Goal: Task Accomplishment & Management: Complete application form

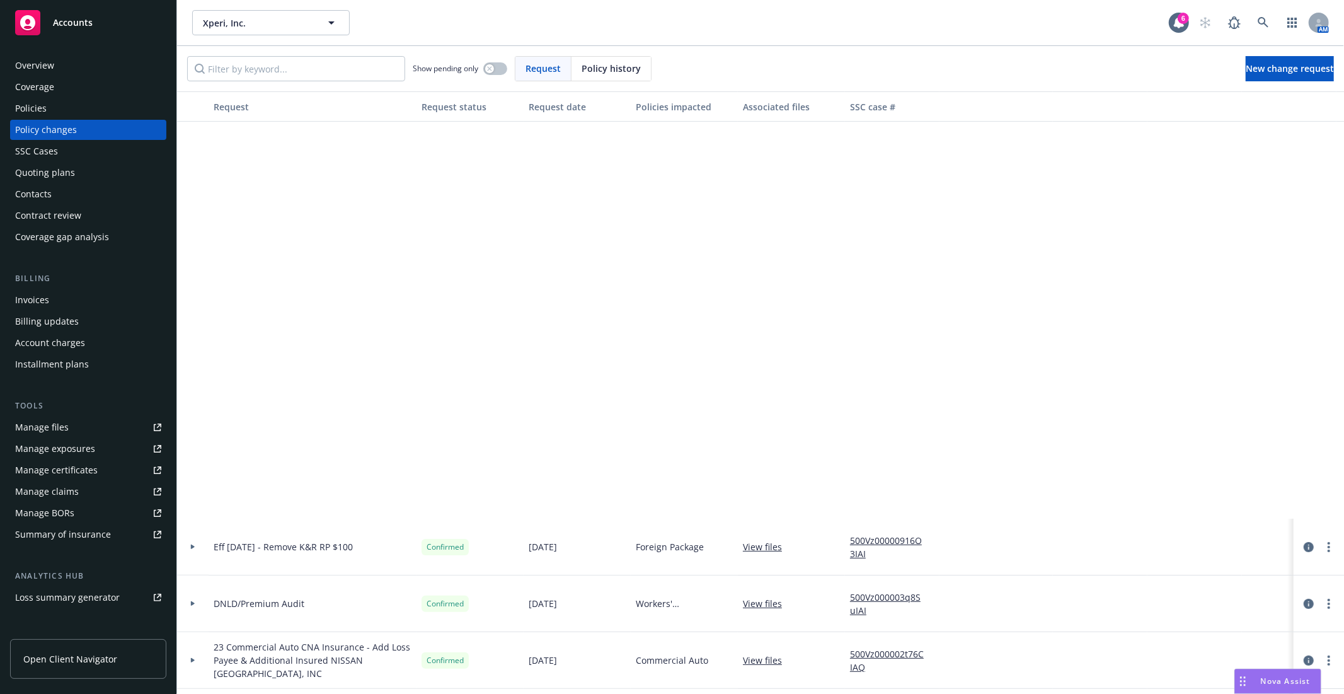
click at [85, 34] on div "Accounts" at bounding box center [88, 22] width 146 height 25
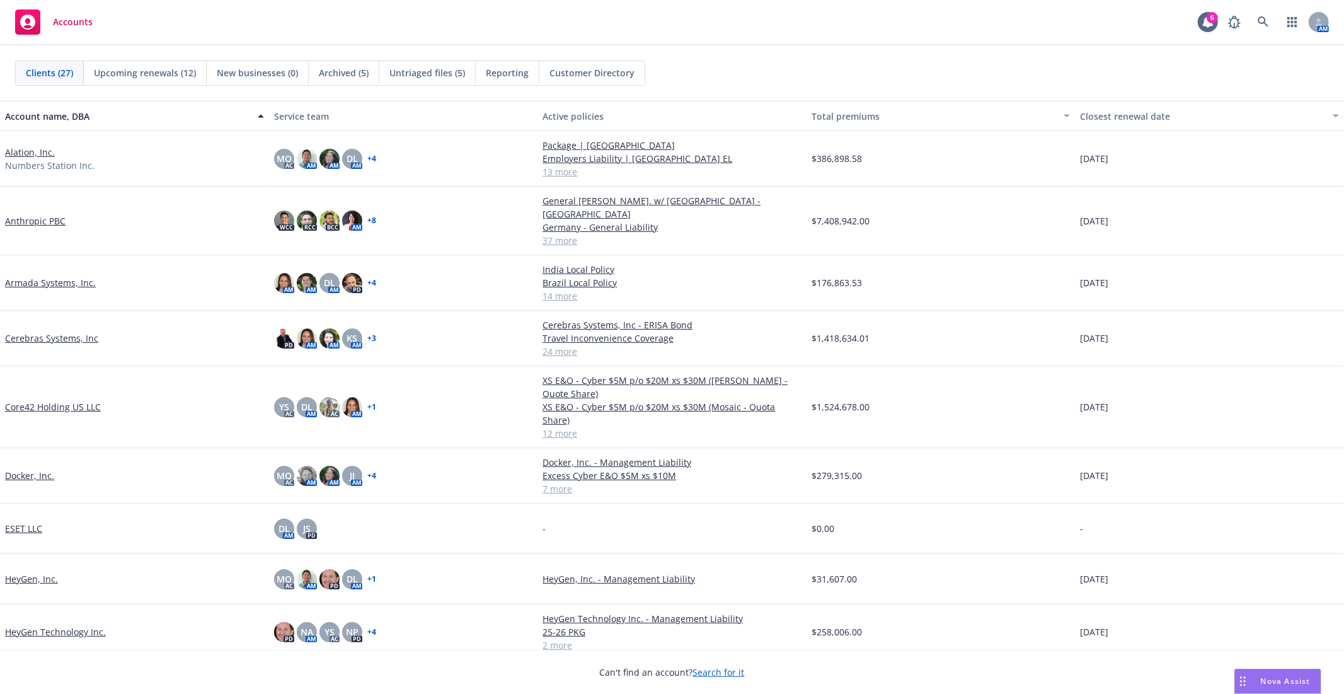
click at [432, 74] on span "Untriaged files (5)" at bounding box center [427, 72] width 76 height 13
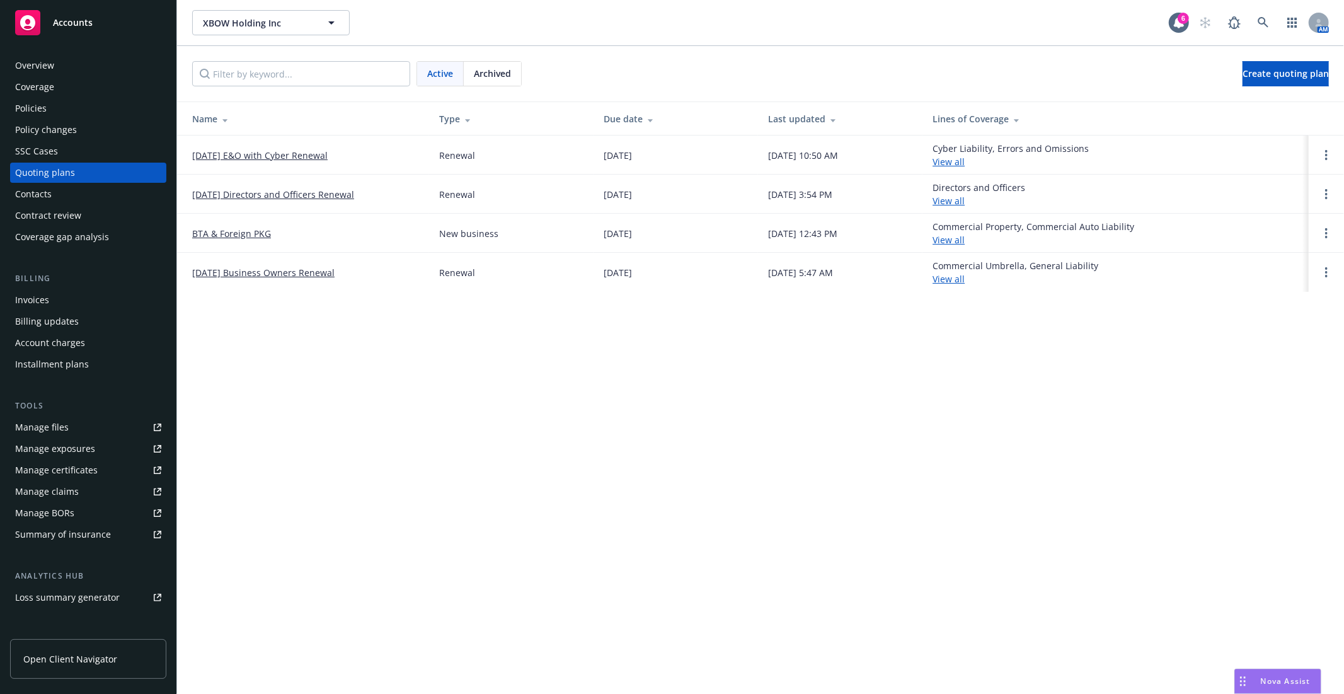
click at [268, 271] on link "[DATE] Business Owners Renewal" at bounding box center [263, 272] width 142 height 13
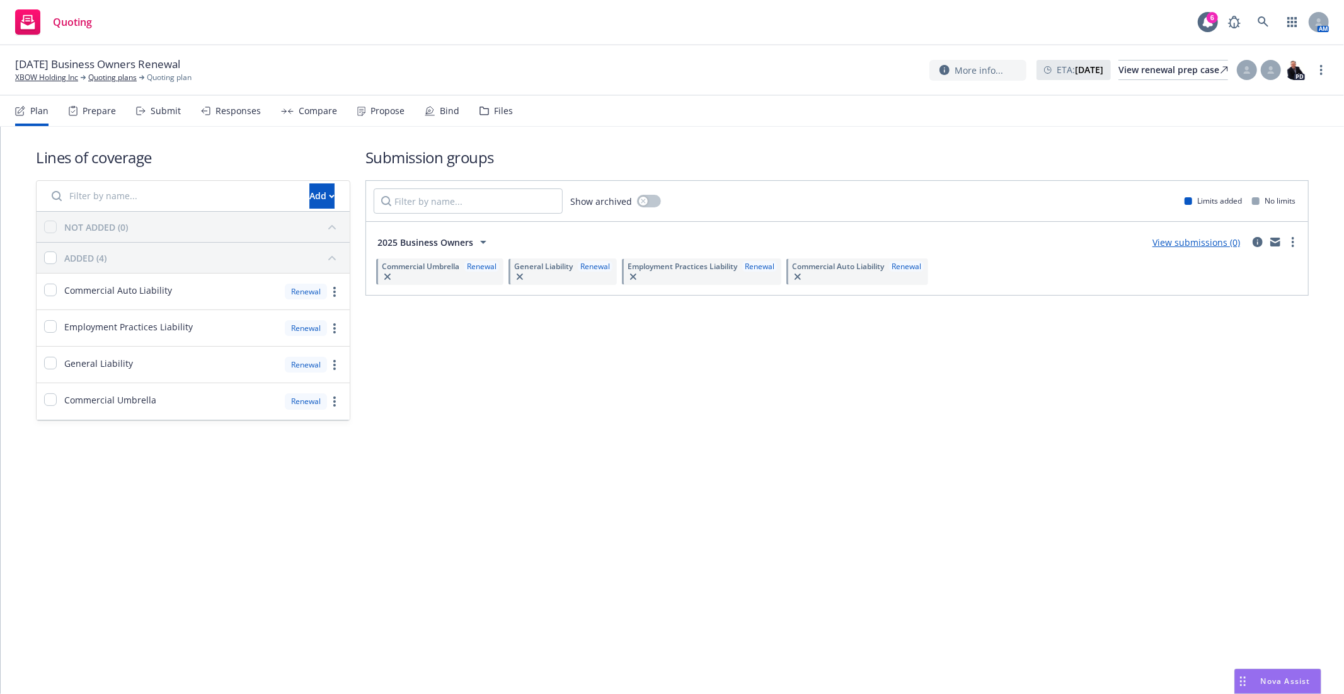
click at [1171, 241] on link "View submissions (0)" at bounding box center [1196, 242] width 88 height 12
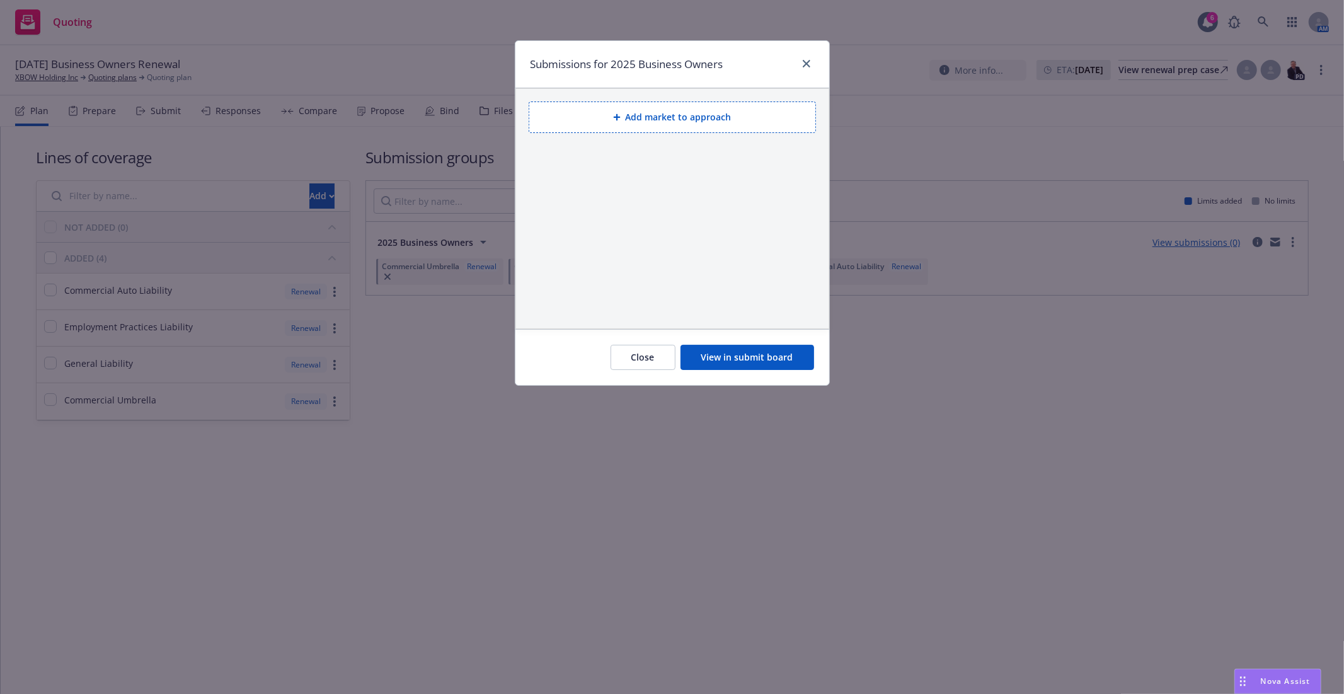
click at [813, 72] on div "Submissions for 2025 Business Owners" at bounding box center [672, 64] width 314 height 47
click at [805, 60] on icon "close" at bounding box center [807, 64] width 8 height 8
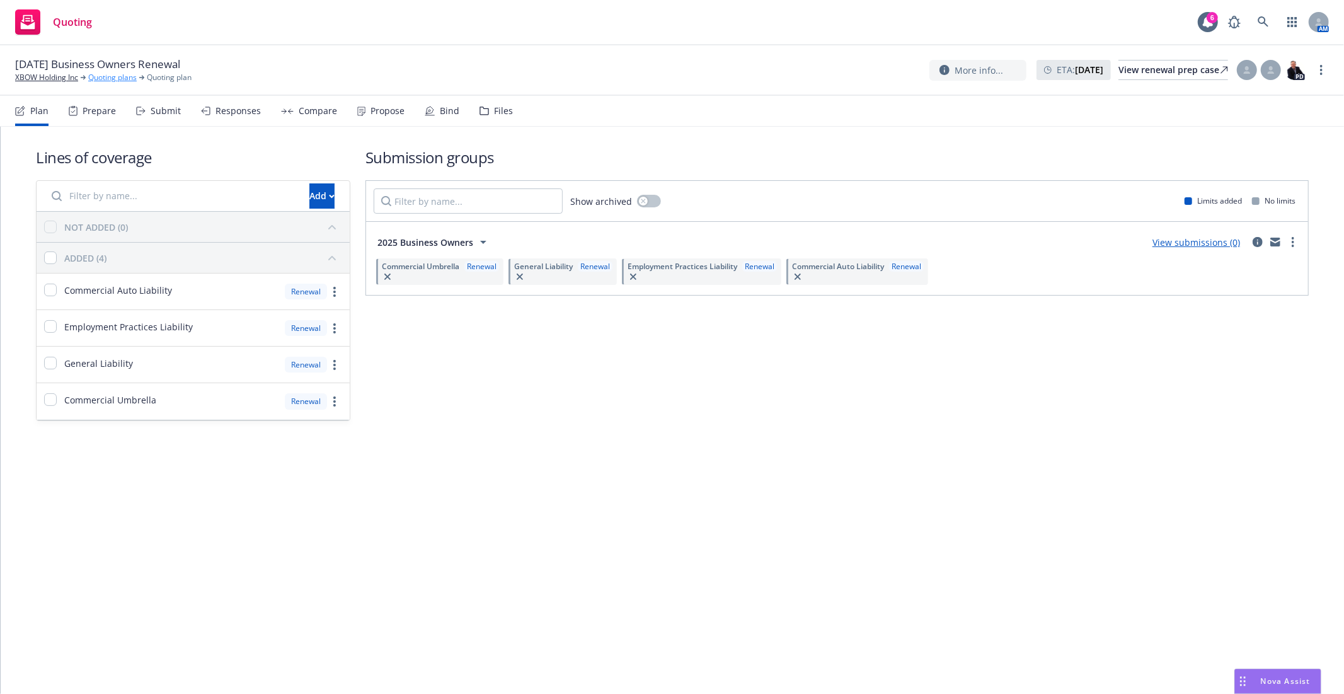
click at [112, 78] on link "Quoting plans" at bounding box center [112, 77] width 49 height 11
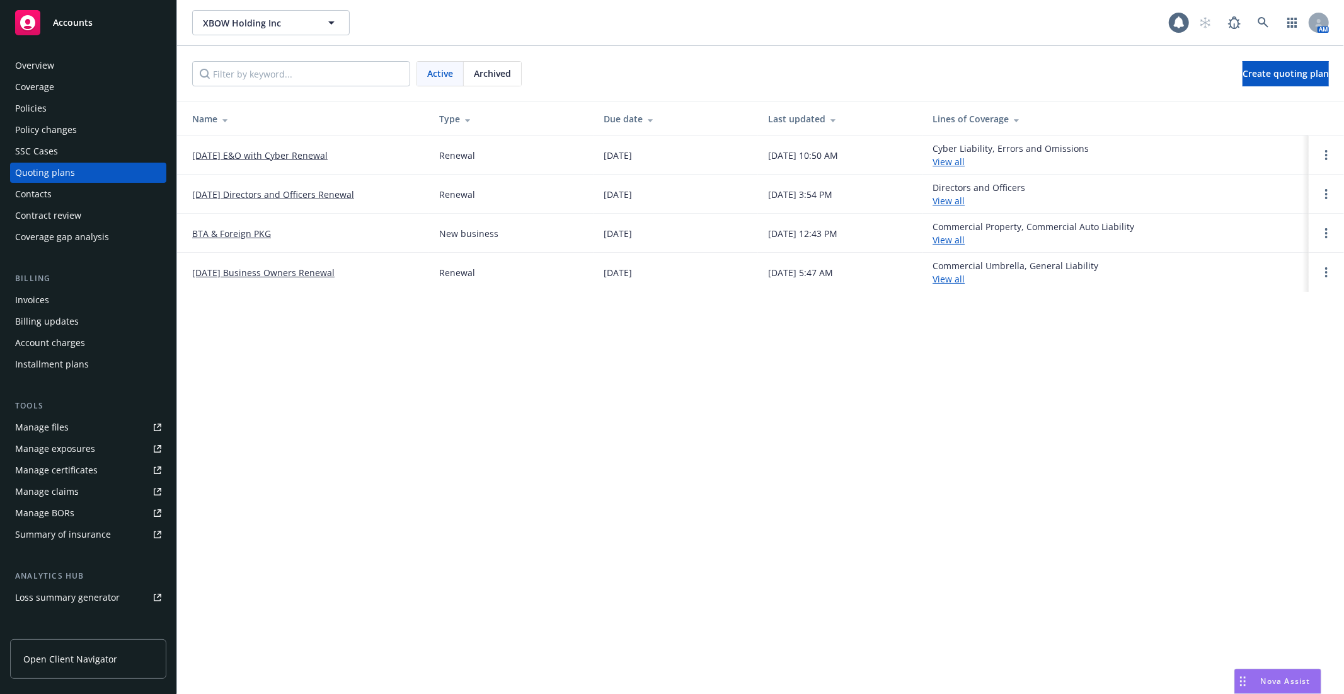
click at [38, 111] on div "Policies" at bounding box center [31, 108] width 32 height 20
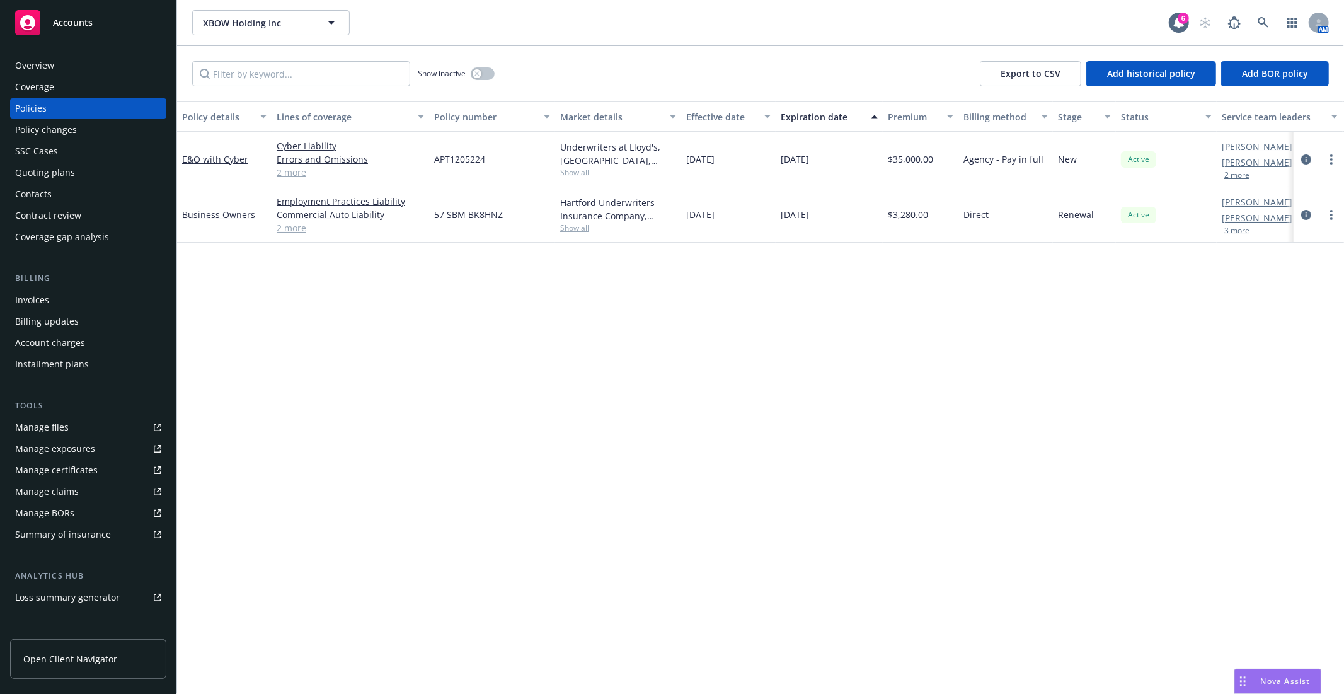
click at [476, 397] on div "Policy details Lines of coverage Policy number Market details Effective date Ex…" at bounding box center [760, 397] width 1167 height 592
click at [367, 422] on div "Policy details Lines of coverage Policy number Market details Effective date Ex…" at bounding box center [760, 397] width 1167 height 592
click at [583, 416] on div "Policy details Lines of coverage Policy number Market details Effective date Ex…" at bounding box center [760, 397] width 1167 height 592
click at [684, 451] on div "Policy details Lines of coverage Policy number Market details Effective date Ex…" at bounding box center [760, 397] width 1167 height 592
click at [228, 350] on div "Policy details Lines of coverage Policy number Market details Effective date Ex…" at bounding box center [760, 397] width 1167 height 592
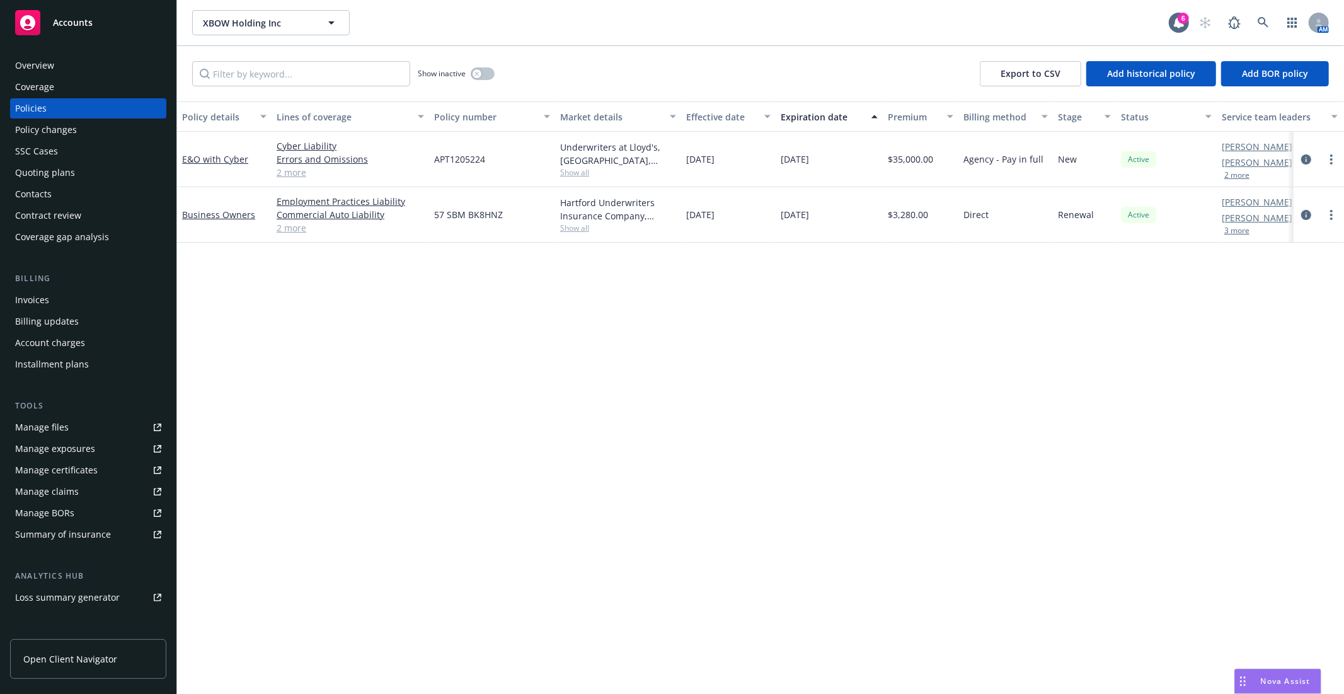
click at [292, 330] on div "Policy details Lines of coverage Policy number Market details Effective date Ex…" at bounding box center [760, 397] width 1167 height 592
click at [362, 334] on div "Policy details Lines of coverage Policy number Market details Effective date Ex…" at bounding box center [760, 397] width 1167 height 592
click at [576, 392] on div "Policy details Lines of coverage Policy number Market details Effective date Ex…" at bounding box center [760, 397] width 1167 height 592
drag, startPoint x: 510, startPoint y: 215, endPoint x: 430, endPoint y: 209, distance: 80.3
click at [430, 209] on div "57 SBM BK8HNZ" at bounding box center [492, 214] width 126 height 55
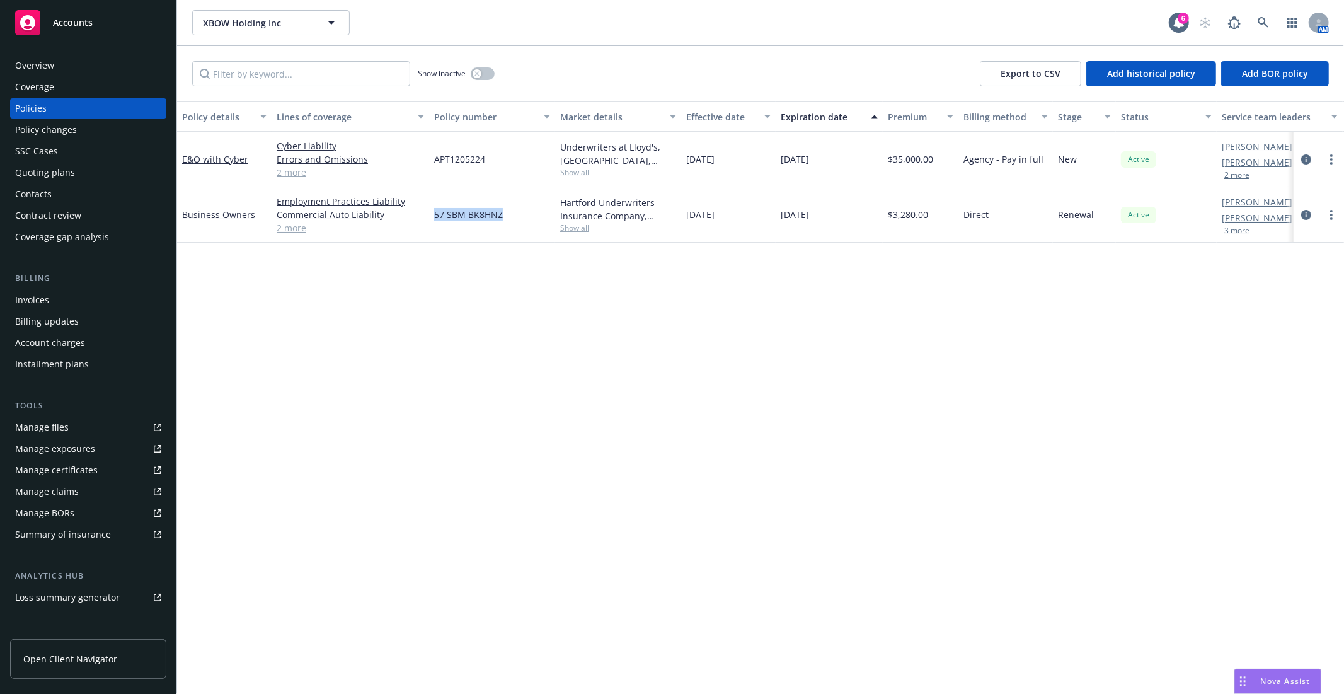
copy span "57 SBM BK8HNZ"
drag, startPoint x: 483, startPoint y: 216, endPoint x: 435, endPoint y: 216, distance: 48.5
click at [435, 216] on div "57 SBM BK8HNZ" at bounding box center [492, 214] width 126 height 55
copy span "57 SBM BK8HNZ"
click at [49, 135] on div "Policy changes" at bounding box center [46, 130] width 62 height 20
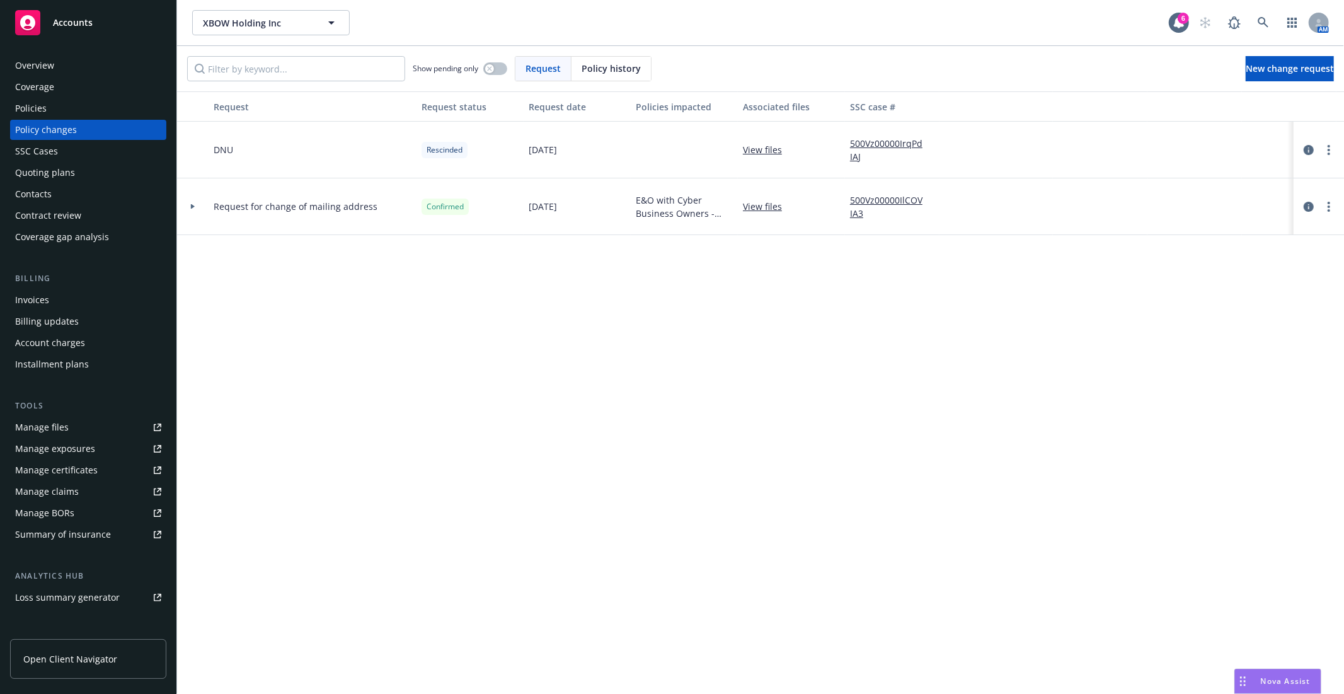
click at [198, 205] on div at bounding box center [192, 206] width 21 height 4
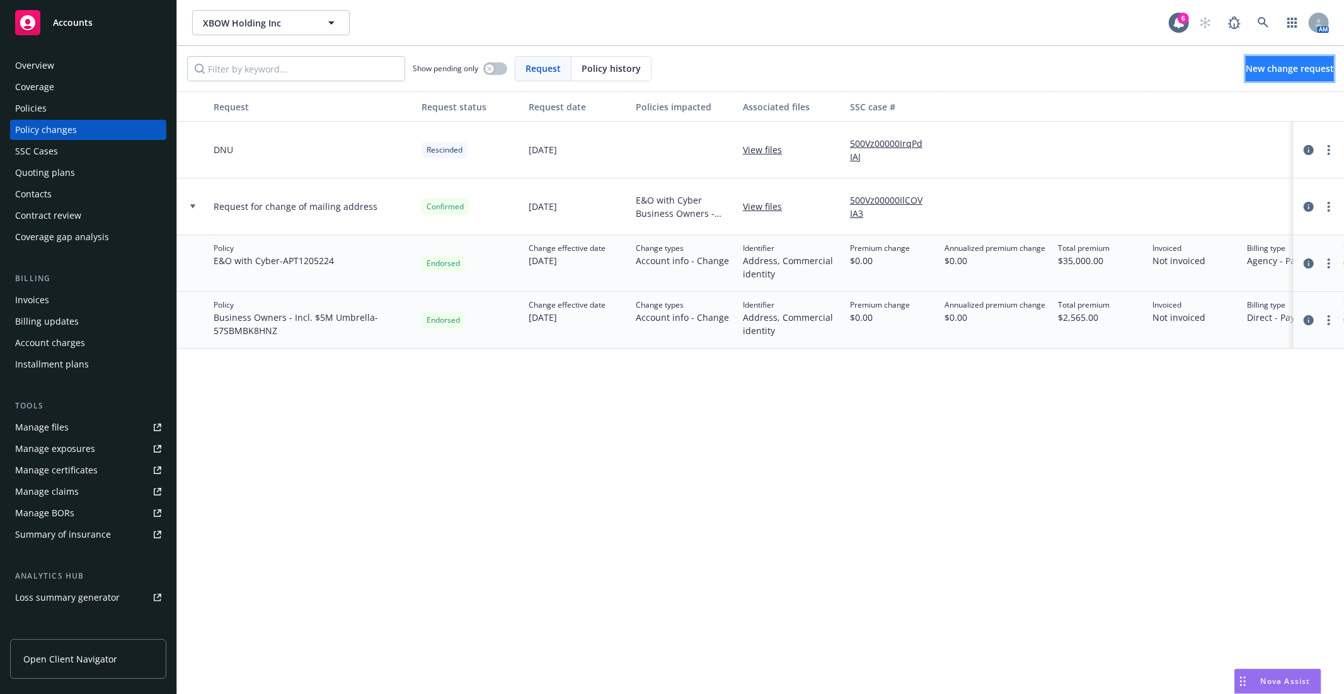
click at [1267, 69] on span "New change request" at bounding box center [1290, 68] width 88 height 12
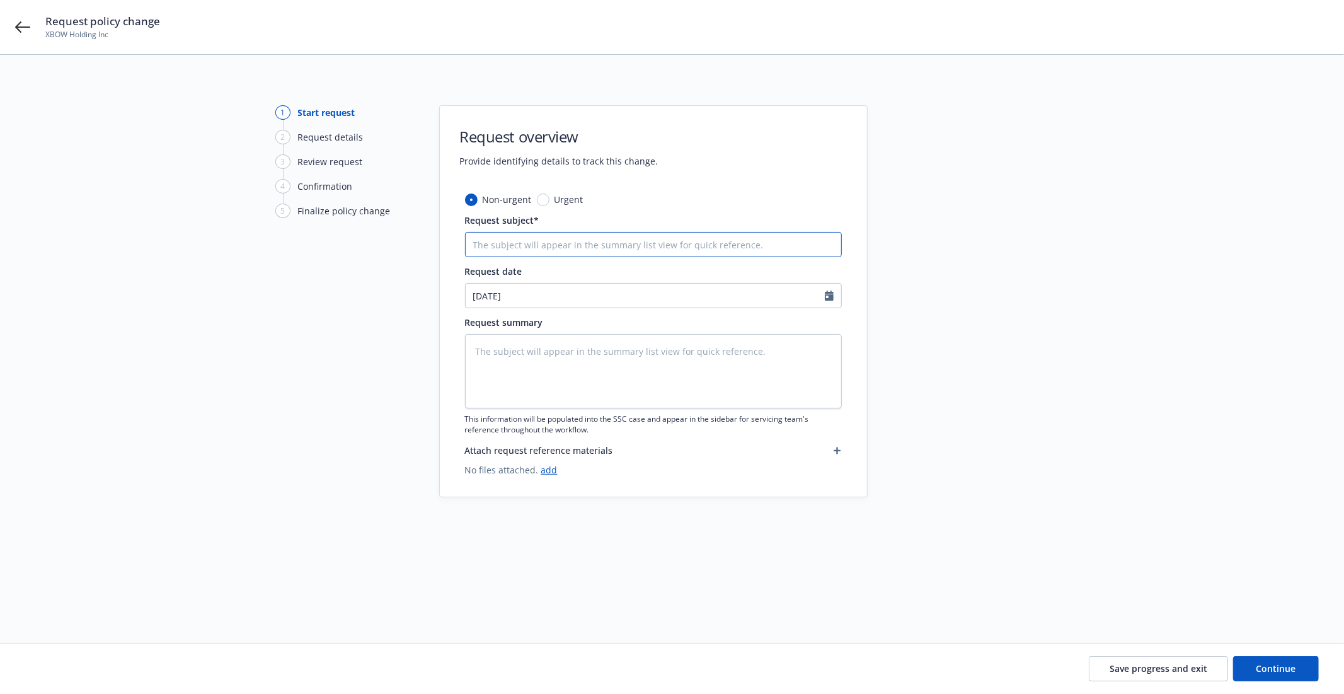
click at [536, 244] on input "Request subject*" at bounding box center [653, 244] width 377 height 25
click at [25, 26] on icon at bounding box center [22, 27] width 15 height 15
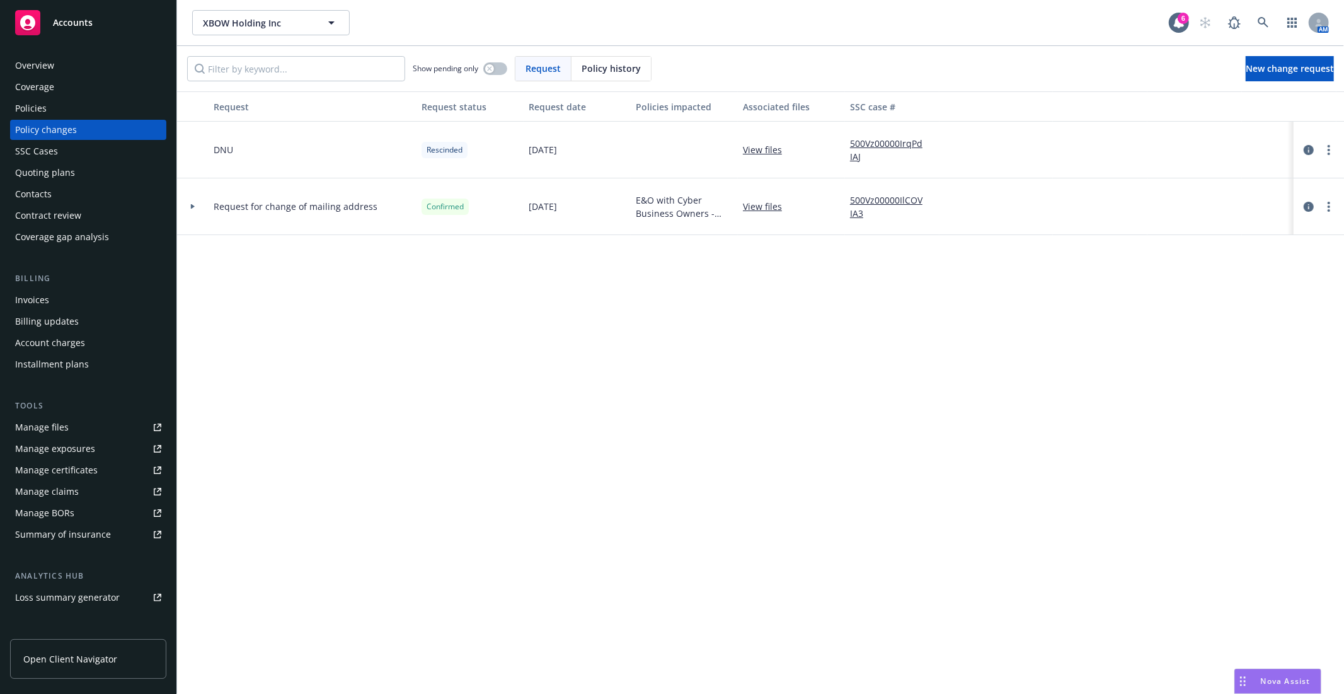
click at [196, 206] on div at bounding box center [192, 206] width 21 height 4
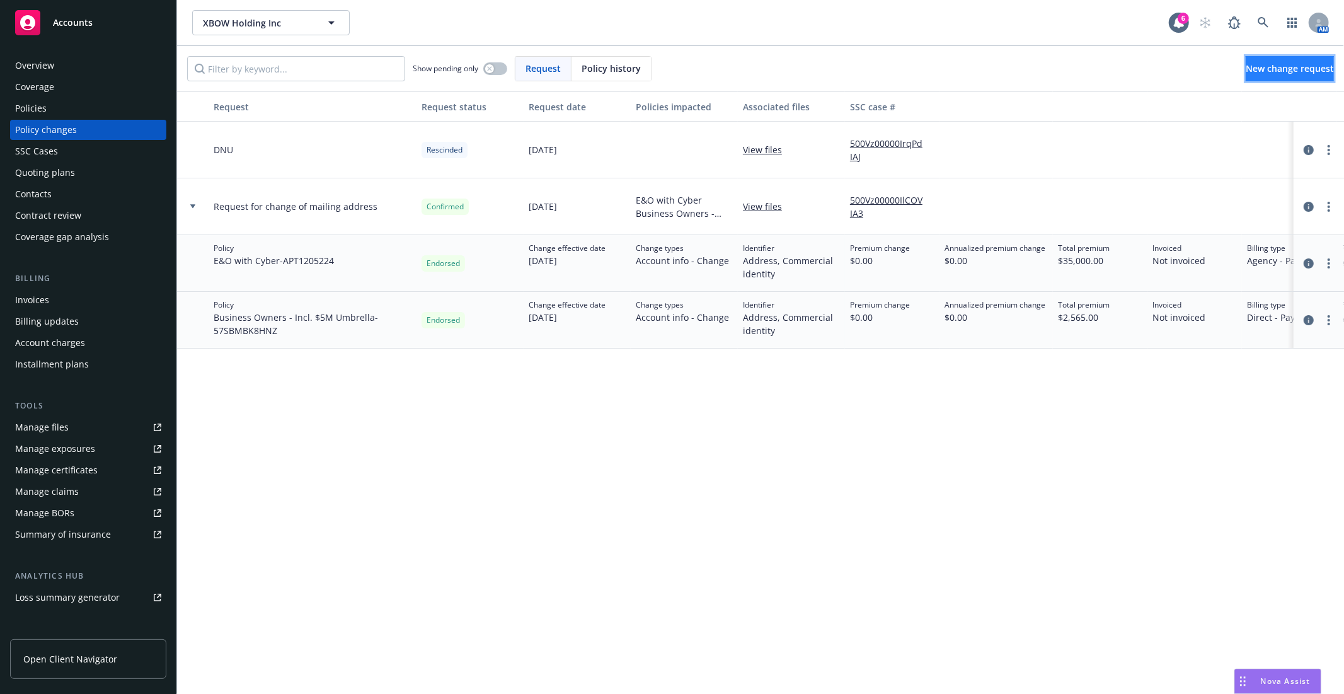
click at [1284, 72] on span "New change request" at bounding box center [1290, 68] width 88 height 12
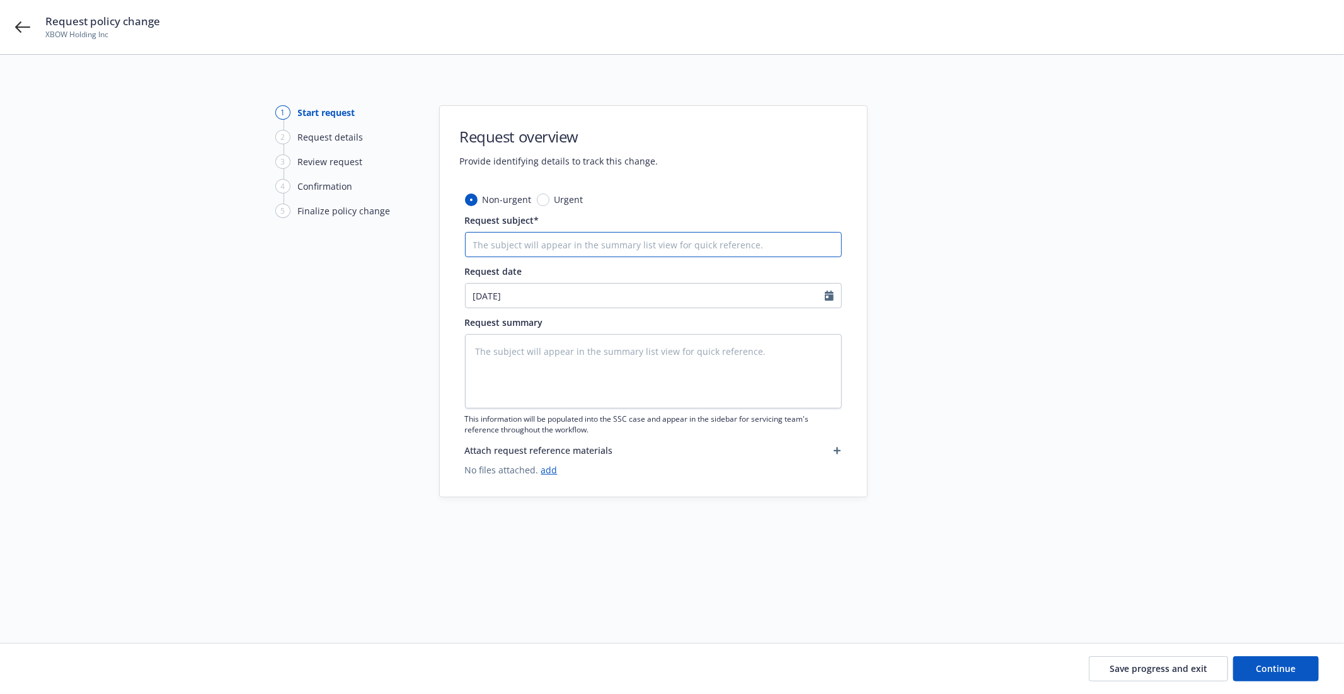
click at [529, 243] on input "Request subject*" at bounding box center [653, 244] width 377 height 25
type textarea "x"
type input "U"
type textarea "x"
type input "Up"
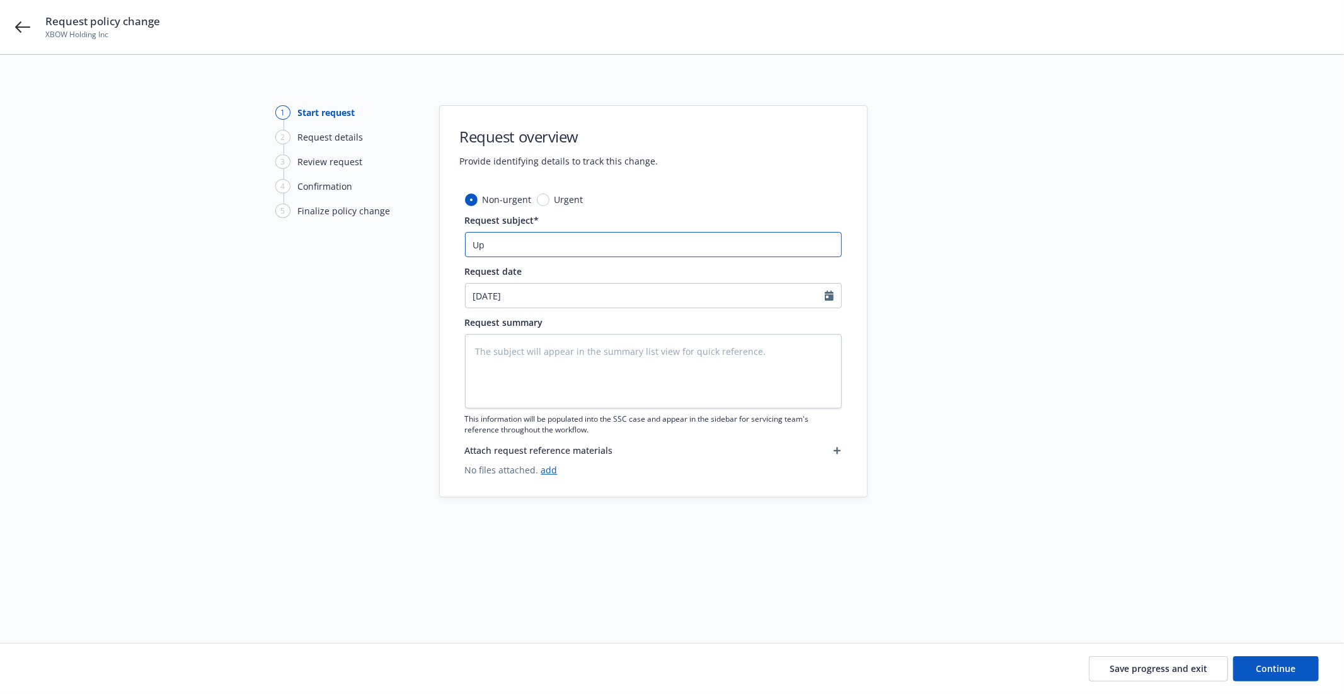
type textarea "x"
type input "Upd"
type textarea "x"
type input "Upda"
type textarea "x"
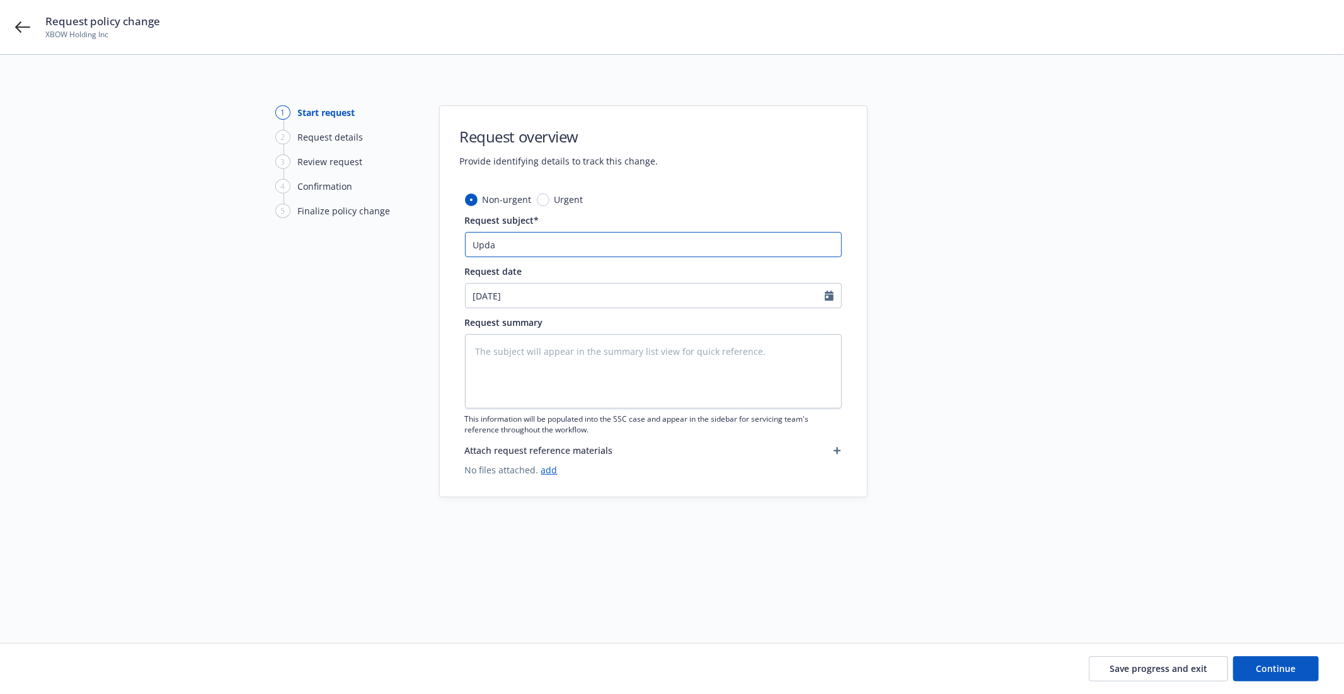
type input "Updat"
type textarea "x"
type input "Update"
type textarea "x"
type input "Update"
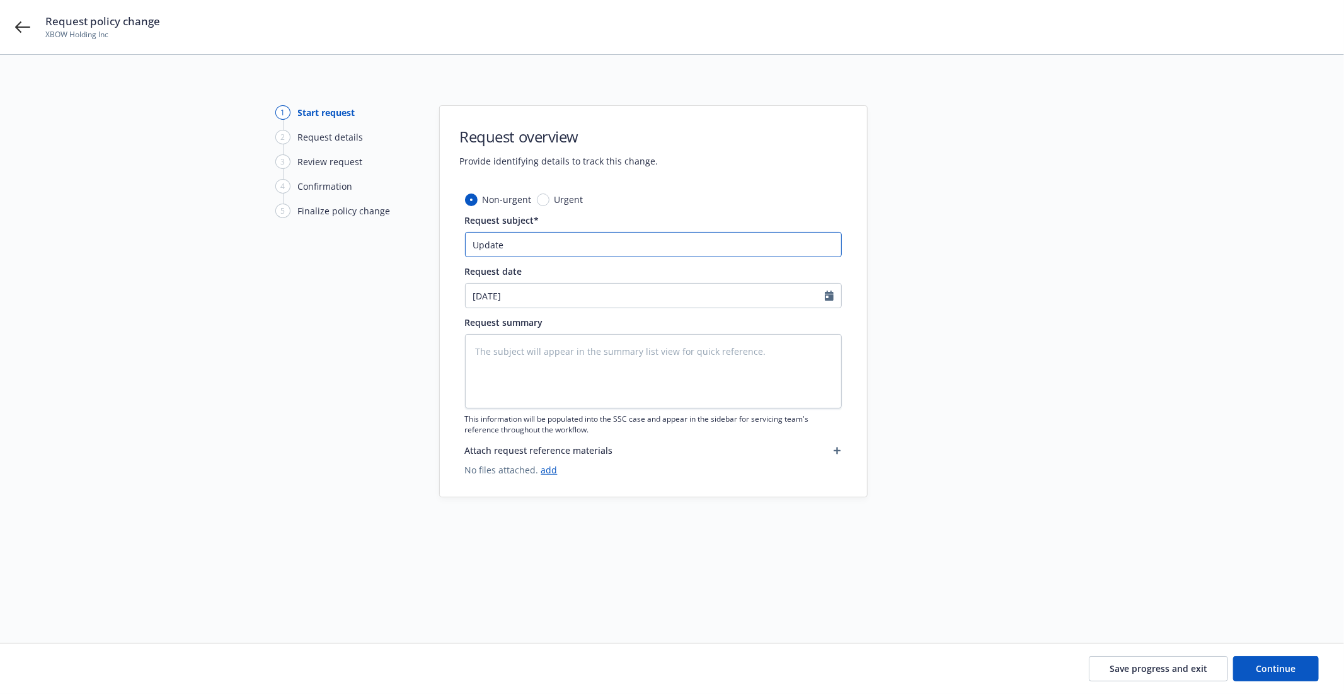
type textarea "x"
type input "Update L"
type textarea "x"
type input "Update Lo"
type textarea "x"
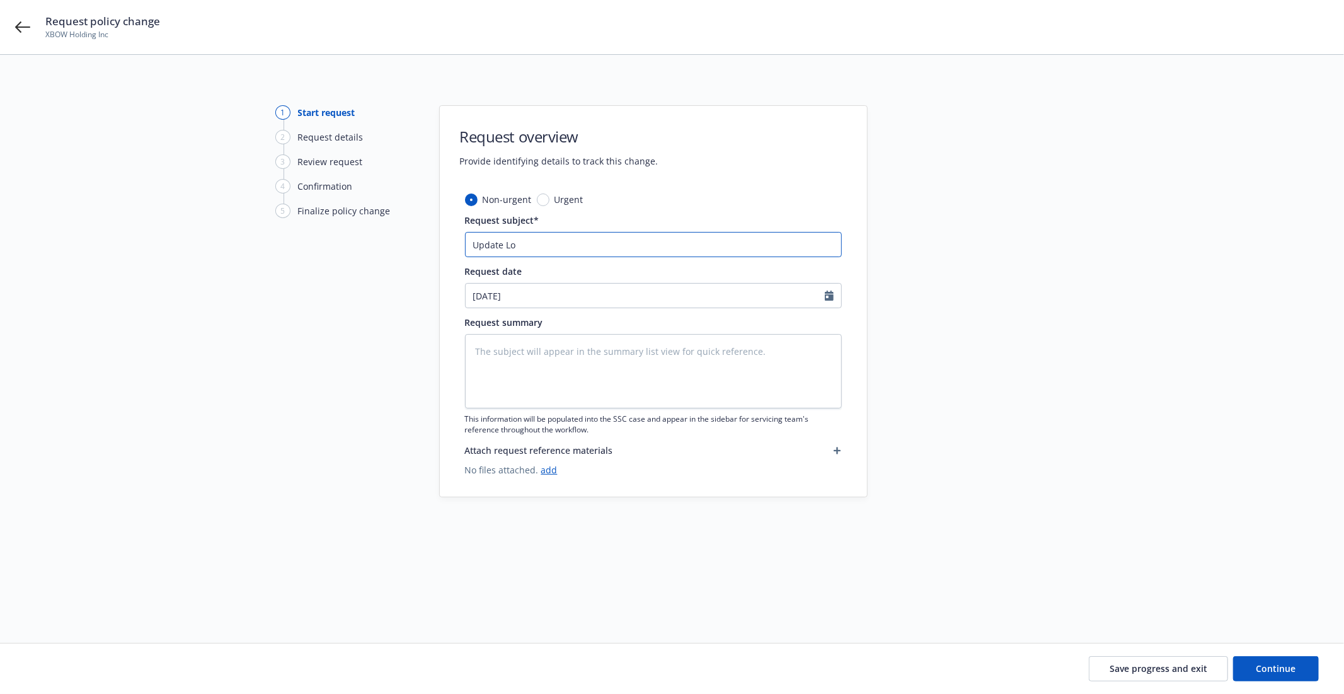
type input "Update Loc"
type textarea "x"
type input "Update Loca"
type textarea "x"
type input "Update Locat"
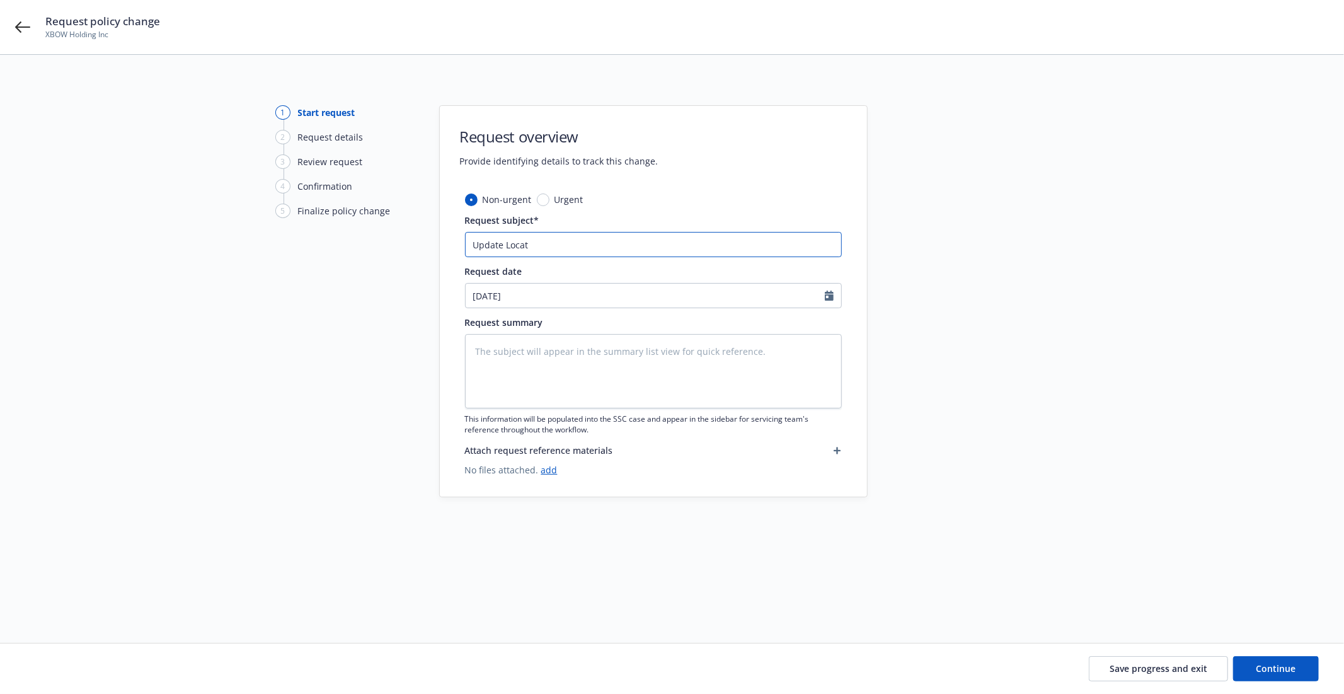
type textarea "x"
type input "Update Locatio"
type textarea "x"
type input "Update Location"
type textarea "x"
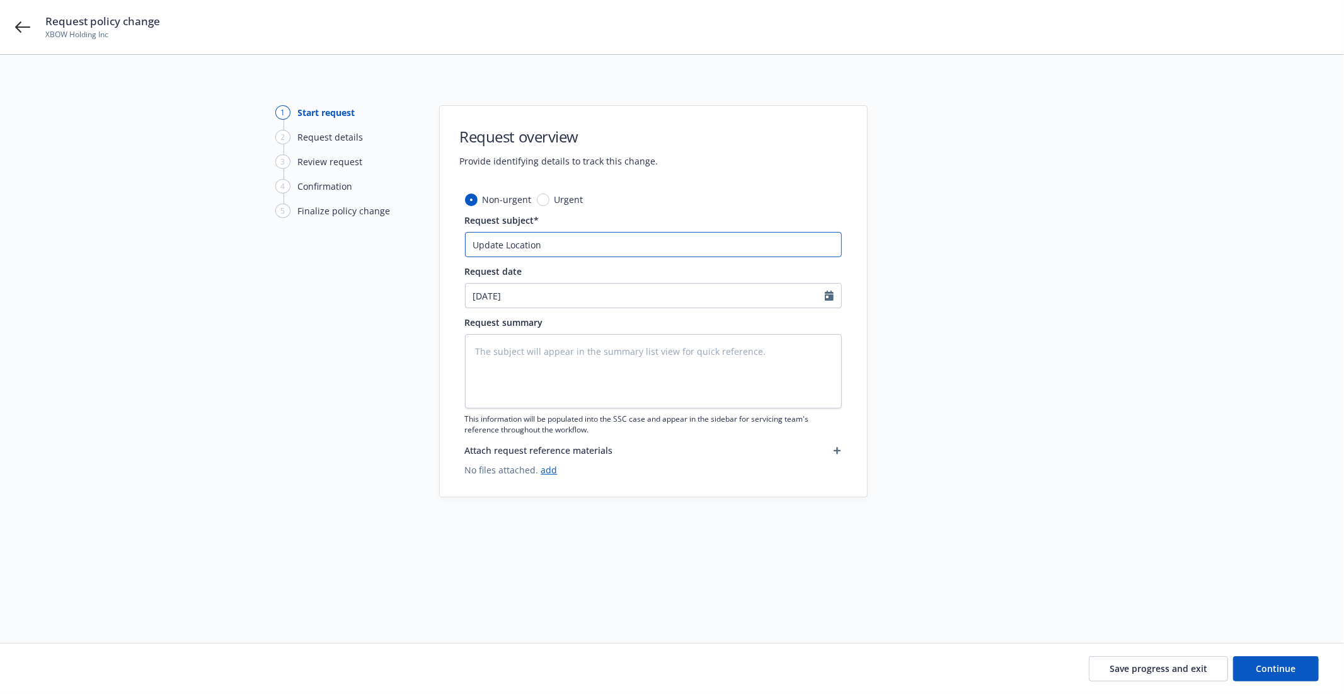
type input "Update Location"
type textarea "x"
type input "Update Location S"
type textarea "x"
type input "Update Location Sc"
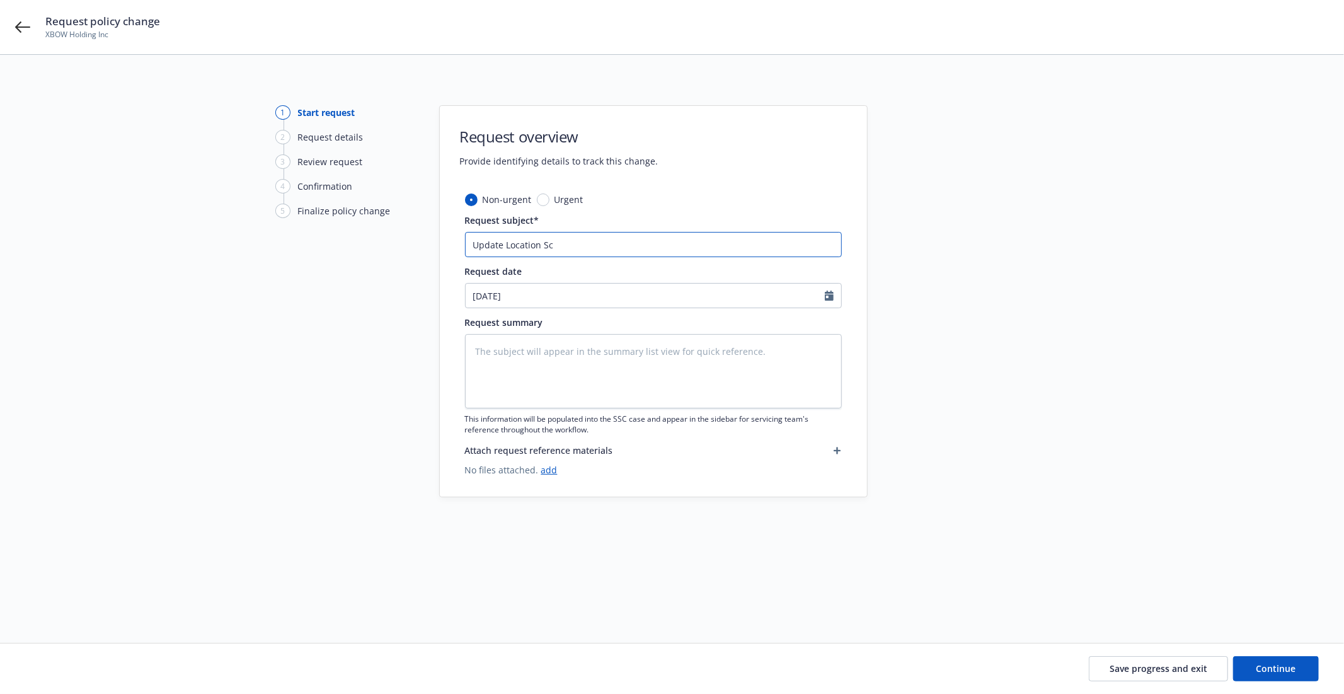
type textarea "x"
type input "Update Location Sch"
type textarea "x"
type input "Update Location Sche"
type textarea "x"
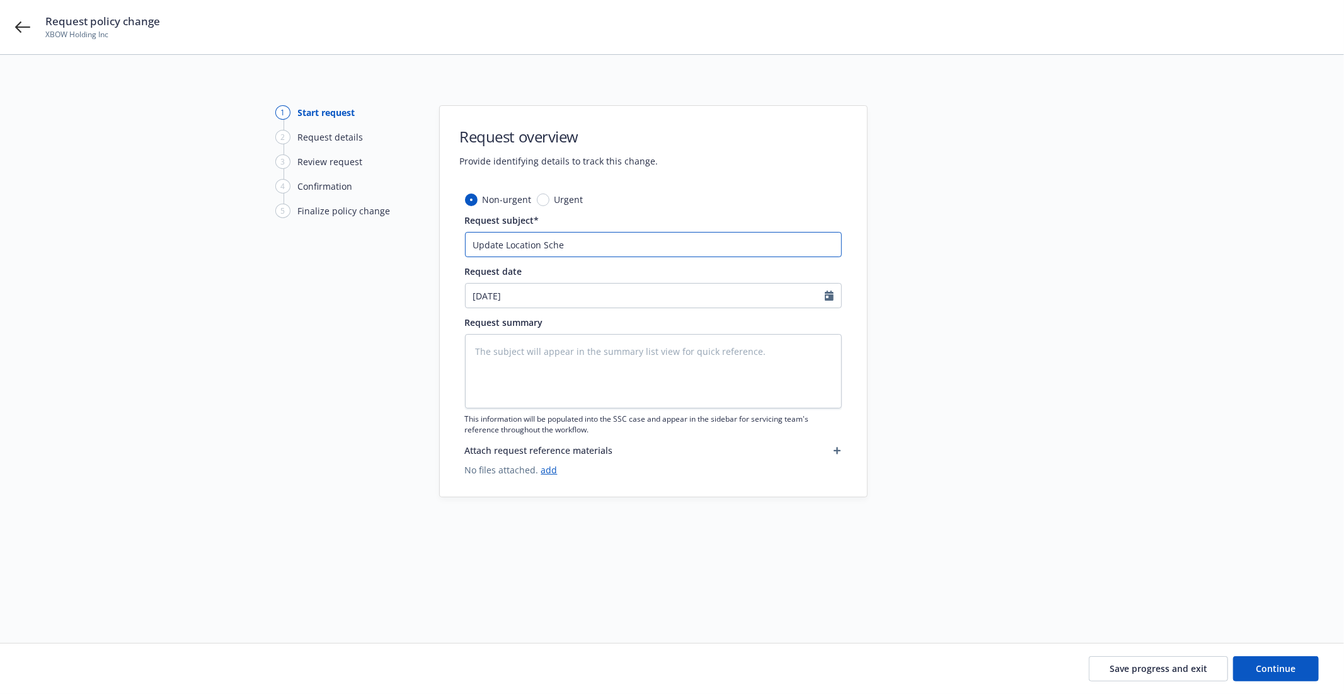
type input "Update Location Sched"
type textarea "x"
type input "Update Location Schedu"
type textarea "x"
type input "Update Location Schedul"
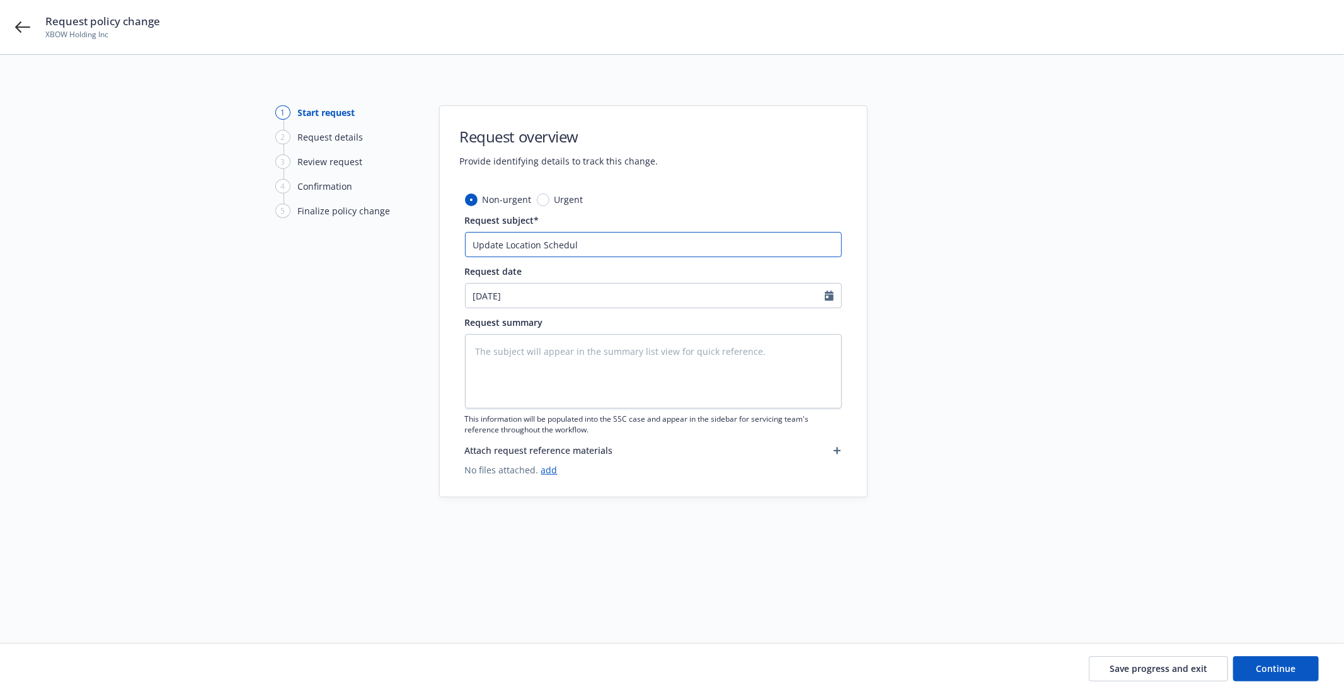
type textarea "x"
type input "Update Location Schedule"
click at [1289, 665] on span "Continue" at bounding box center [1276, 668] width 40 height 12
type textarea "x"
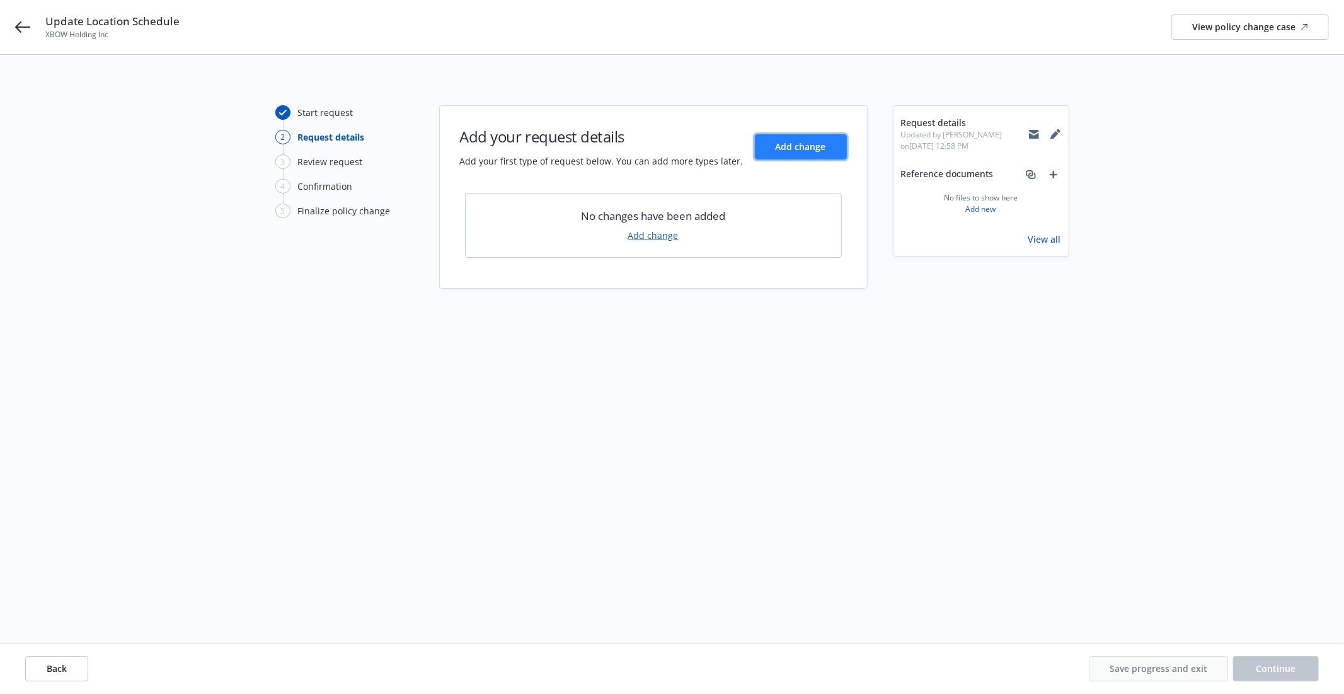
click at [803, 145] on span "Add change" at bounding box center [801, 147] width 50 height 12
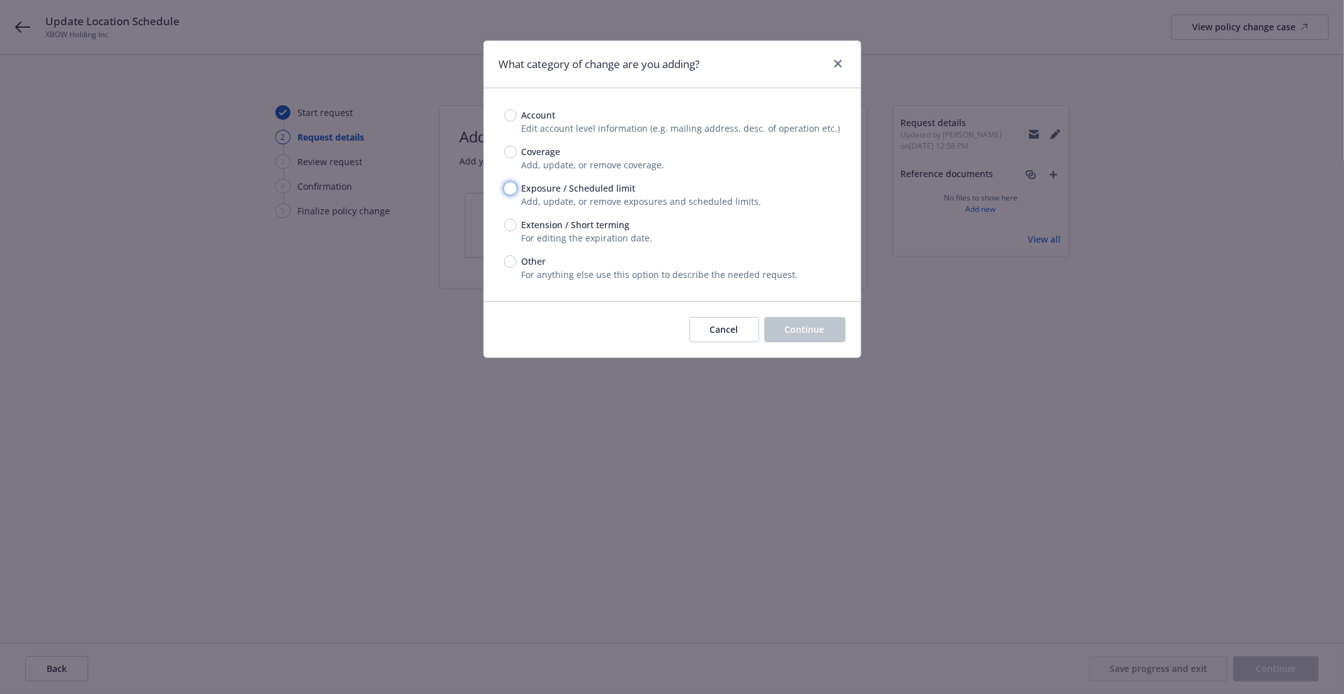
click at [510, 190] on input "Exposure / Scheduled limit" at bounding box center [510, 188] width 13 height 13
radio input "true"
click at [793, 330] on span "Continue" at bounding box center [805, 329] width 40 height 12
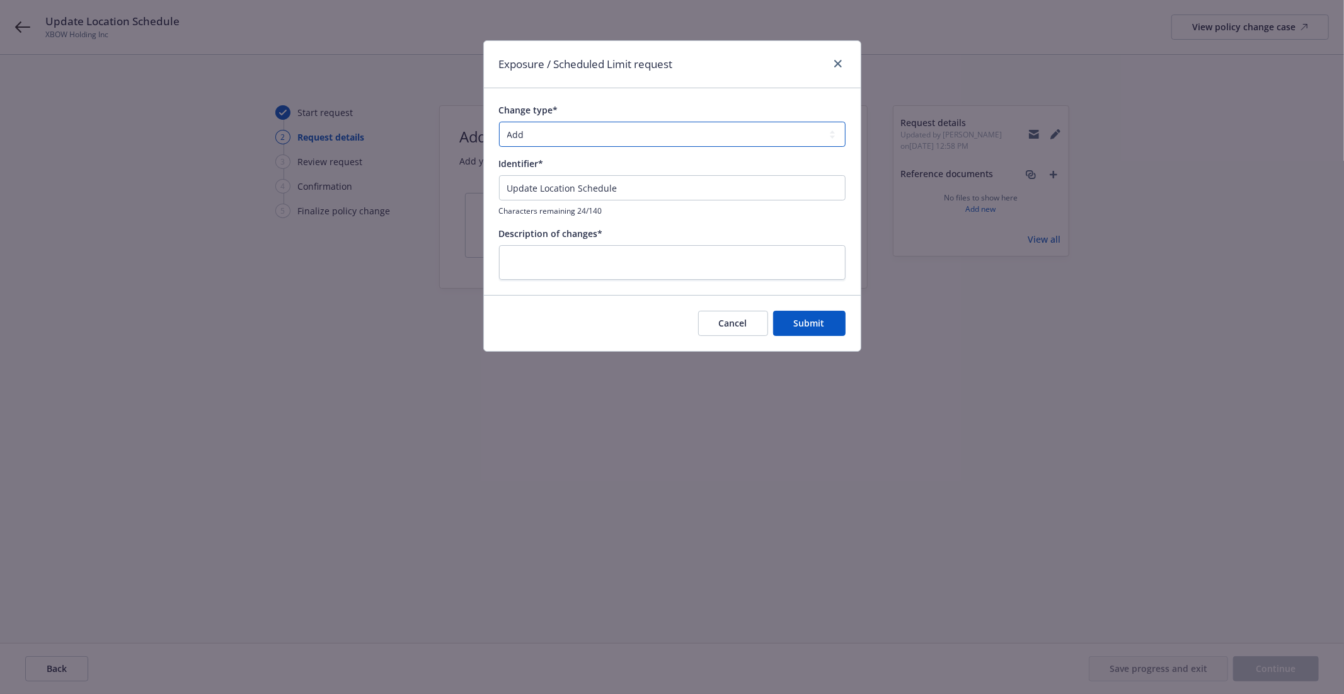
click at [534, 134] on select "Add Audit Change Remove" at bounding box center [672, 134] width 347 height 25
click at [499, 122] on select "Add Audit Change Remove" at bounding box center [672, 134] width 347 height 25
click at [509, 187] on input "Update Location Schedule" at bounding box center [672, 187] width 347 height 25
click at [553, 259] on textarea at bounding box center [672, 262] width 347 height 35
type textarea "x"
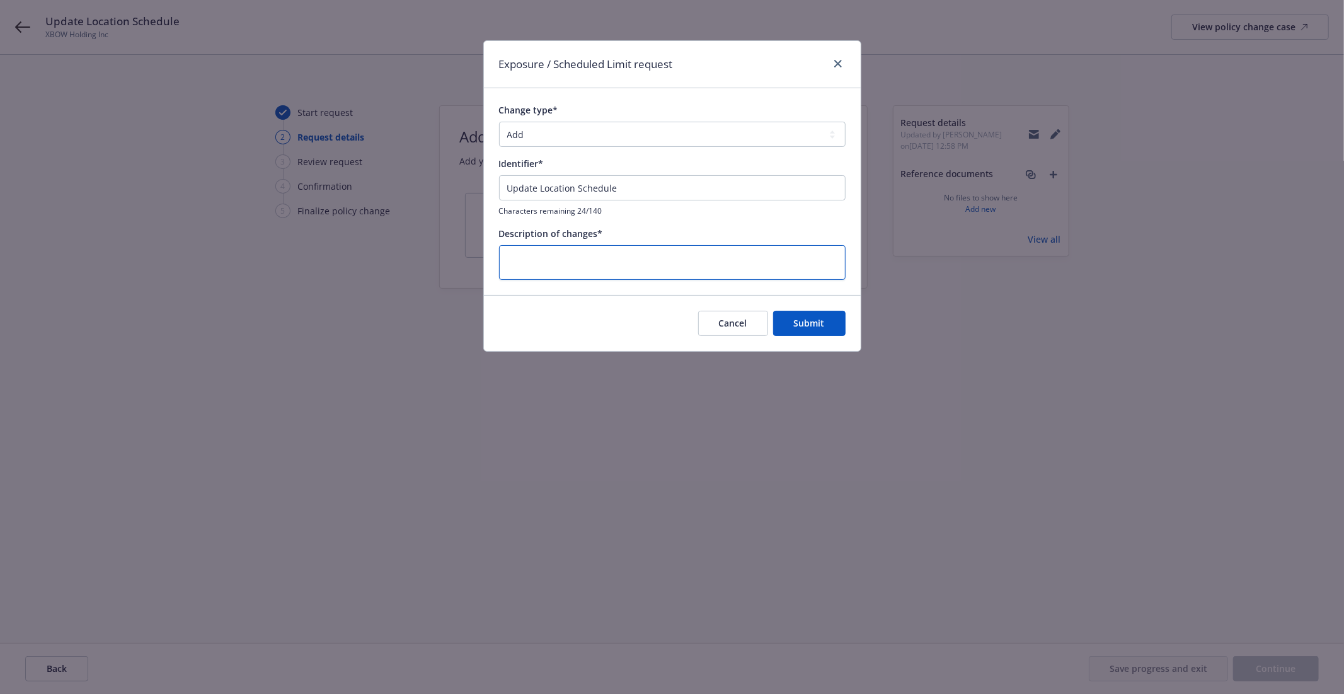
type textarea "2"
type textarea "x"
type textarea "25"
type textarea "x"
type textarea "25-"
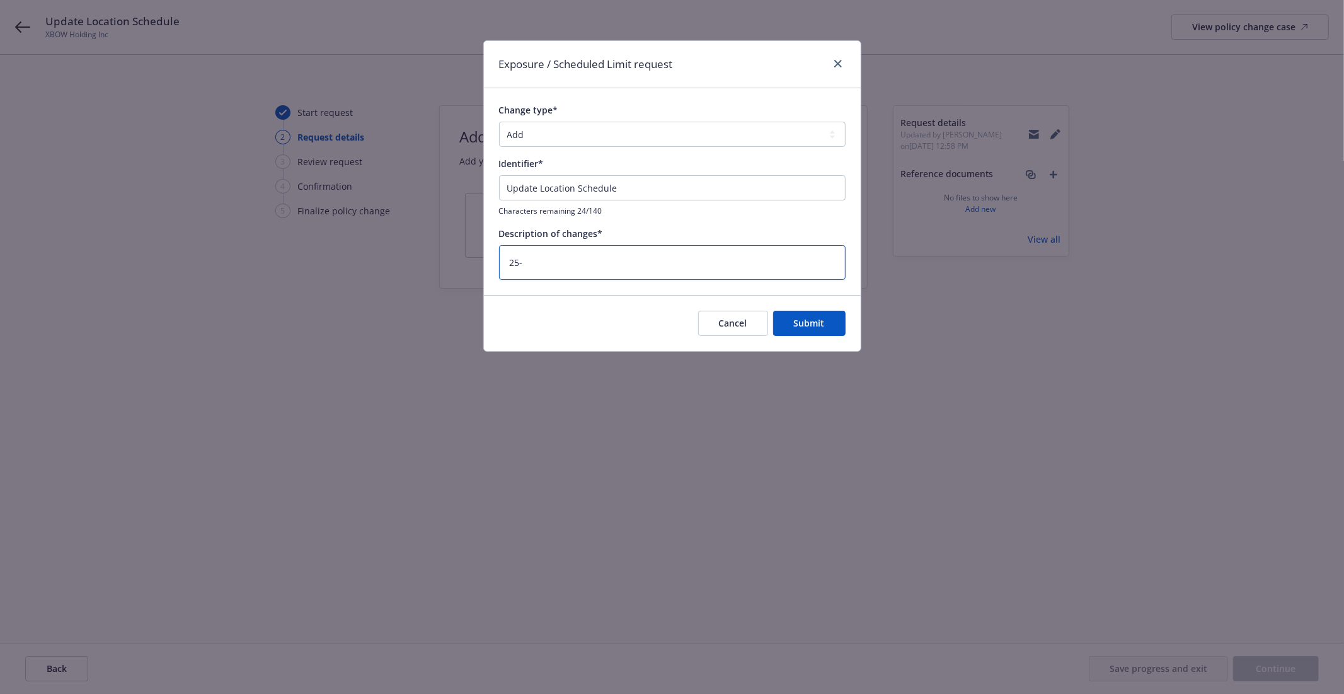
type textarea "x"
type textarea "25-2"
type textarea "x"
type textarea "25-26"
type textarea "x"
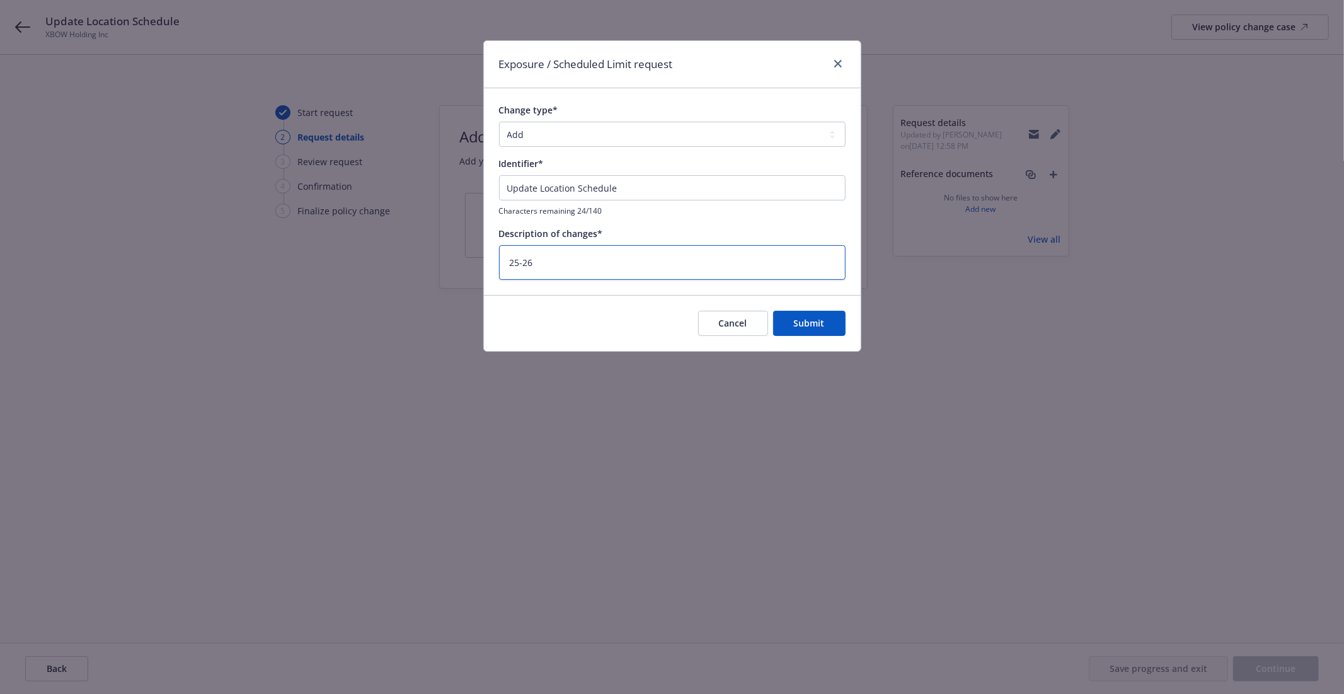
type textarea "25-26"
type textarea "x"
type textarea "25-26 R"
type textarea "x"
type textarea "25-26 Re"
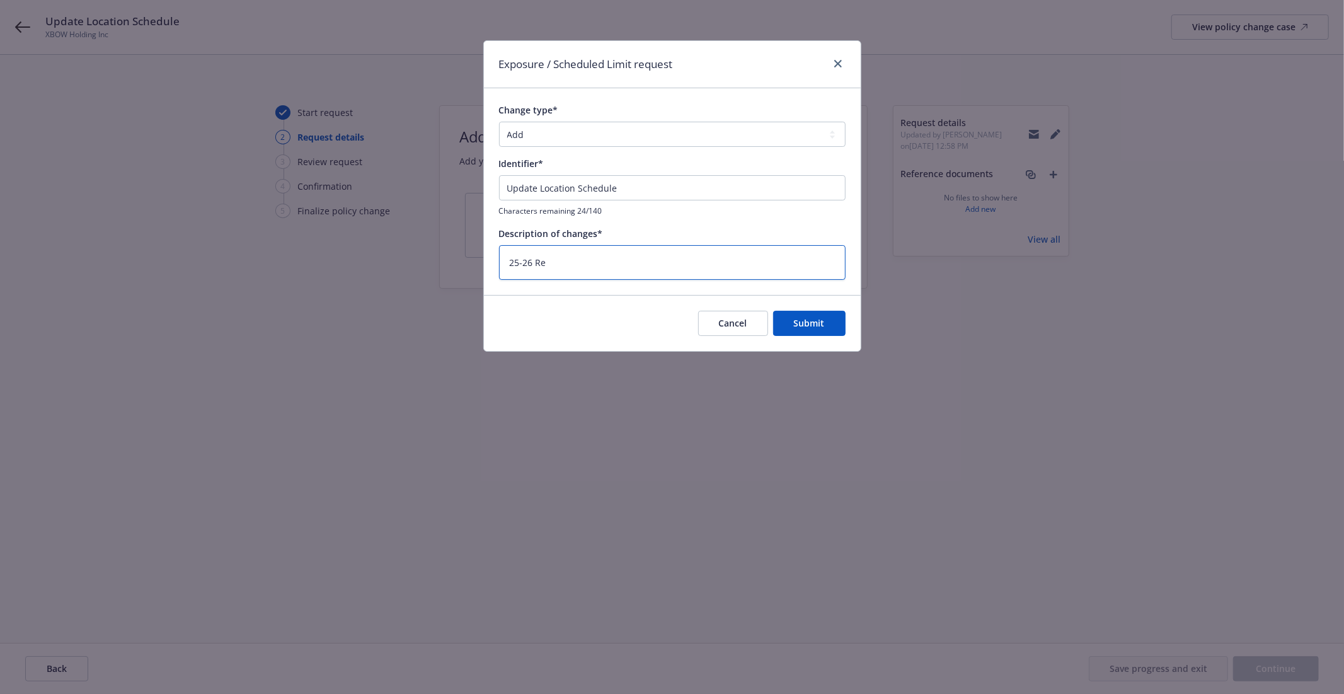
type textarea "x"
type textarea "25-26 Rem"
type textarea "x"
type textarea "25-26 Remo"
type textarea "x"
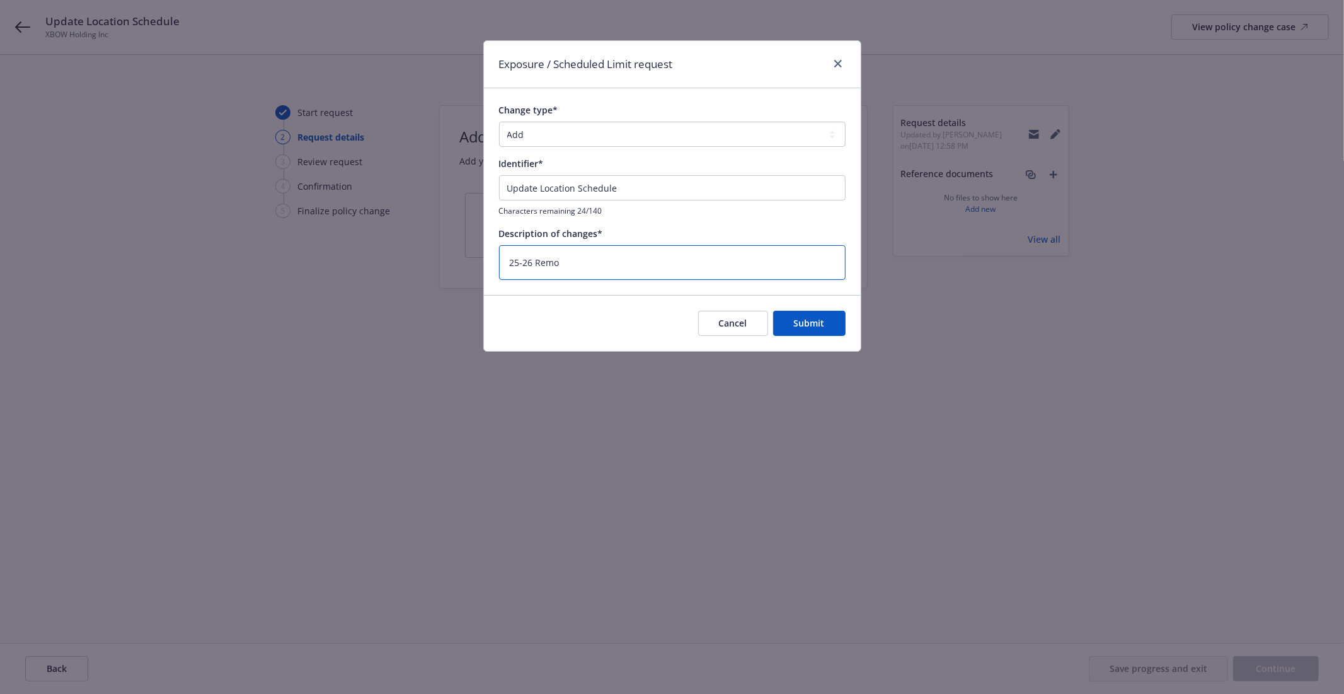
type textarea "25-26 Remov"
type textarea "x"
type textarea "25-26 Remove"
type textarea "x"
type textarea "25-26 Remove"
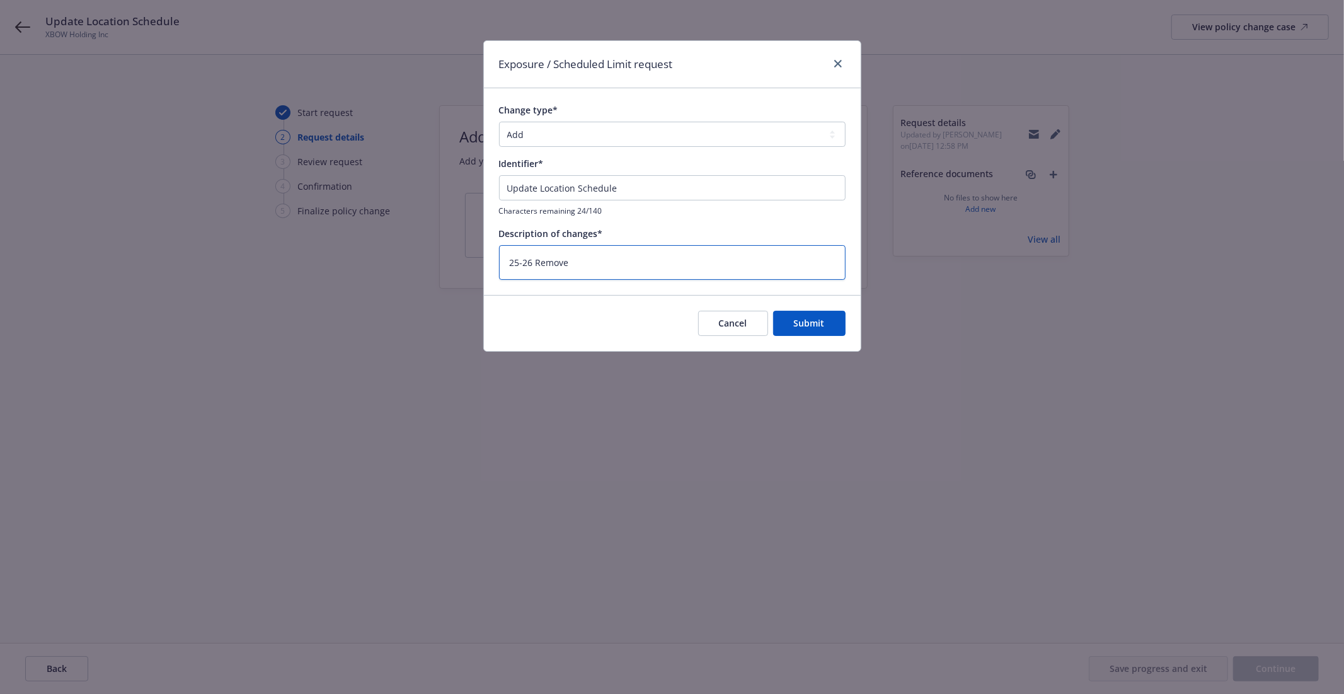
click at [593, 253] on textarea "25-26 Remove" at bounding box center [672, 262] width 347 height 35
type textarea "x"
type textarea "25-26 Remove"
type textarea "x"
type textarea "25-26 Remove"
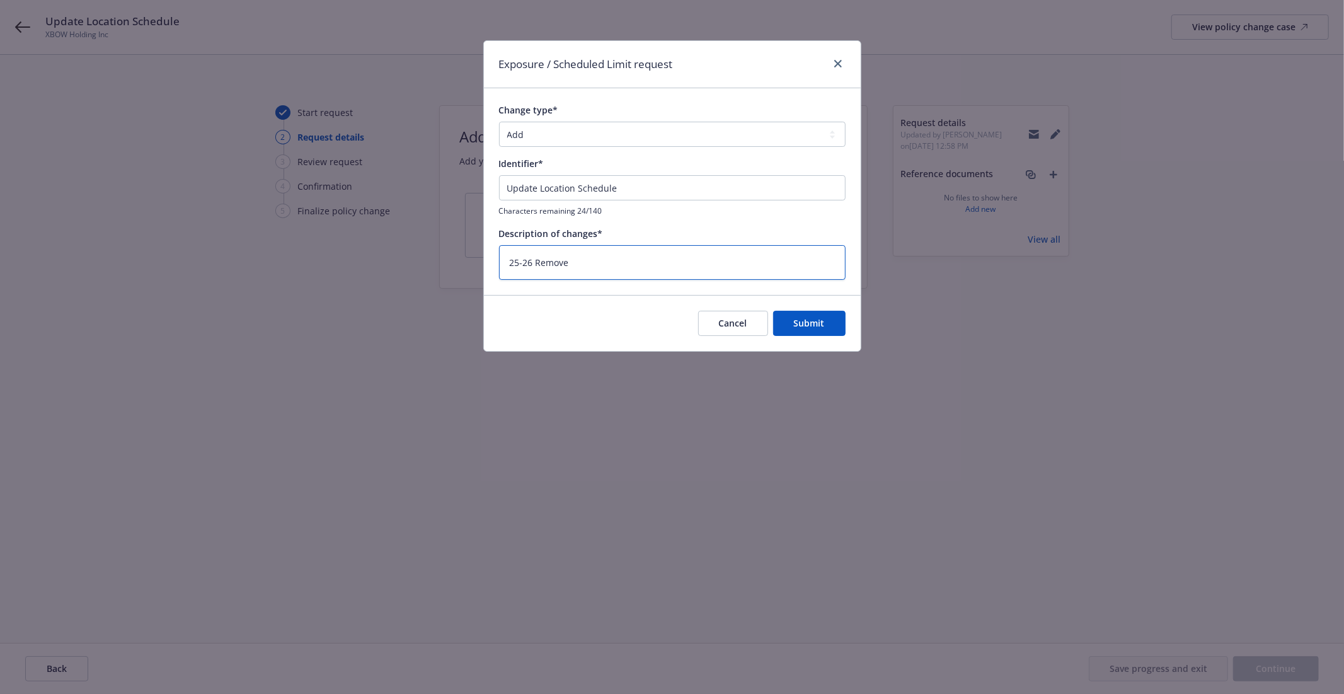
type textarea "x"
type textarea "25-26 Remove 1"
type textarea "x"
type textarea "25-26 Remove 11"
type textarea "x"
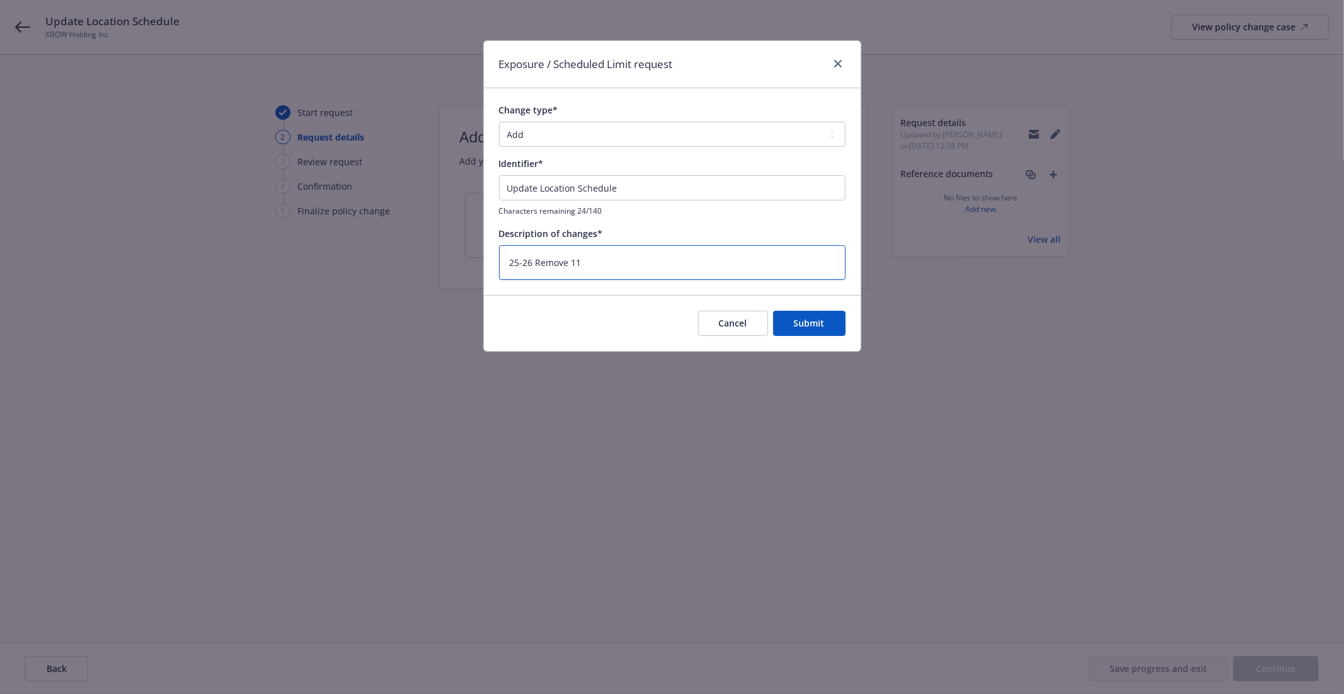
type textarea "25-26 Remove 113"
type textarea "x"
type textarea "25-26 Remove 113"
type textarea "x"
type textarea "25-26 Remove 113 C"
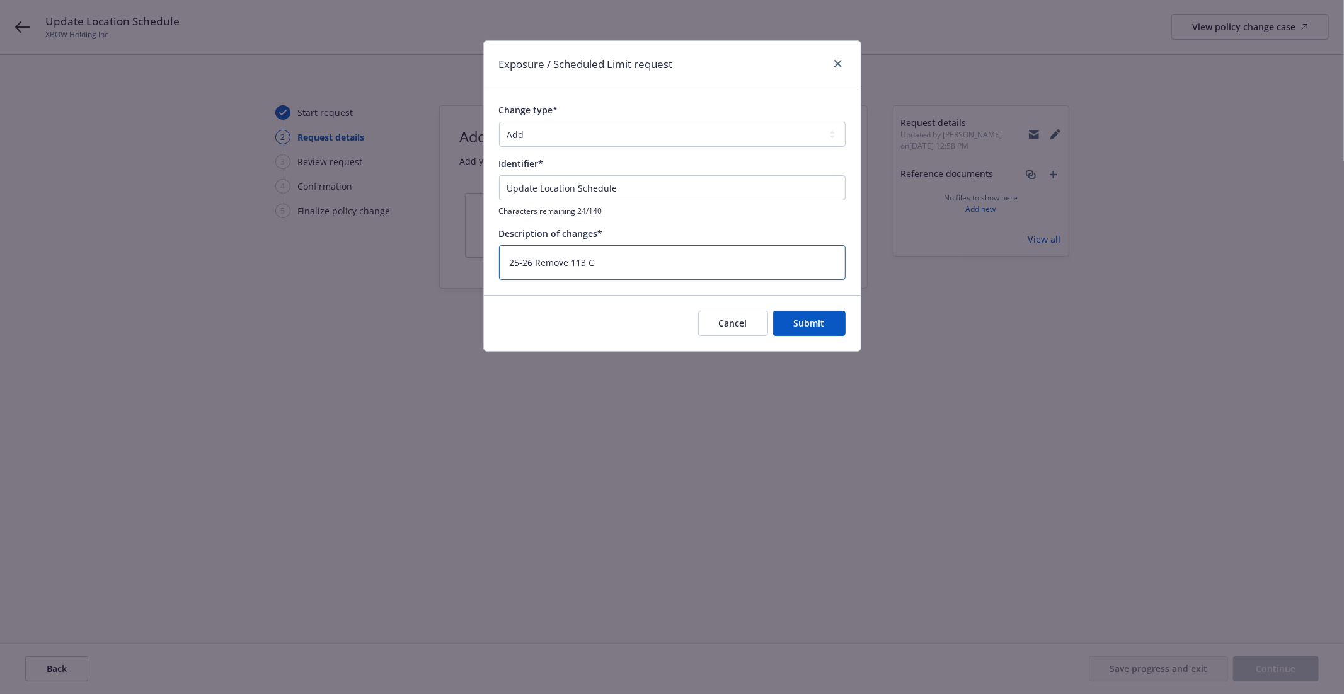
type textarea "x"
type textarea "25-26 Remove 113 Ch"
type textarea "x"
type textarea "25-26 Remove 113 Che"
type textarea "x"
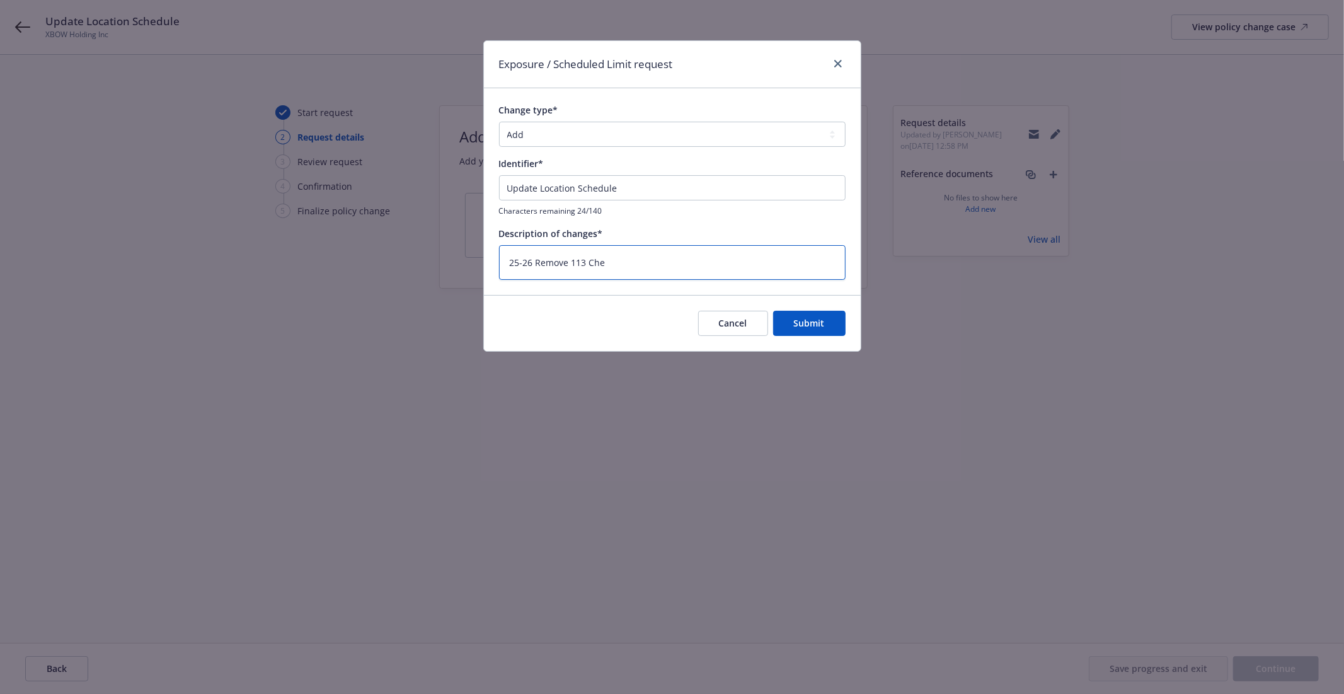
type textarea "25-26 Remove 113 Chee"
type textarea "x"
type textarea "25-26 Remove 113 Cheer"
type textarea "x"
type textarea "25-26 Remove 113 Cheery"
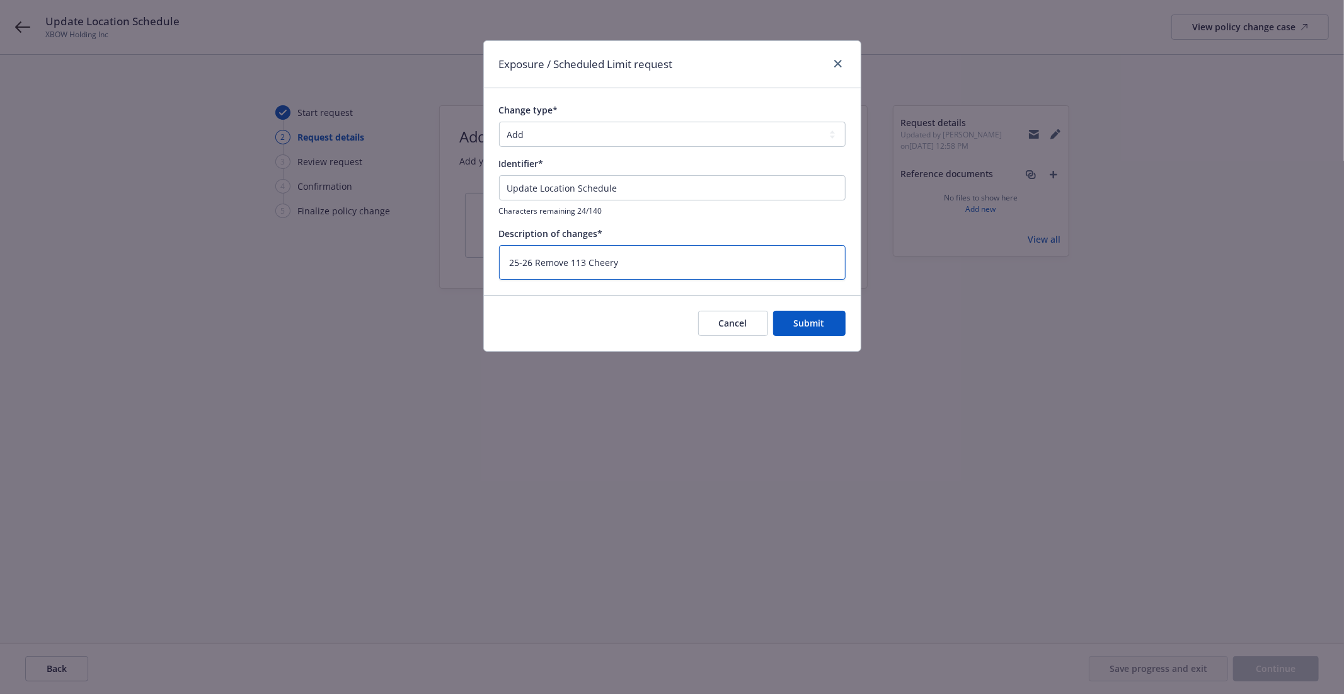
type textarea "x"
type textarea "25-26 Remove 113 Cheery,"
type textarea "x"
type textarea "25-26 Remove 113 Cheery,"
type textarea "x"
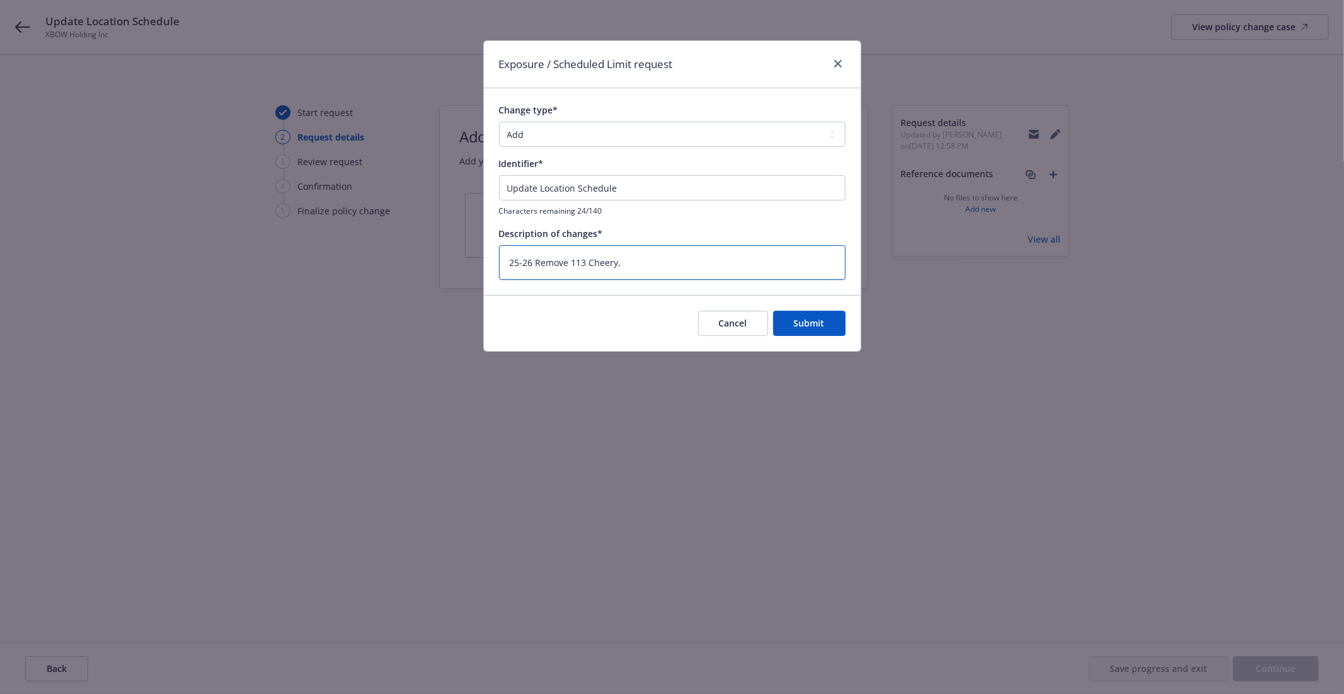
type textarea "25-26 Remove 113 Cheery, A"
type textarea "x"
type textarea "25-26 Remove 113 Cheery, Ad"
type textarea "x"
type textarea "25-26 Remove 113 Cheery, Add"
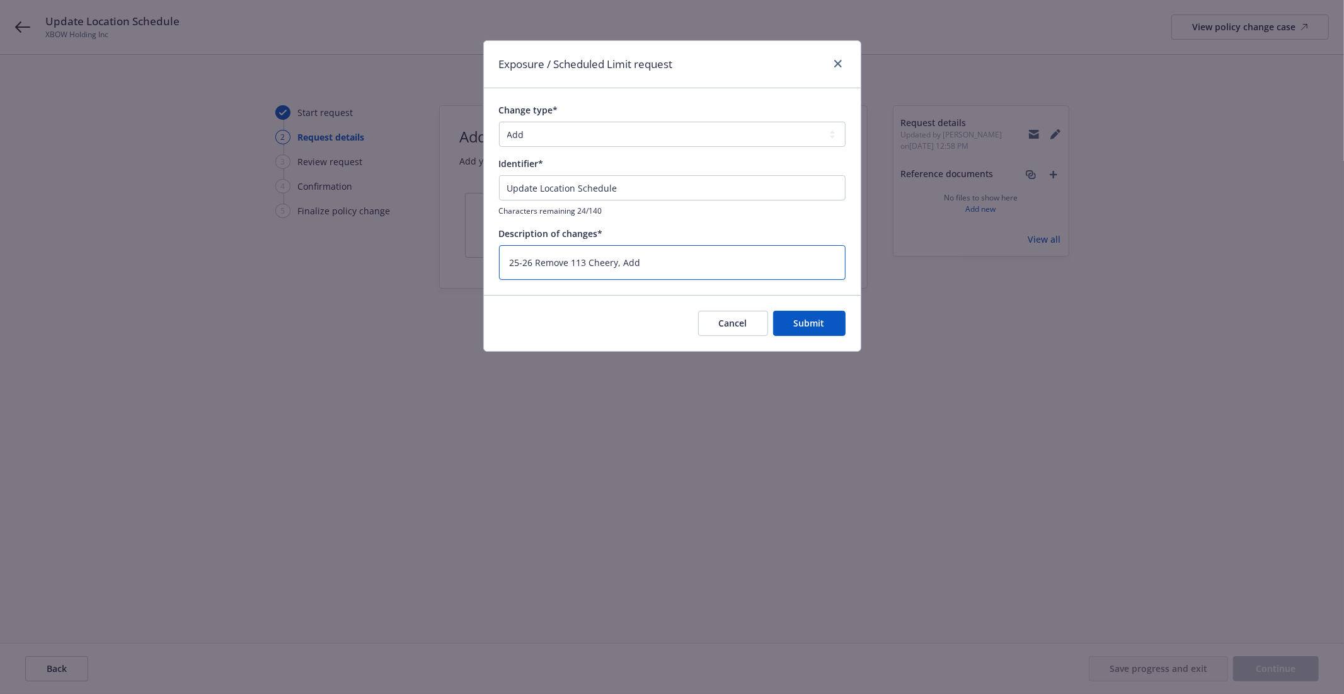
type textarea "x"
type textarea "25-26 Remove 113 Cheery, Add"
type textarea "x"
type textarea "25-26 Remove 113 Cheery, Add 2"
type textarea "x"
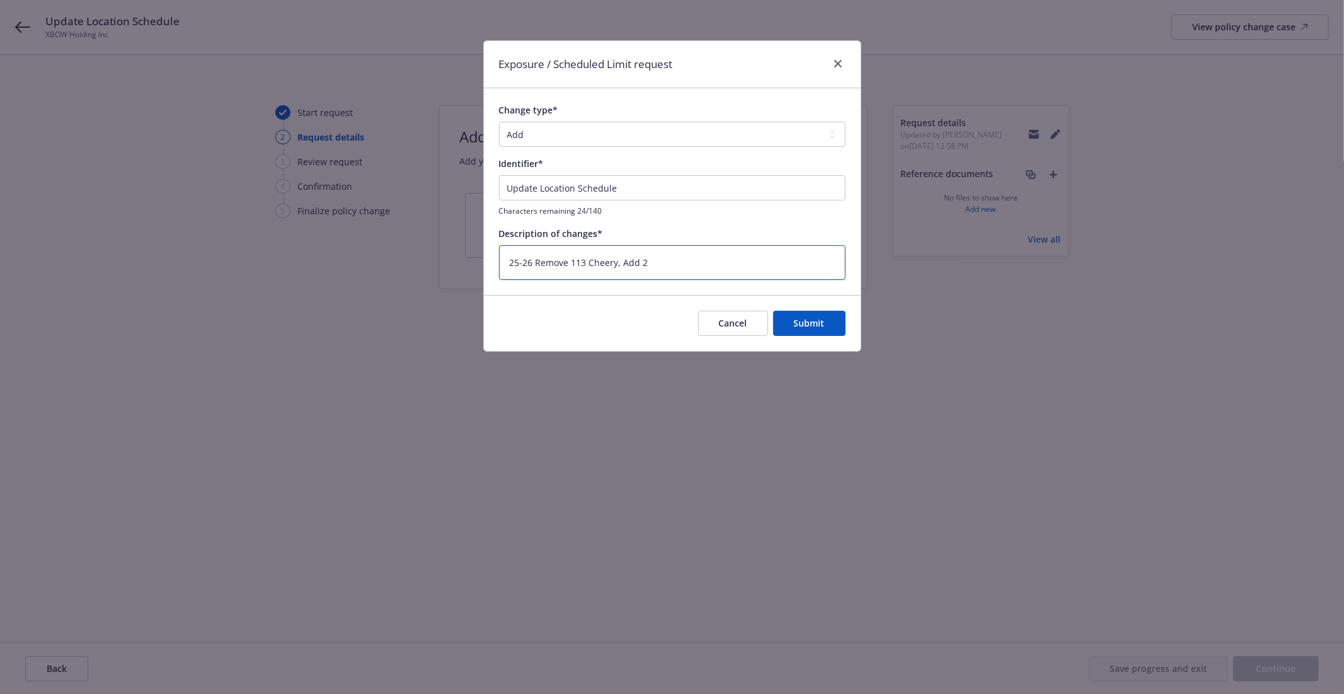
type textarea "25-26 Remove 113 Cheery, Add"
type textarea "x"
type textarea "25-26 Remove 113 Cheery, Add 4"
type textarea "x"
type textarea "25-26 Remove 113 Cheery, Add 45"
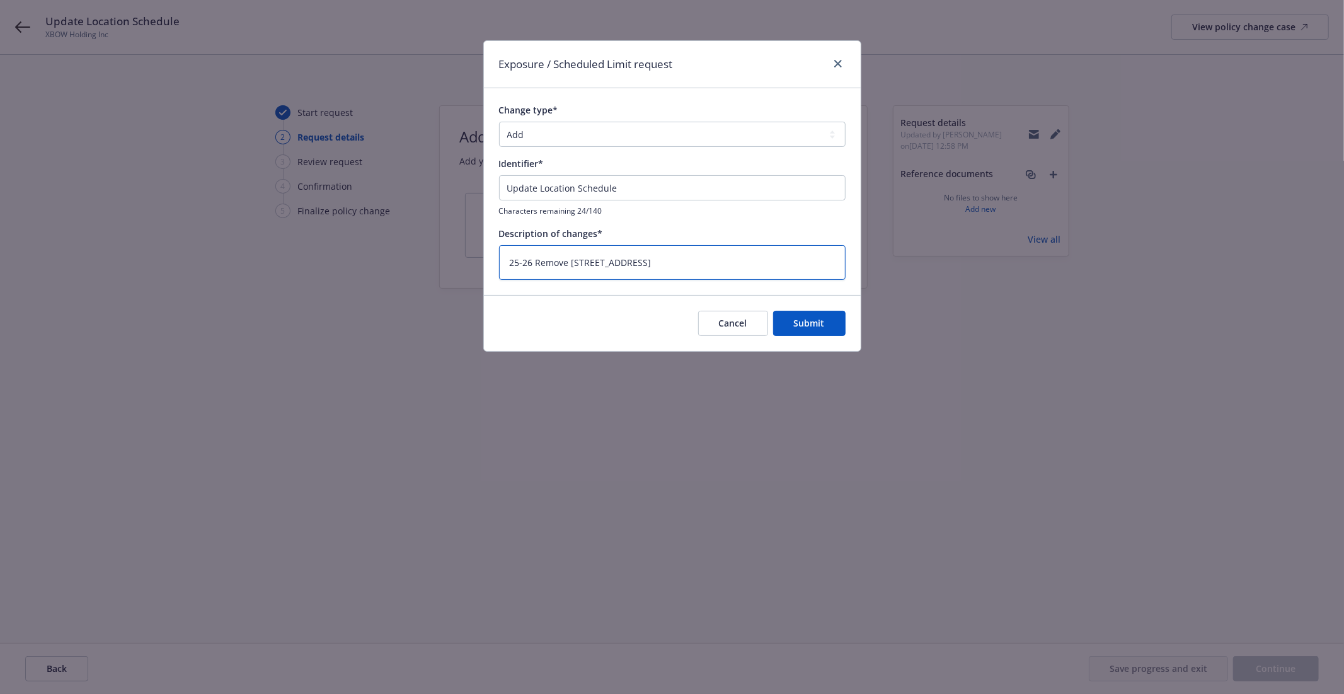
type textarea "x"
type textarea "25-26 Remove 113 Cheery, Add 450"
type textarea "x"
type textarea "25-26 Remove 113 Cheery, Add 450"
type textarea "x"
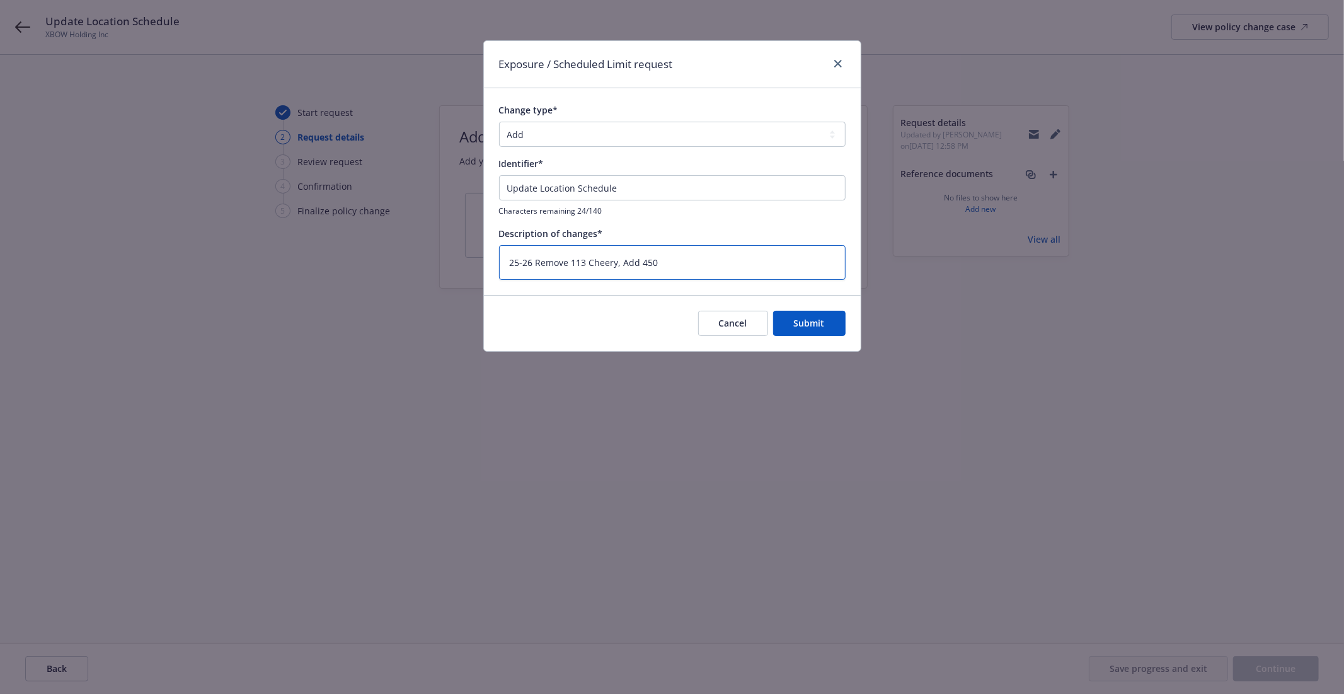
type textarea "25-26 Remove 113 Cheery, Add 450 A"
type textarea "x"
type textarea "25-26 Remove 113 Cheery, Add 450 Al"
type textarea "x"
type textarea "25-26 Remove 113 Cheery, Add 450 Ala"
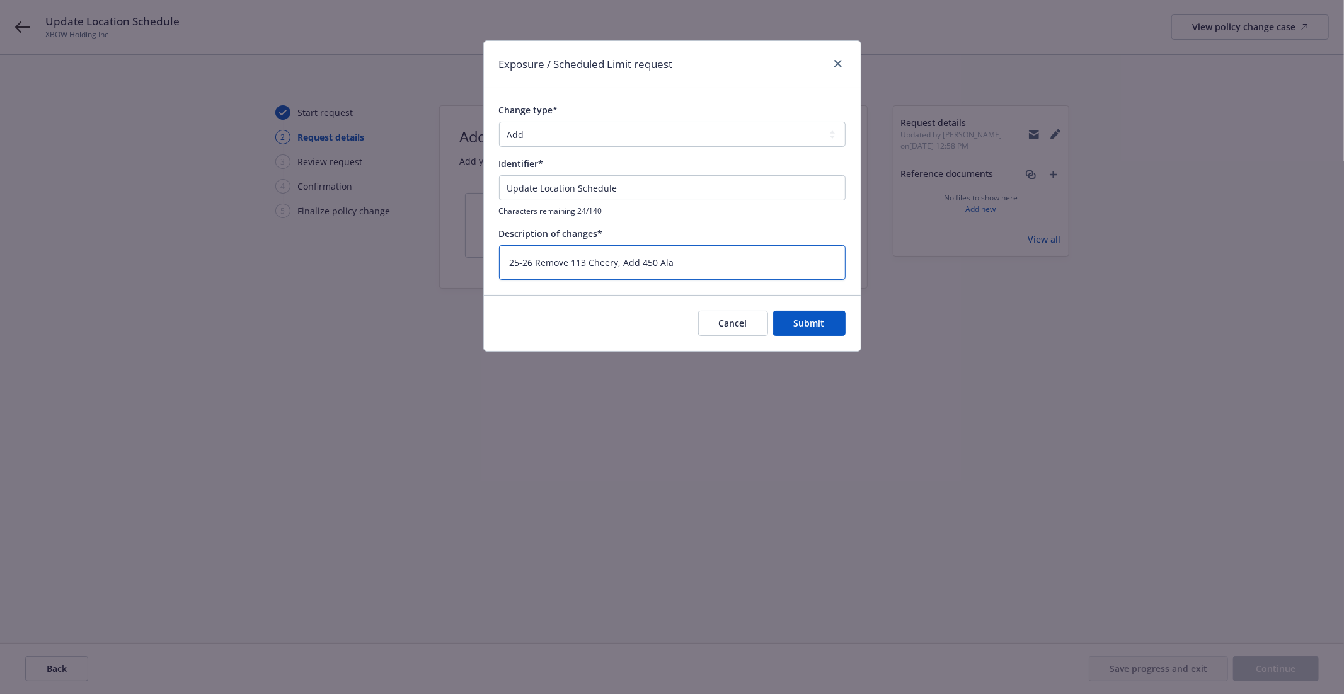
type textarea "x"
type textarea "25-26 Remove 113 Cheery, Add 450 Alas"
type textarea "x"
type textarea "25-26 Remove 113 Cheery, Add 450 Alask"
type textarea "x"
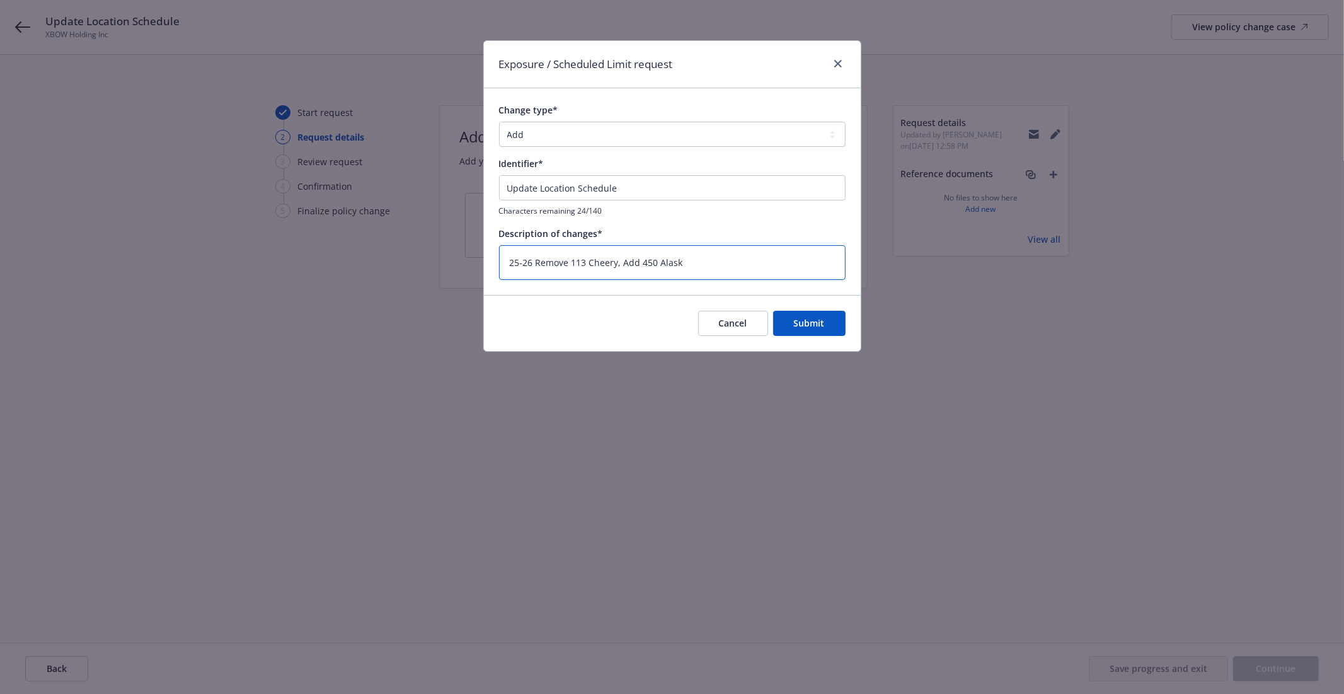
type textarea "25-26 Remove 113 Cheery, Add 450 Alaska"
type textarea "x"
type textarea "25-26 Remove 113 Cheery, Add 450 Alaskan"
click at [607, 256] on textarea "25-26 Remove 113 Cheery, Add 450 Alaskan" at bounding box center [672, 262] width 347 height 35
type textarea "x"
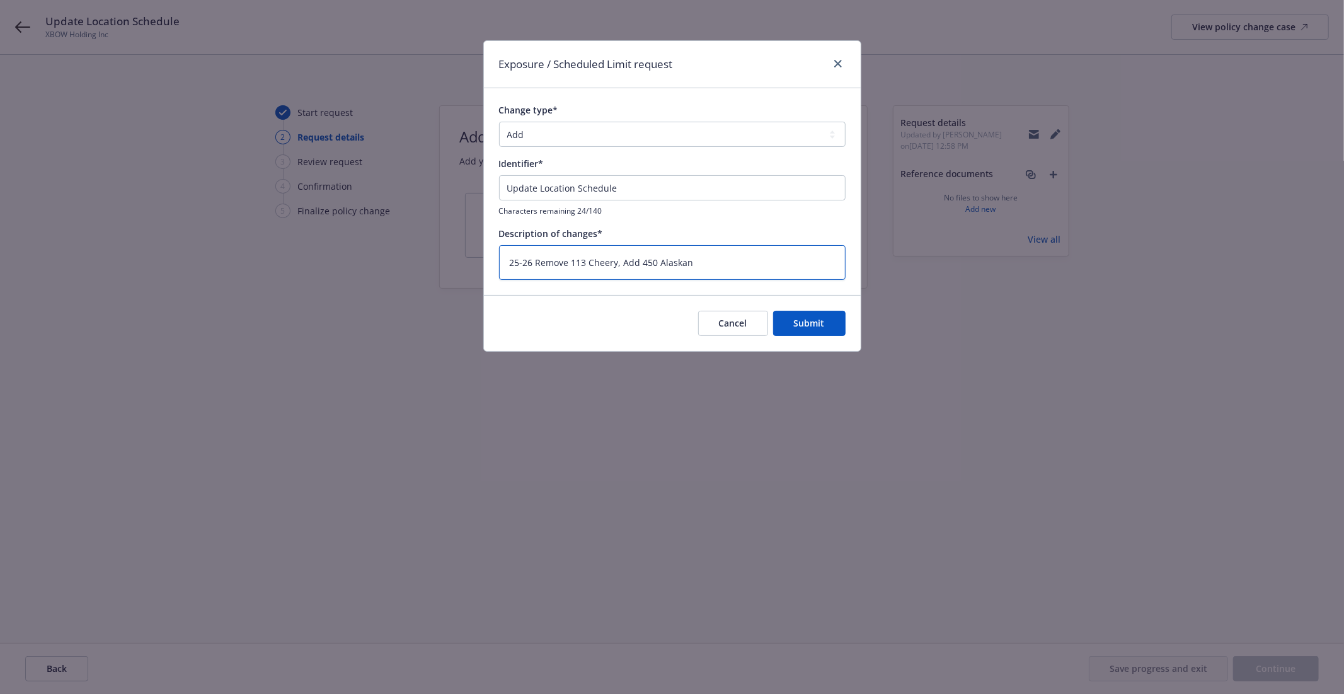
type textarea "25-26 Remove 113 Chery, Add 450 Alaskan"
type textarea "x"
type textarea "25-26 Remove 113 Cherry, Add 450 Alaskan"
click at [534, 258] on textarea "25-26 Remove 113 Cherry, Add 450 Alaskan" at bounding box center [672, 262] width 347 height 35
type textarea "x"
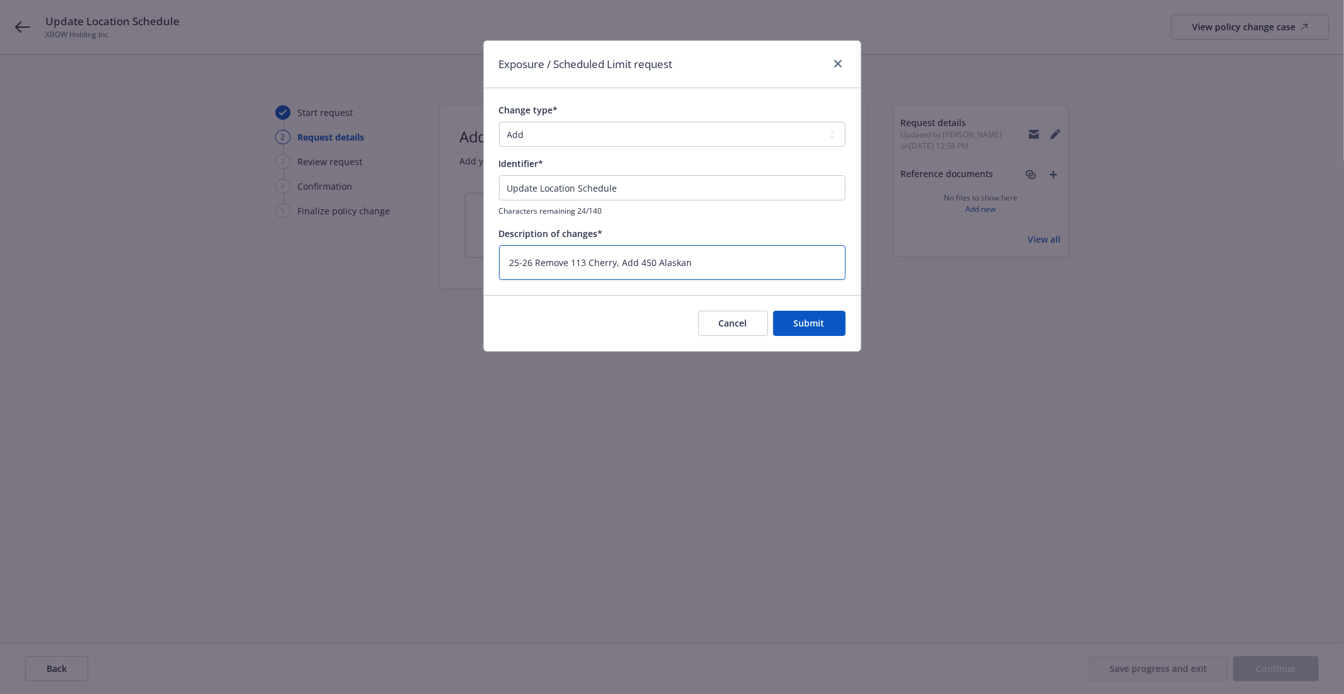
type textarea "25-26 BRemove 113 Cherry, Add 450 Alaskan"
type textarea "x"
type textarea "25-26 BORemove 113 Cherry, Add 450 Alaskan"
type textarea "x"
type textarea "25-26 BOPRemove 113 Cherry, Add 450 Alaskan"
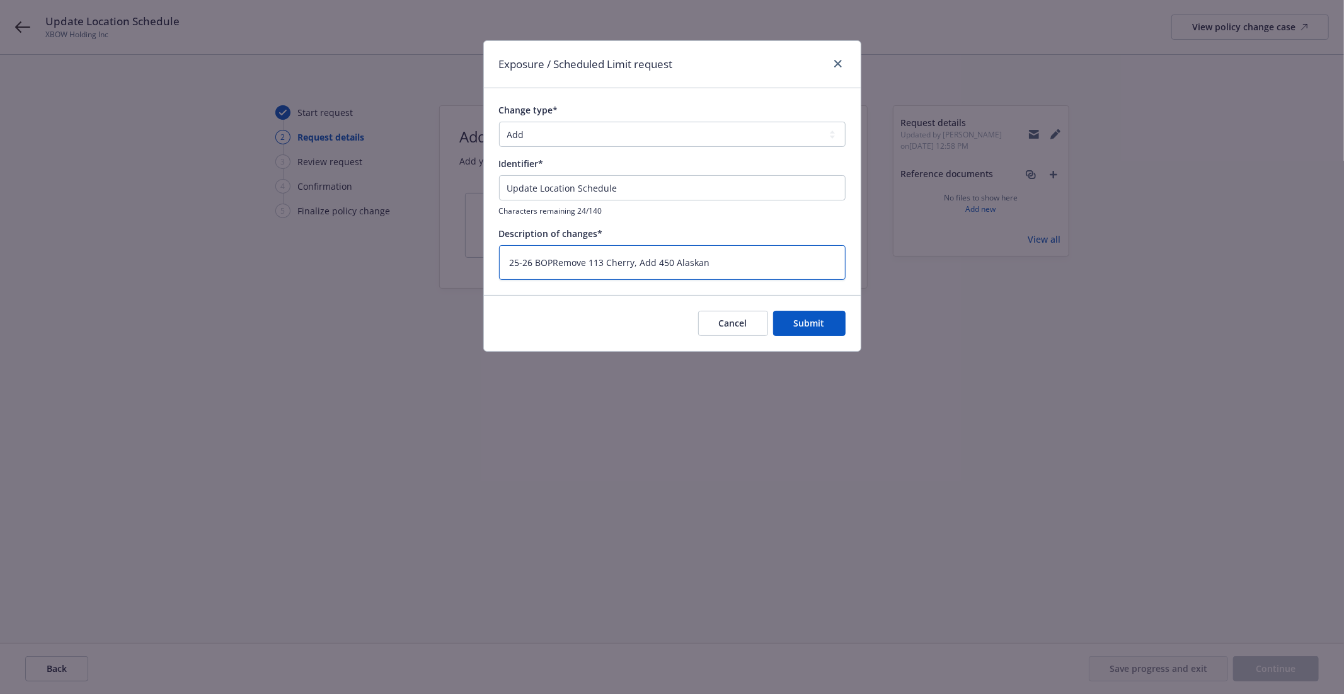
type textarea "x"
type textarea "25-26 BOP Remove 113 Cherry, Add 450 Alaskan"
type textarea "x"
type textarea "25-26 BOPRemove 113 Cherry, Add 450 Alaskan"
type textarea "x"
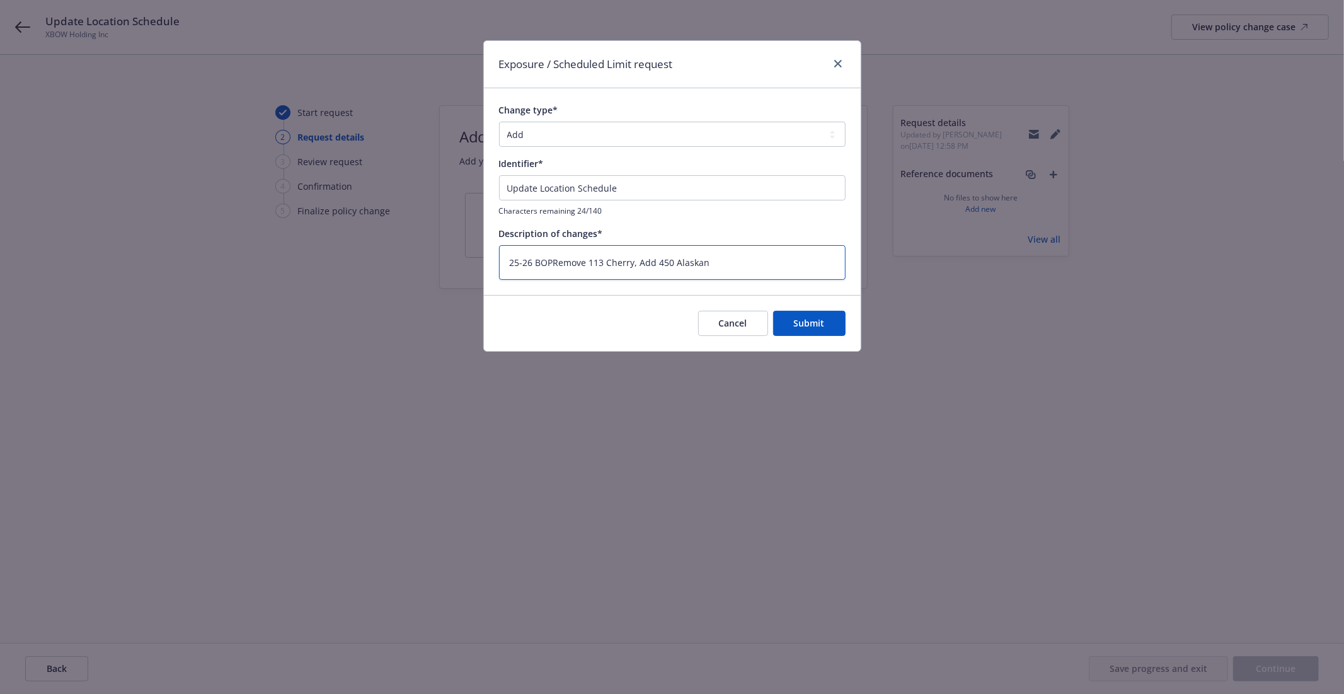
type textarea "25-26 BOP-Remove 113 Cherry, Add 450 Alaskan"
type textarea "x"
type textarea "25-26 BOP- Remove 113 Cherry, Add 450 Alaskan"
type textarea "x"
type textarea "25-26 BOP-Remove 113 Cherry, Add 450 Alaskan"
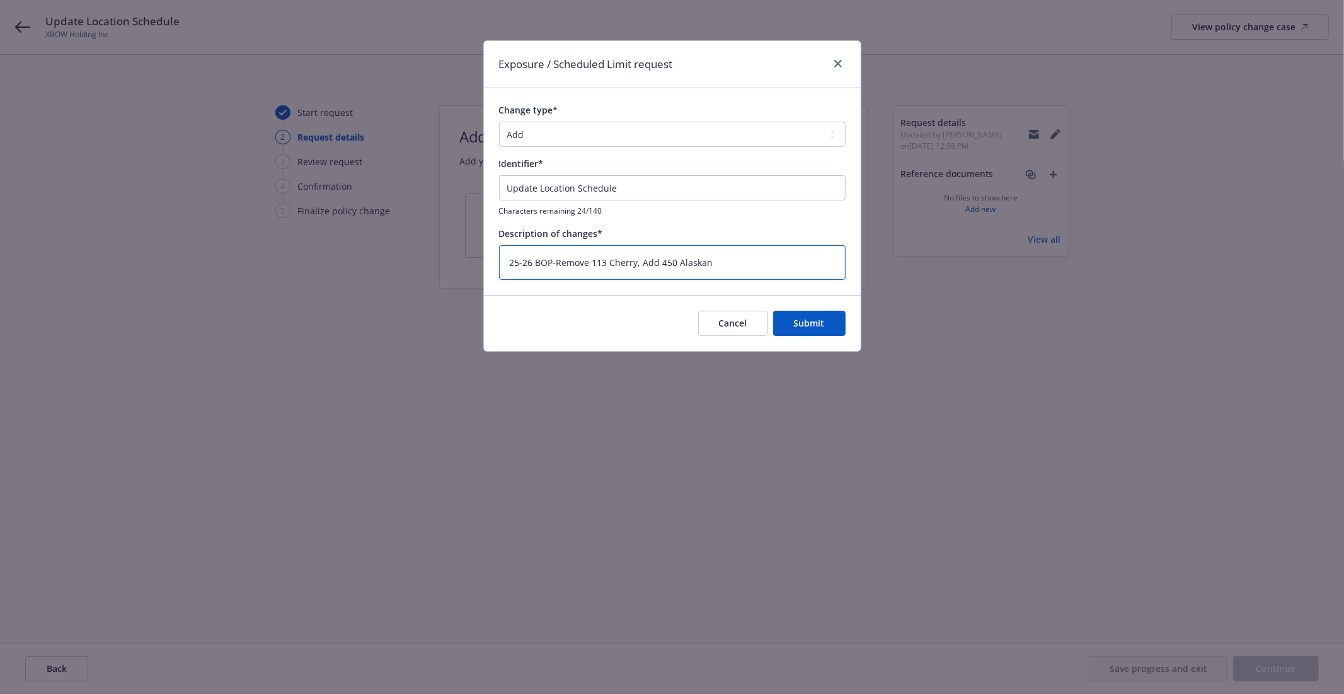
type textarea "x"
type textarea "25-26 BOPRemove 113 Cherry, Add 450 Alaskan"
type textarea "x"
type textarea "25-26 BOP Remove 113 Cherry, Add 450 Alaskan"
type textarea "x"
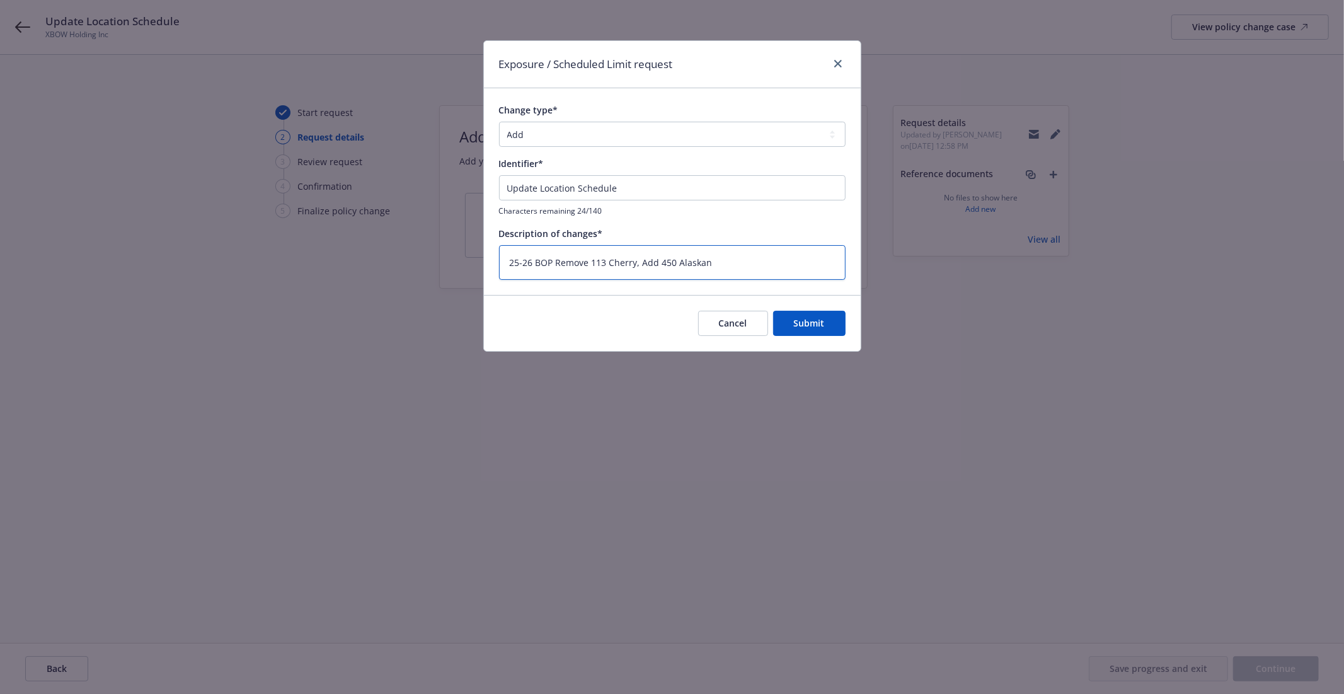
type textarea "25-26 BOP -Remove 113 Cherry, Add 450 Alaskan"
type textarea "x"
type textarea "25-26 BOP - Remove 113 Cherry, Add 450 Alaskan"
click at [819, 329] on button "Submit" at bounding box center [809, 323] width 72 height 25
type textarea "x"
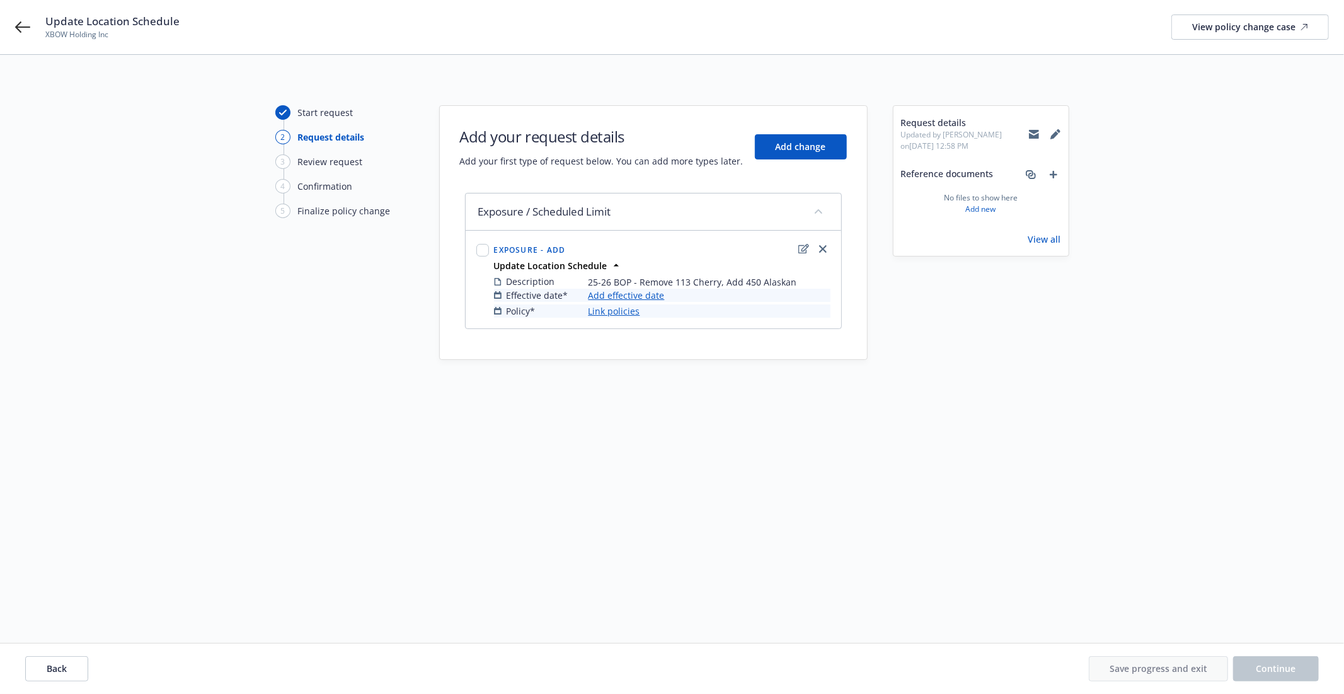
click at [643, 295] on link "Add effective date" at bounding box center [627, 295] width 76 height 13
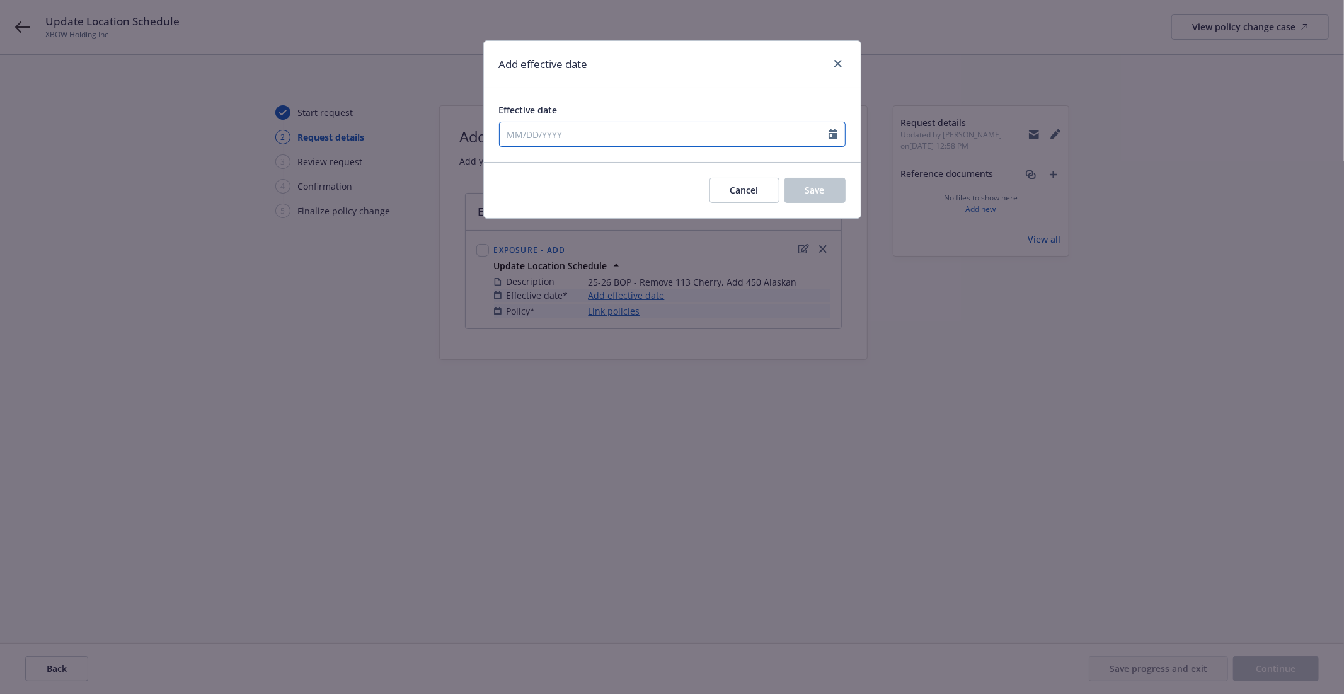
select select "8"
click at [599, 131] on input "Effective date" at bounding box center [664, 134] width 329 height 24
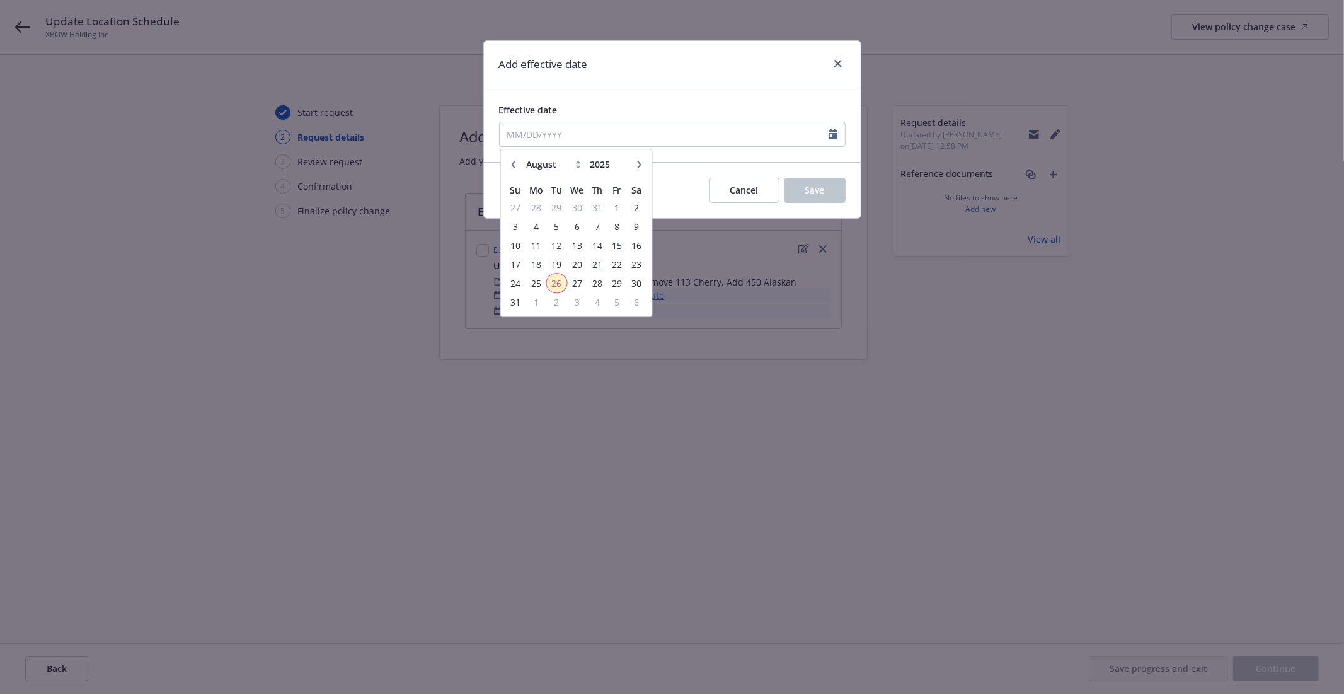
click at [562, 281] on span "26" at bounding box center [556, 283] width 17 height 16
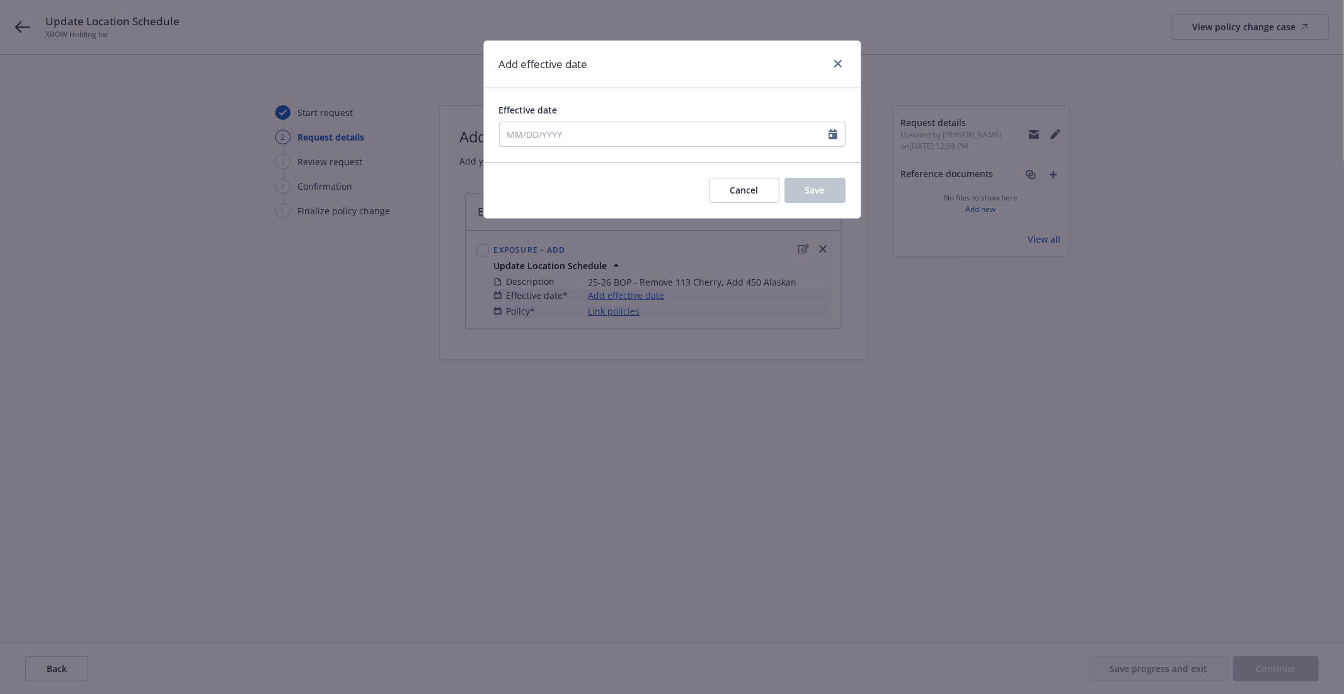
type input "[DATE]"
click at [822, 192] on span "Save" at bounding box center [815, 190] width 20 height 12
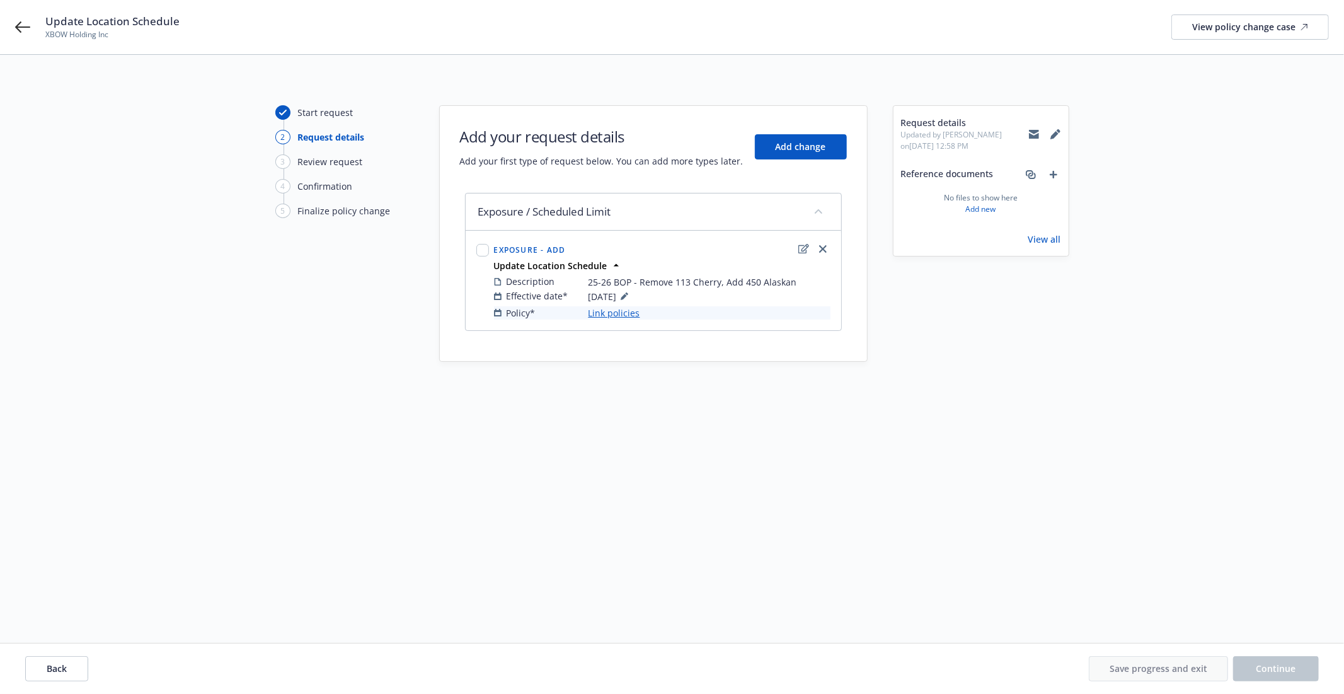
click at [619, 311] on link "Link policies" at bounding box center [615, 312] width 52 height 13
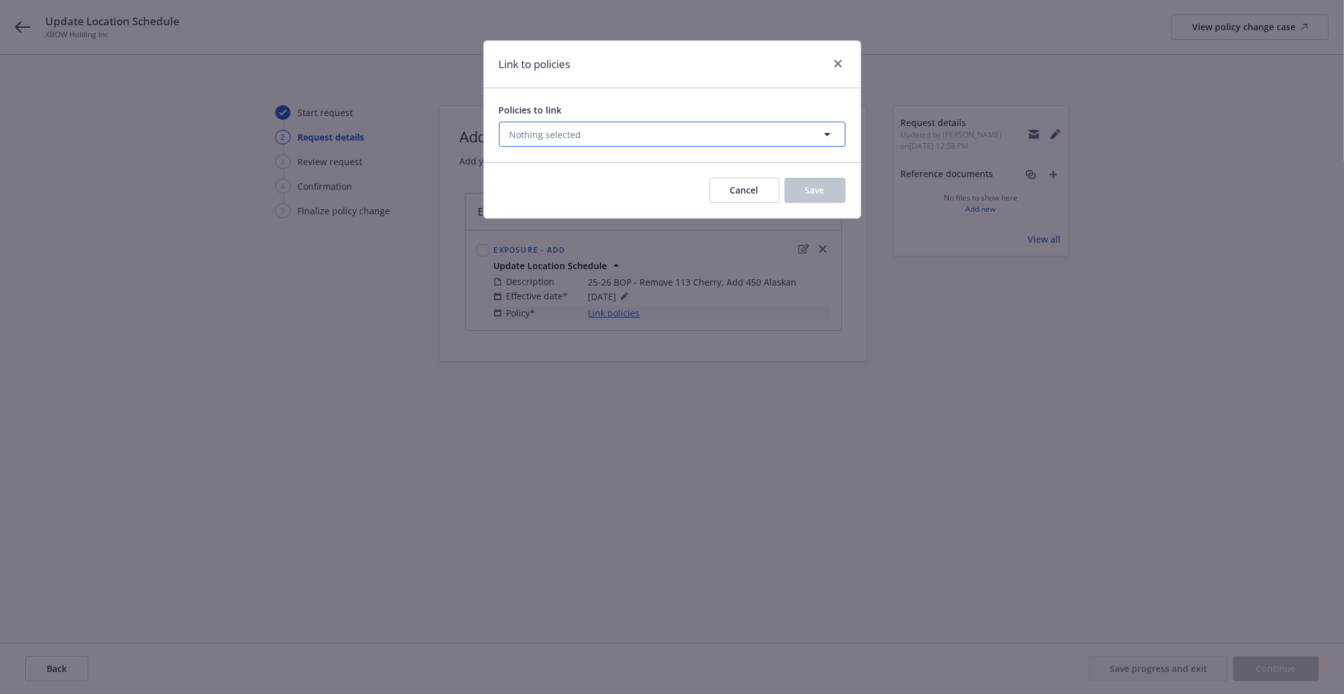
click at [608, 137] on button "Nothing selected" at bounding box center [672, 134] width 347 height 25
select select "ACTIVE"
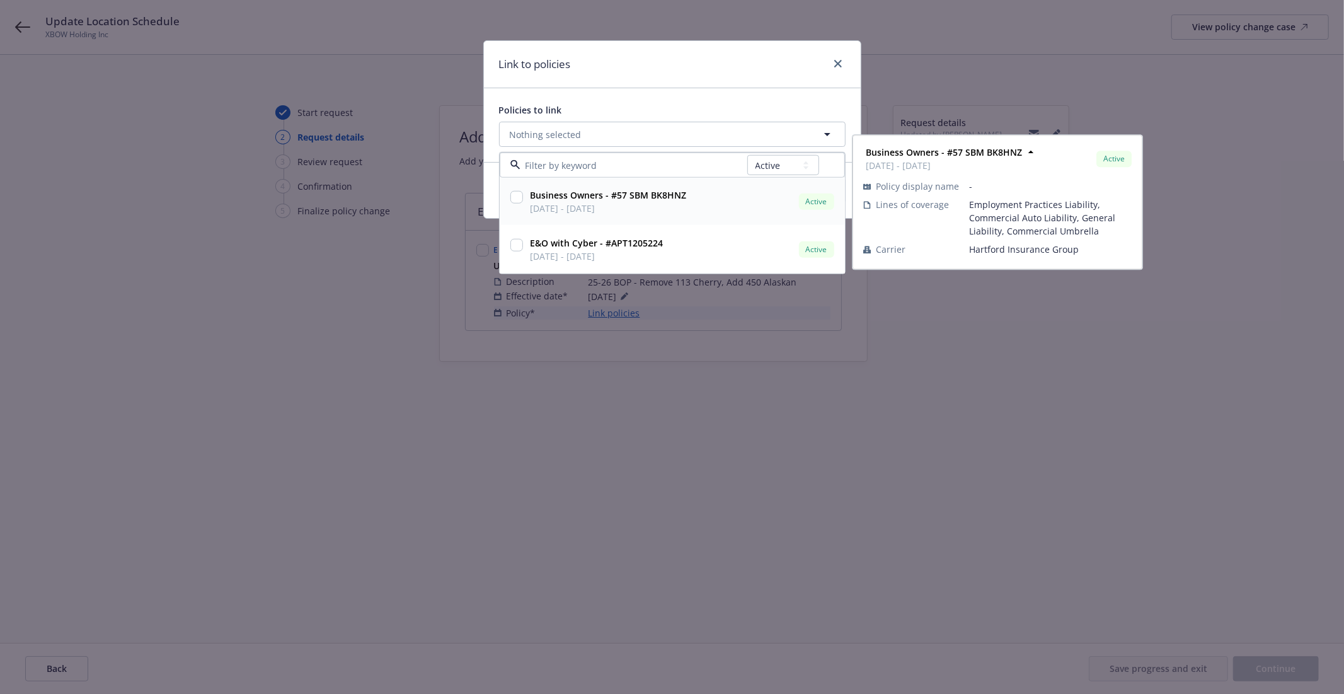
click at [522, 198] on input "checkbox" at bounding box center [516, 197] width 13 height 13
checkbox input "true"
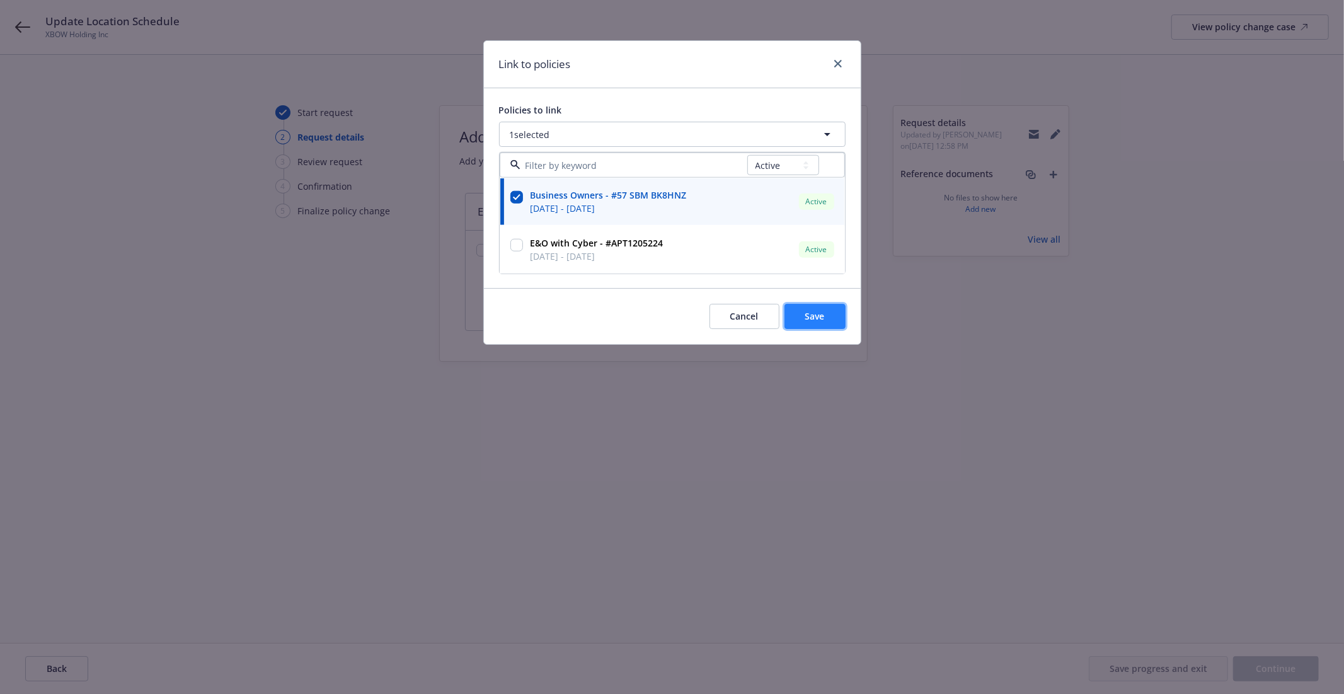
click at [814, 324] on button "Save" at bounding box center [814, 316] width 61 height 25
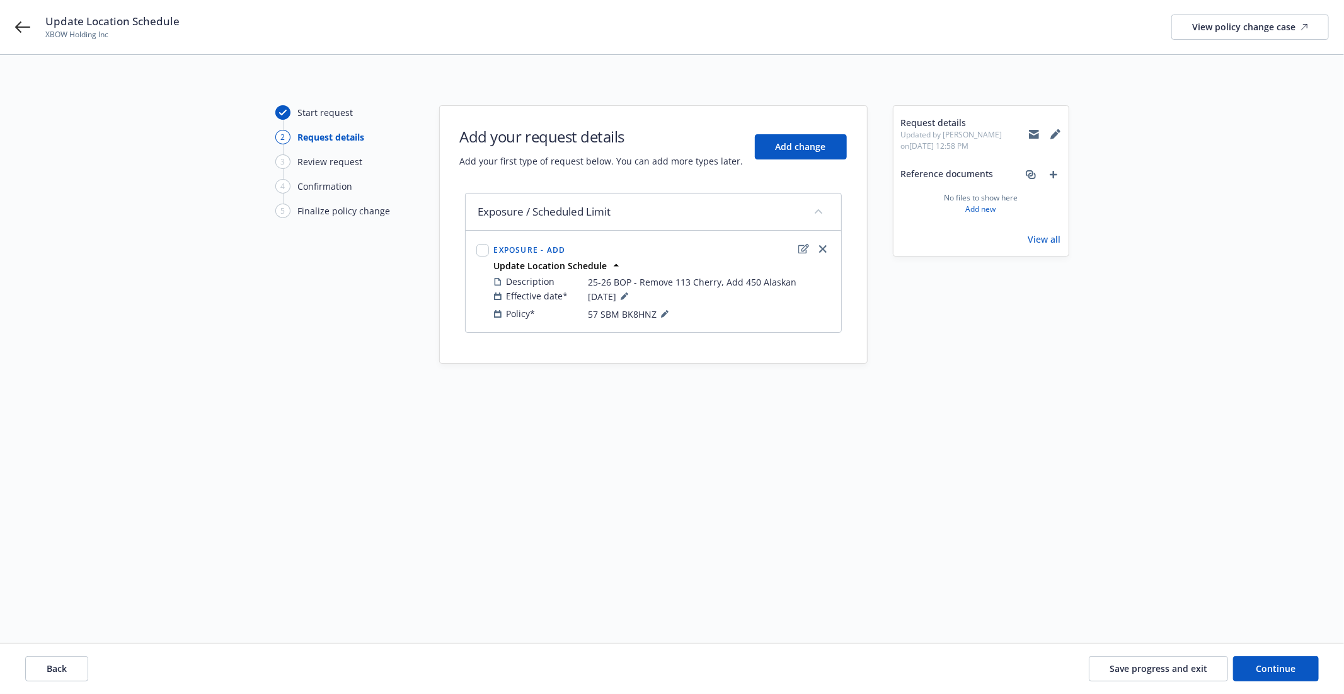
click at [778, 467] on div "Start request 2 Request details 3 Review request 4 Confirmation 5 Finalize poli…" at bounding box center [672, 333] width 1314 height 457
click at [796, 433] on div "Start request 2 Request details 3 Review request 4 Confirmation 5 Finalize poli…" at bounding box center [672, 333] width 1314 height 457
click at [803, 251] on icon "edit" at bounding box center [803, 248] width 11 height 9
type textarea "x"
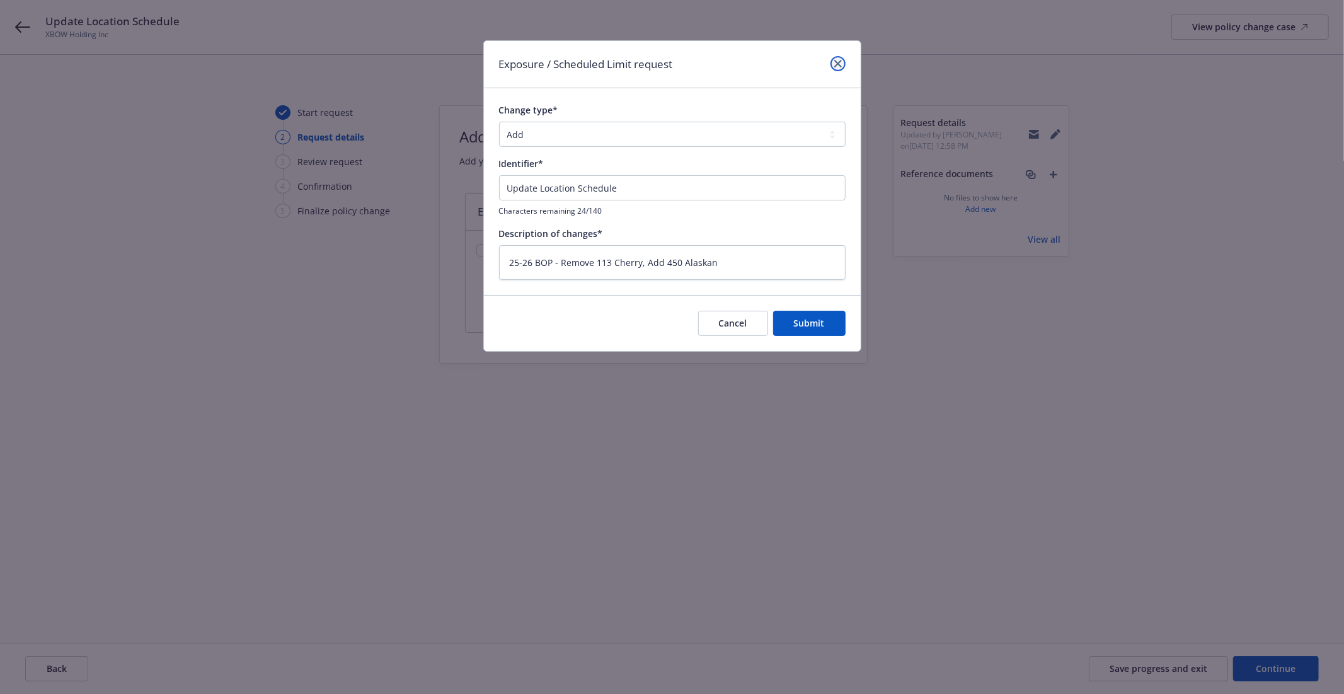
click at [836, 60] on icon "close" at bounding box center [838, 64] width 8 height 8
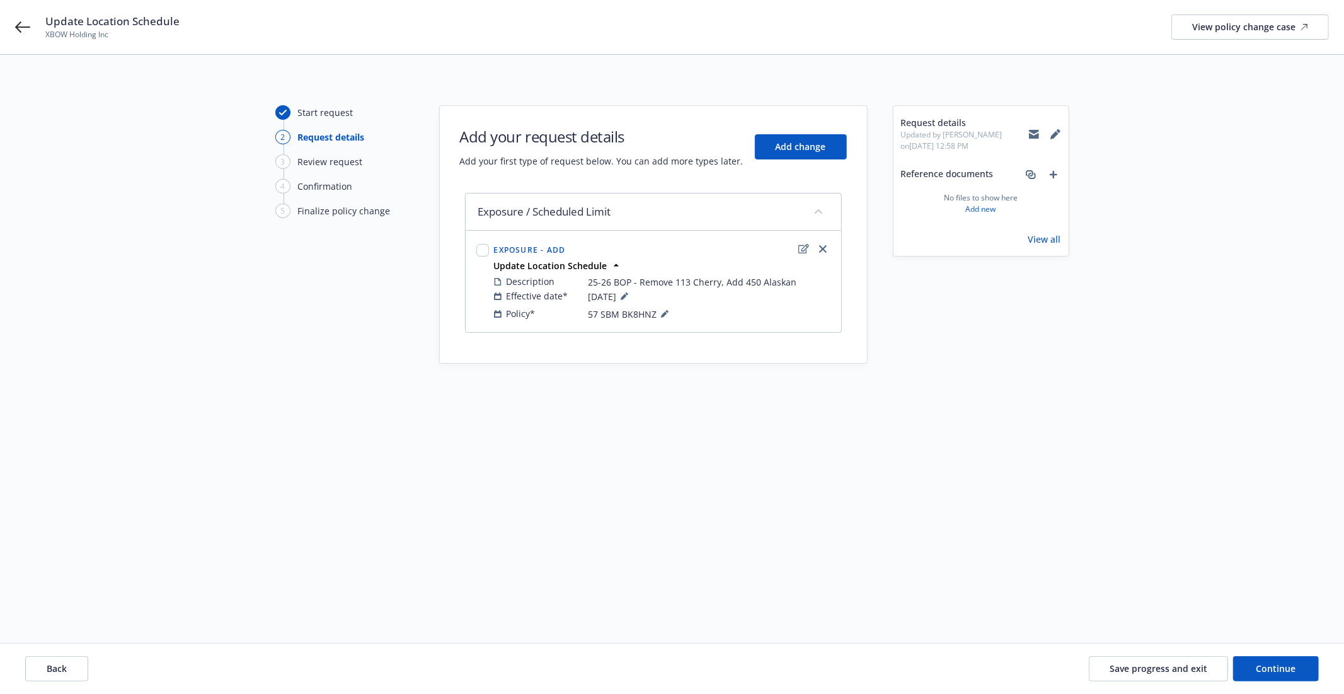
click at [955, 473] on div "Request details Updated by Daisy Lopez on 08/26/2025, 12:58 PM Reference docume…" at bounding box center [981, 333] width 176 height 457
click at [1147, 662] on span "Save progress and exit" at bounding box center [1159, 668] width 98 height 12
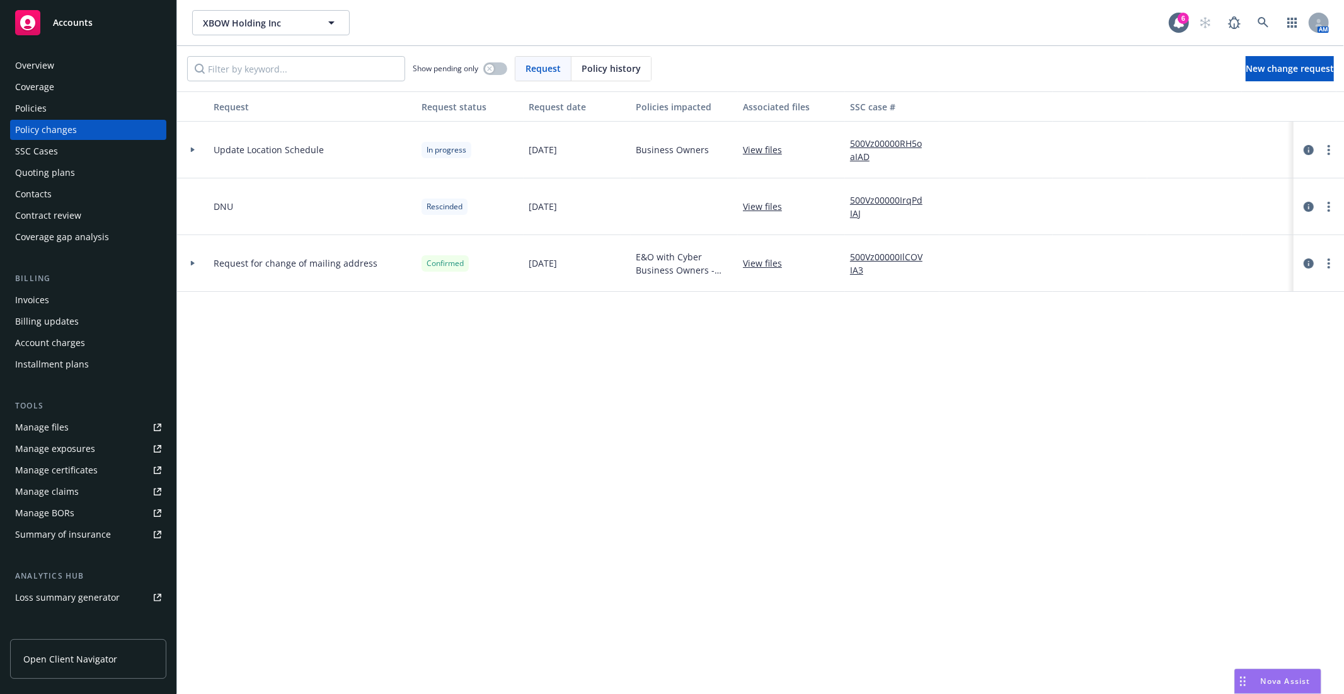
click at [191, 149] on icon at bounding box center [193, 149] width 4 height 5
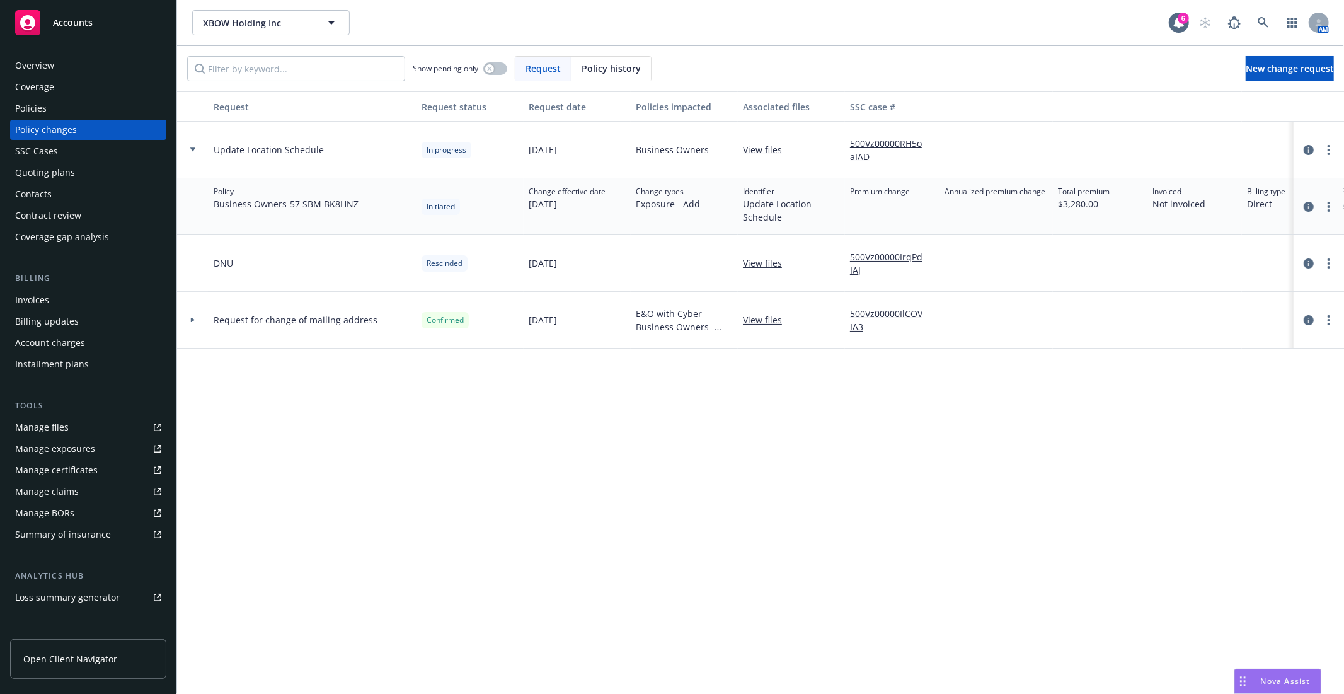
click at [191, 149] on icon at bounding box center [192, 149] width 5 height 4
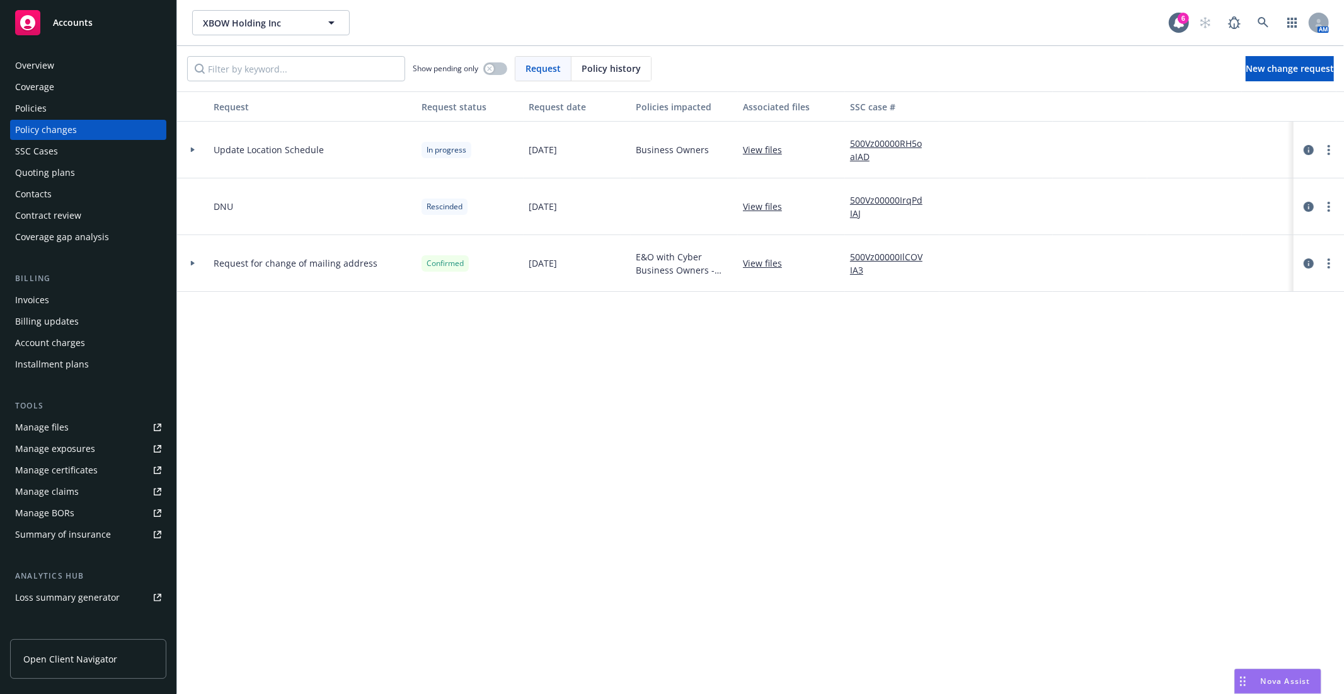
click at [879, 134] on div "500Vz00000RH5oaIAD" at bounding box center [892, 150] width 95 height 57
click at [879, 142] on link "500Vz00000RH5oaIAD" at bounding box center [892, 150] width 84 height 26
click at [45, 92] on div "Coverage" at bounding box center [34, 87] width 39 height 20
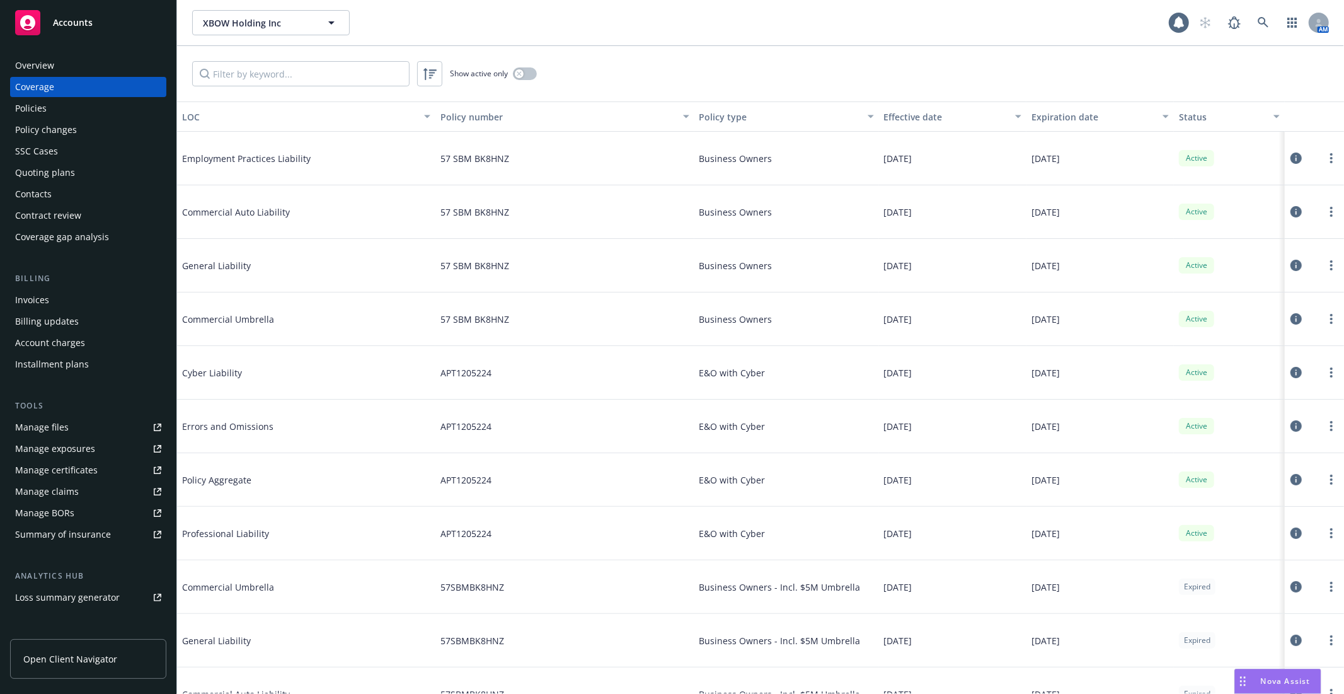
click at [59, 175] on div "Quoting plans" at bounding box center [45, 173] width 60 height 20
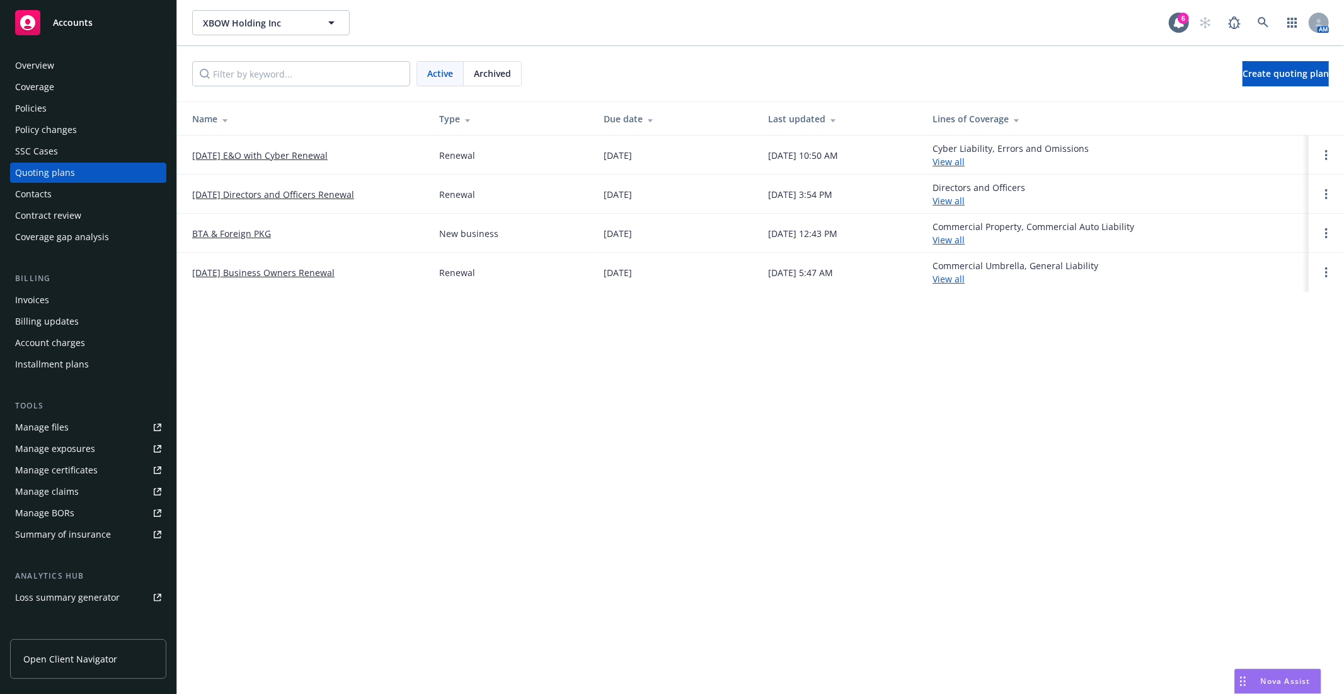
click at [236, 234] on link "BTA & Foreign PKG" at bounding box center [231, 233] width 79 height 13
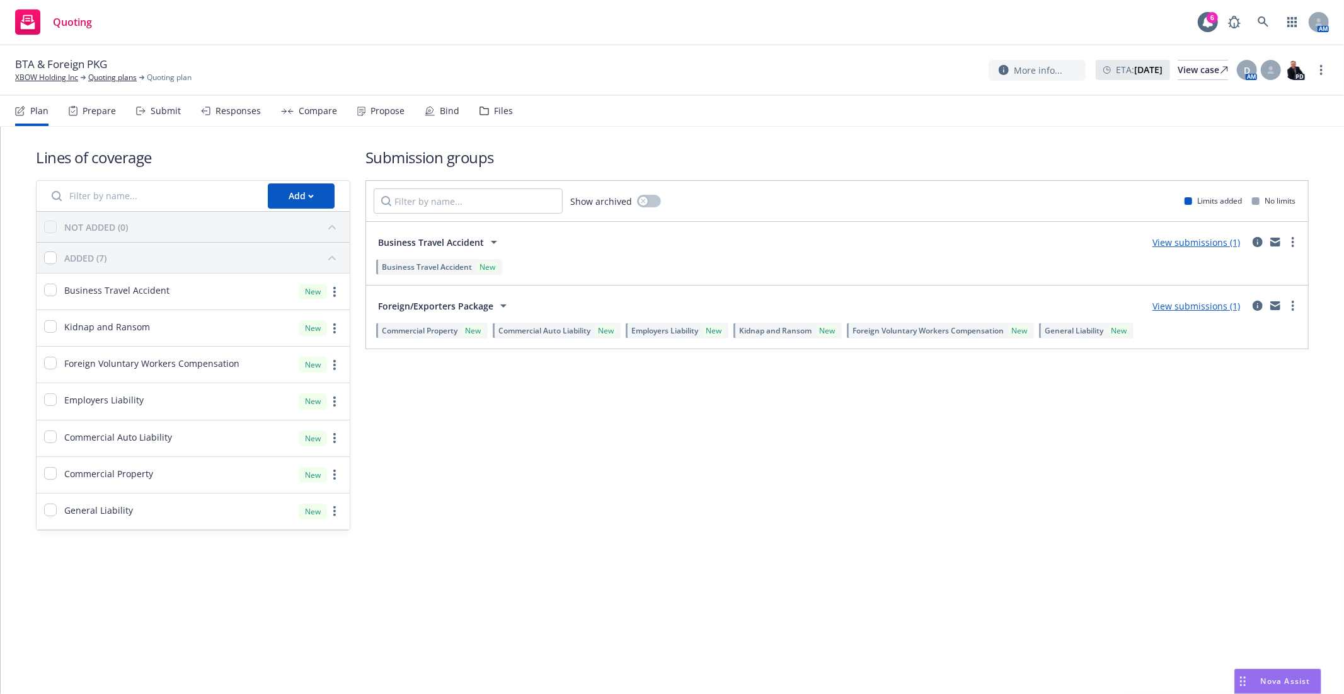
click at [1229, 243] on link "View submissions (1)" at bounding box center [1196, 242] width 88 height 12
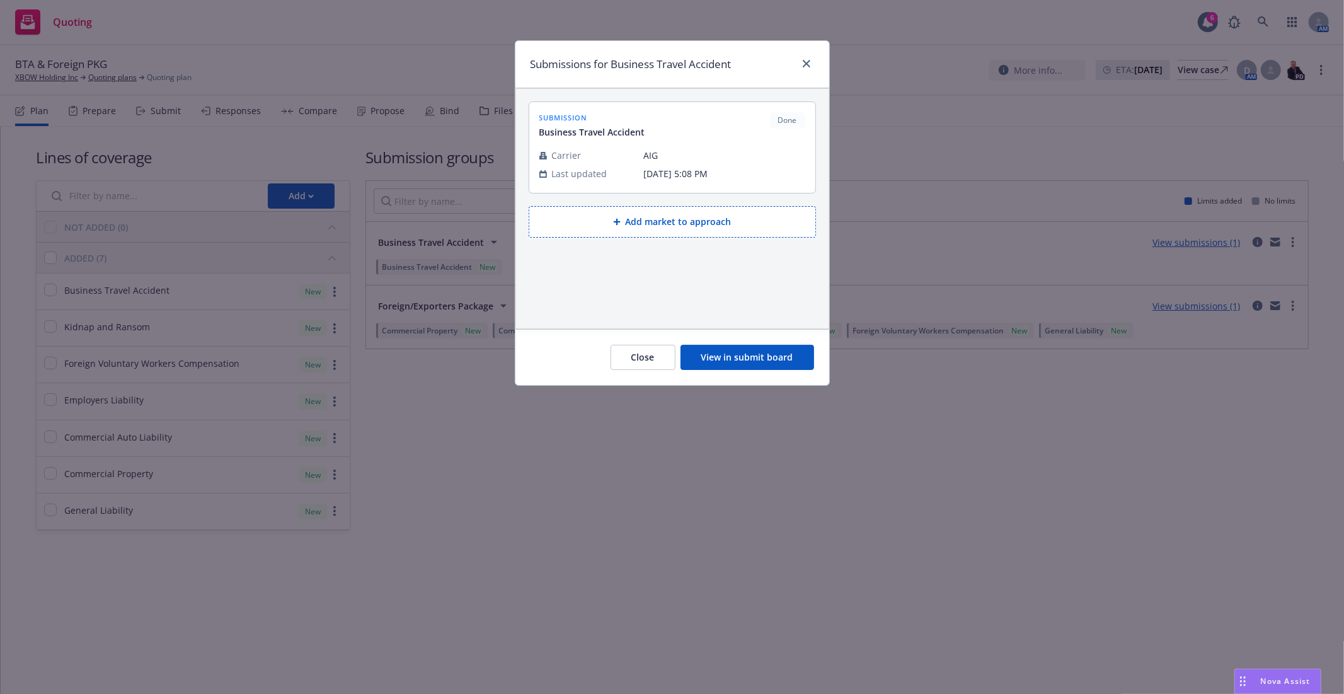
click at [738, 372] on div "Close View in submit board" at bounding box center [672, 357] width 314 height 56
click at [739, 355] on button "View in submit board" at bounding box center [748, 357] width 134 height 25
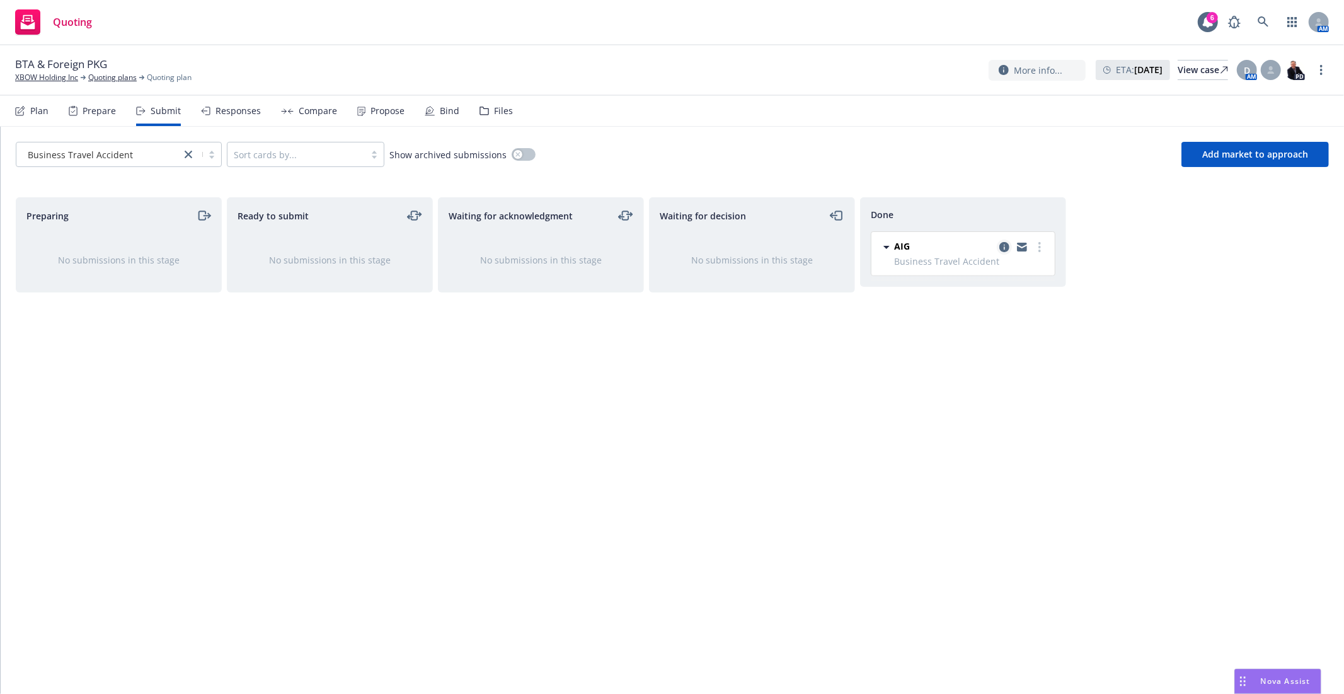
click at [1002, 246] on icon "copy logging email" at bounding box center [1004, 247] width 10 height 10
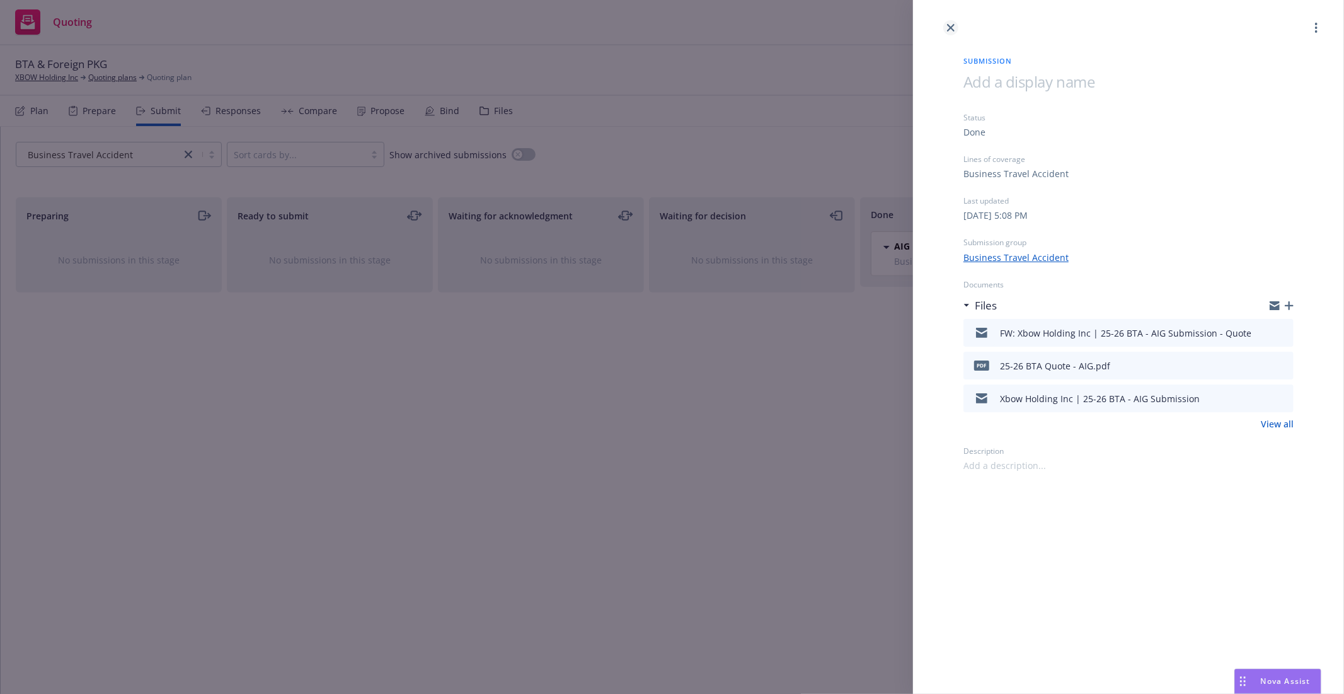
click at [948, 23] on link "close" at bounding box center [950, 27] width 15 height 15
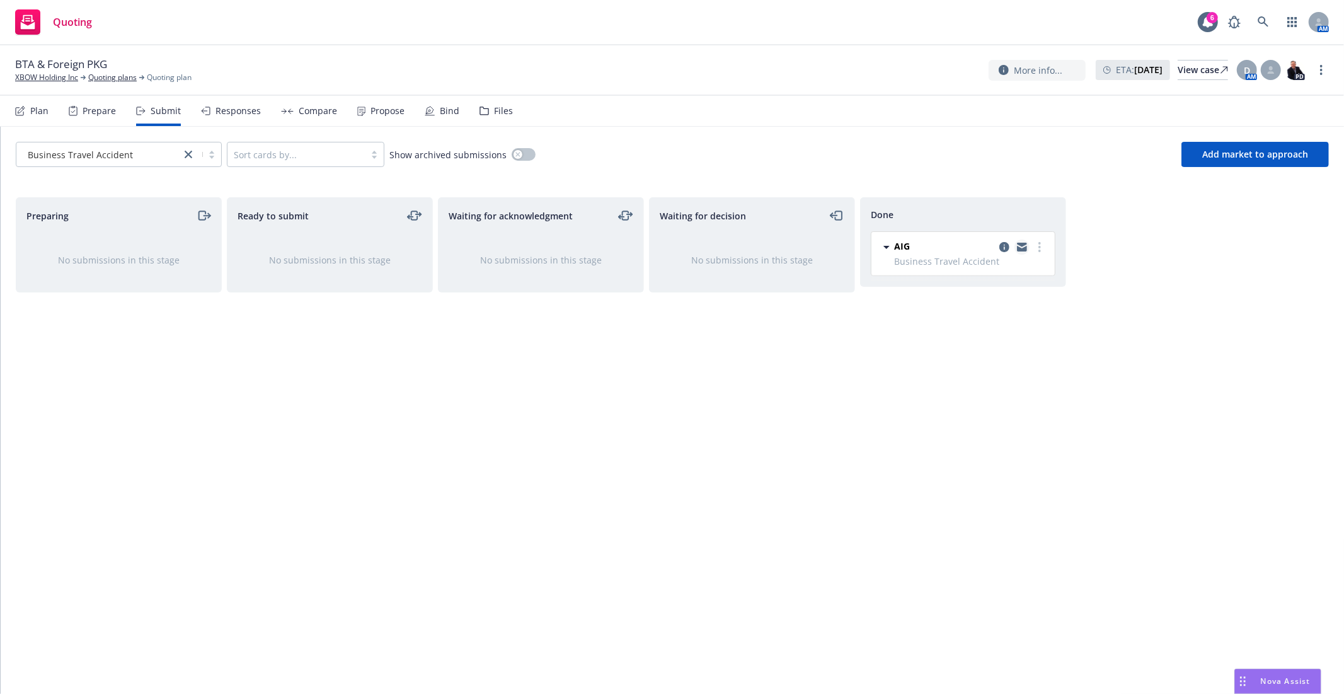
click at [1024, 248] on icon "copy logging email" at bounding box center [1022, 249] width 10 height 6
click at [406, 57] on div "BTA & Foreign PKG XBOW Holding Inc Quoting plans Quoting plan More info... ETA …" at bounding box center [672, 70] width 1314 height 26
click at [763, 73] on div "BTA & Foreign PKG XBOW Holding Inc Quoting plans Quoting plan More info... ETA …" at bounding box center [672, 70] width 1314 height 26
click at [1253, 22] on link at bounding box center [1263, 21] width 25 height 25
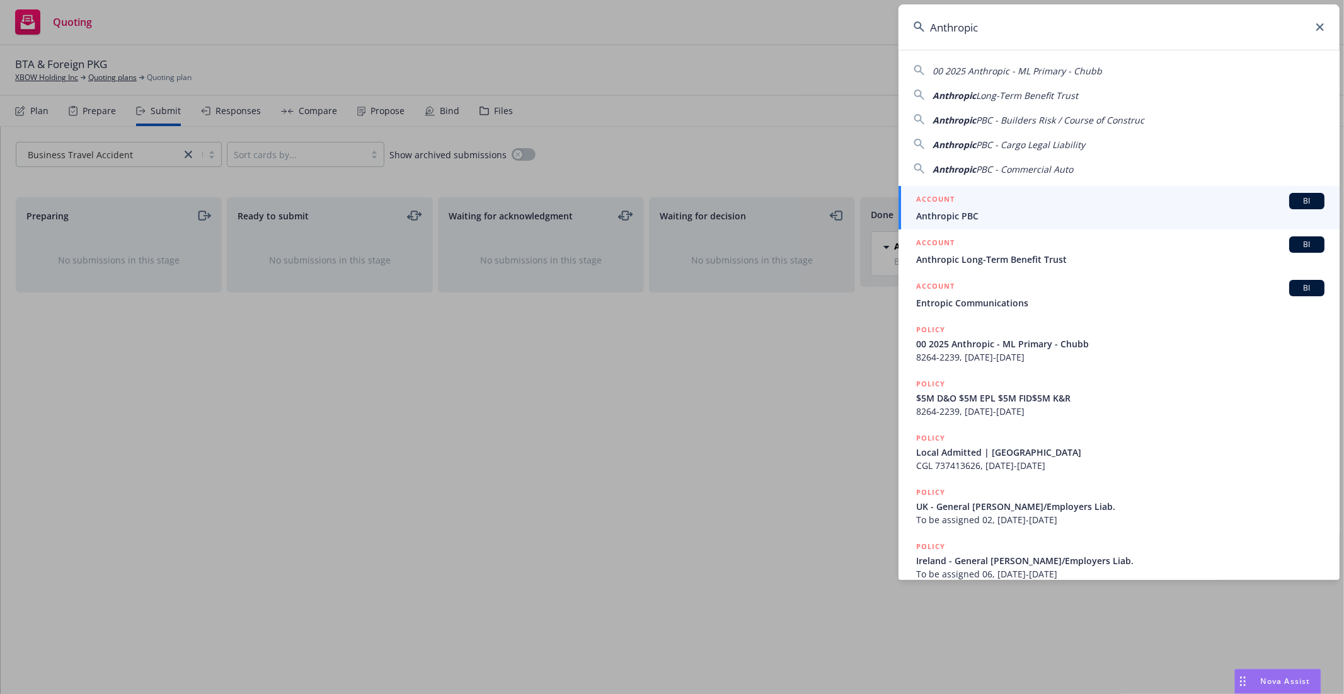
type input "Anthropic"
click at [971, 215] on span "Anthropic PBC" at bounding box center [1120, 215] width 408 height 13
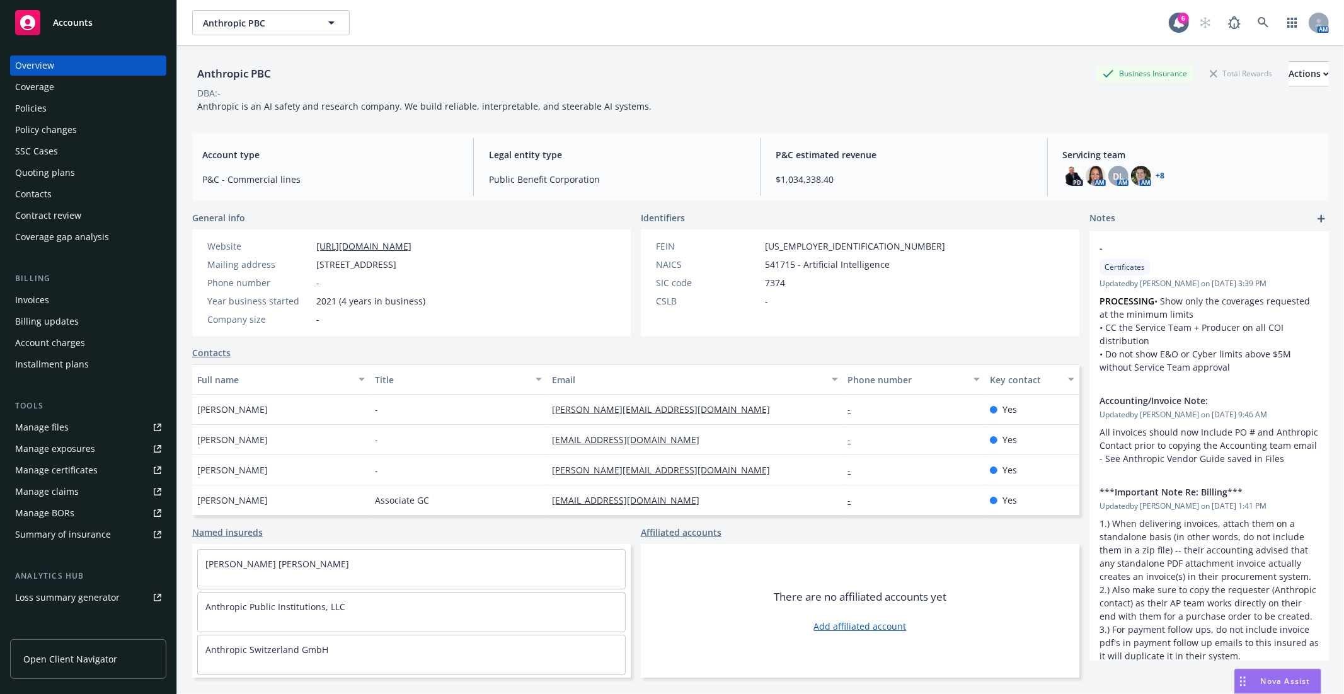
click at [70, 428] on link "Manage files" at bounding box center [88, 427] width 156 height 20
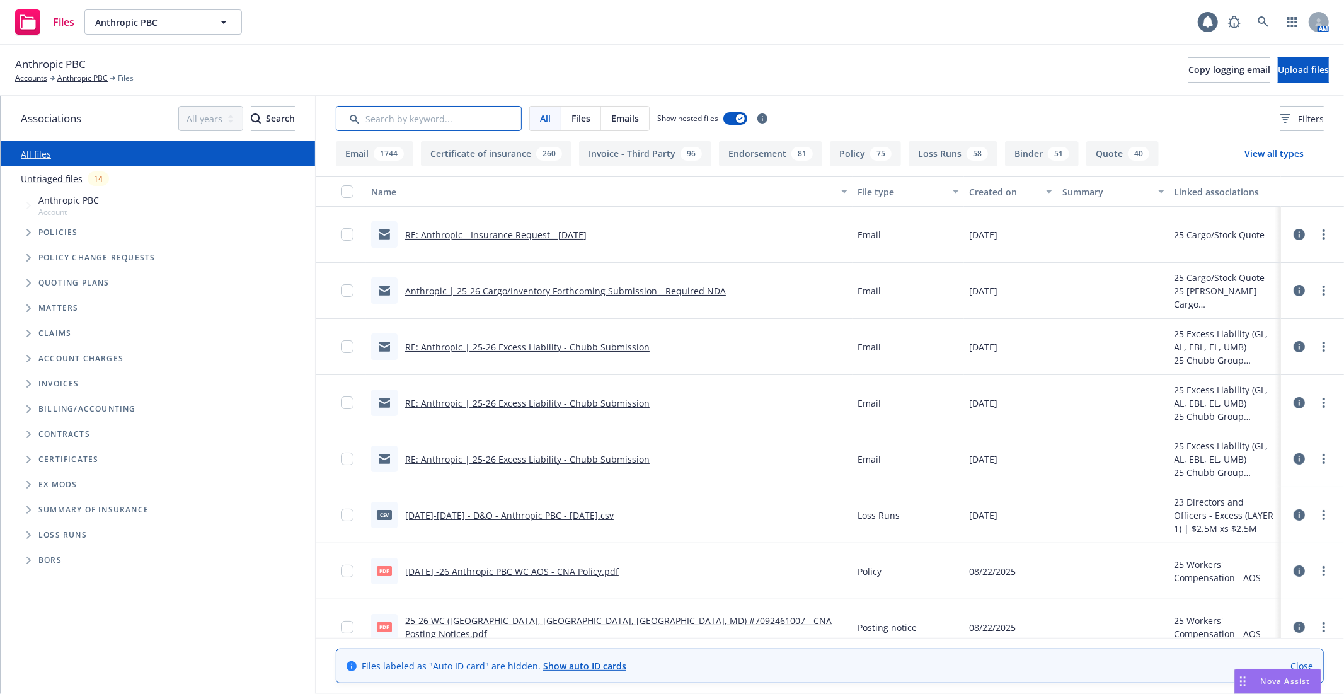
click at [435, 116] on input "Search by keyword..." at bounding box center [429, 118] width 186 height 25
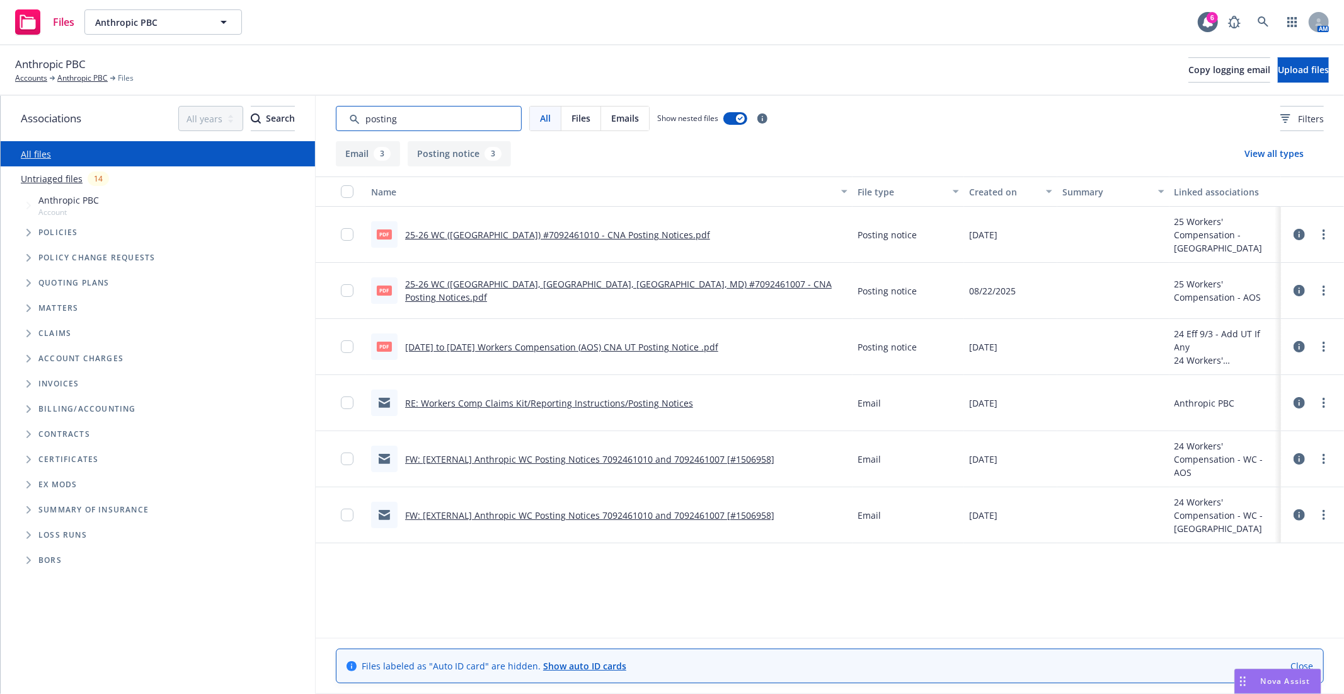
type input "posting"
click at [587, 288] on link "25-26 WC ([GEOGRAPHIC_DATA], [GEOGRAPHIC_DATA], [GEOGRAPHIC_DATA], MD) #7092461…" at bounding box center [618, 290] width 427 height 25
click at [74, 84] on link "Anthropic PBC" at bounding box center [82, 77] width 50 height 11
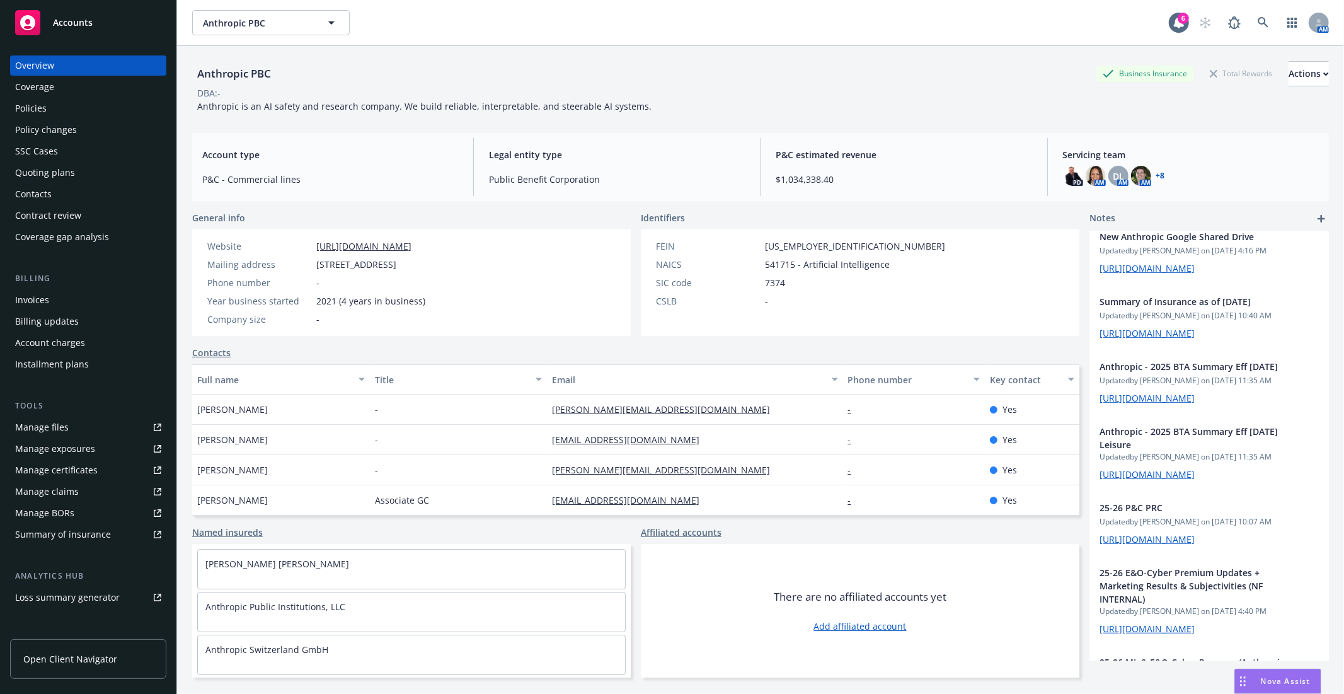
scroll to position [630, 0]
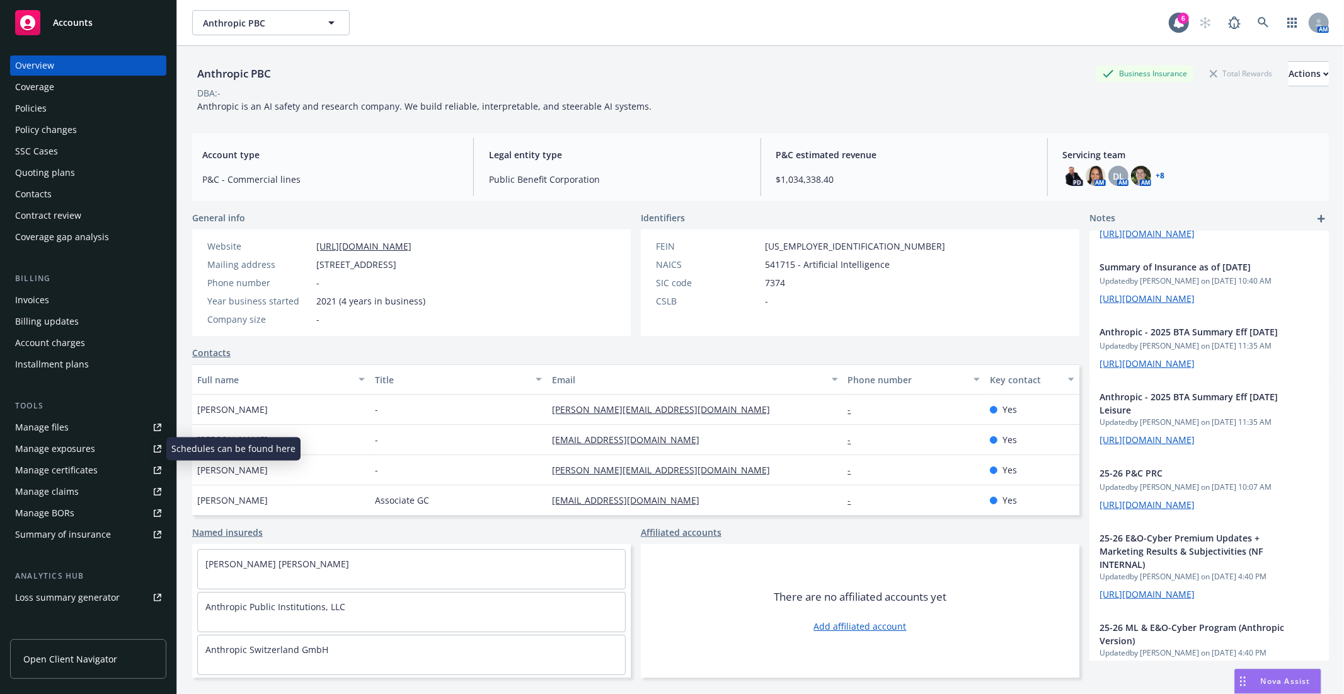
click at [79, 435] on link "Manage files" at bounding box center [88, 427] width 156 height 20
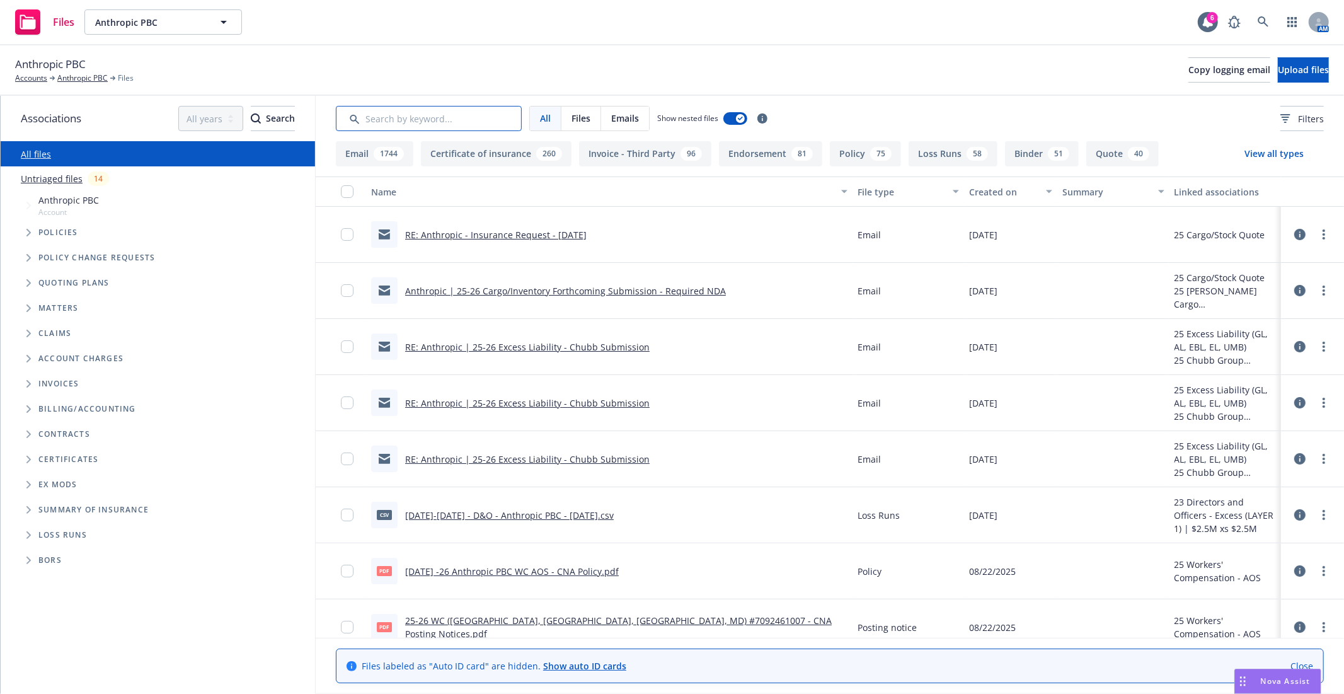
click at [435, 118] on input "Search by keyword..." at bounding box center [429, 118] width 186 height 25
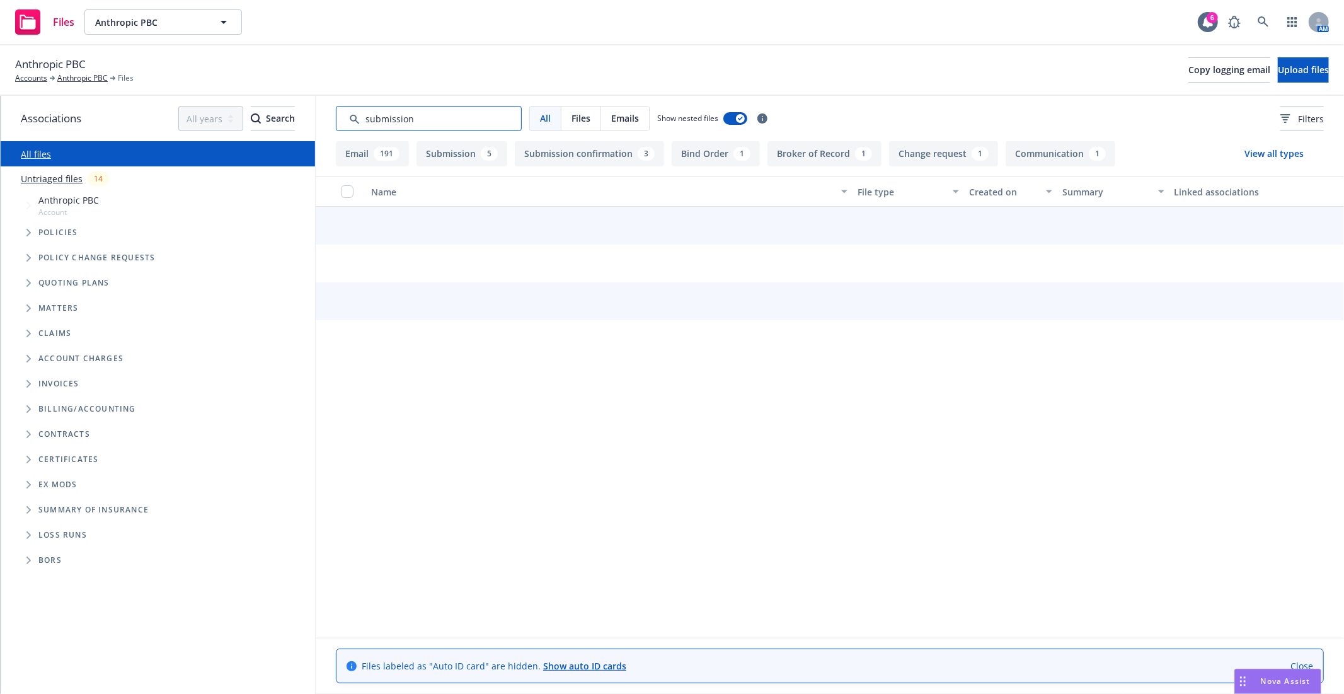
type input "submission"
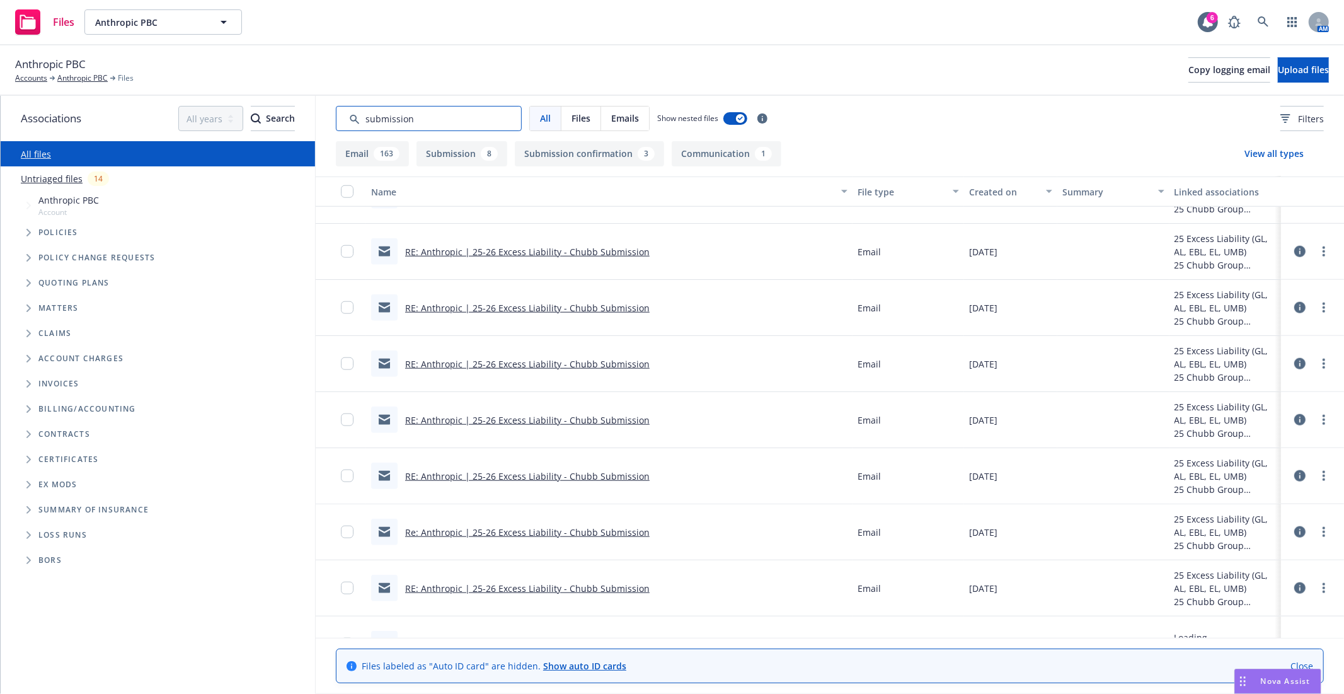
scroll to position [1050, 0]
